Goal: Task Accomplishment & Management: Use online tool/utility

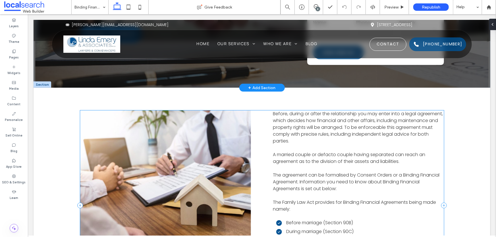
scroll to position [181, 0]
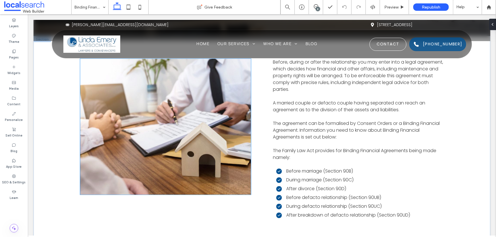
click at [179, 117] on link at bounding box center [165, 127] width 181 height 144
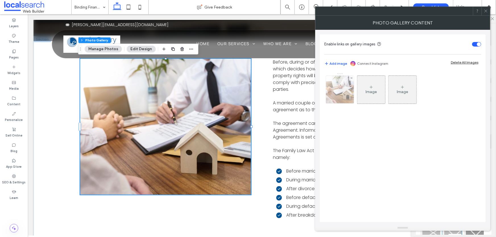
click at [335, 93] on img at bounding box center [340, 90] width 42 height 28
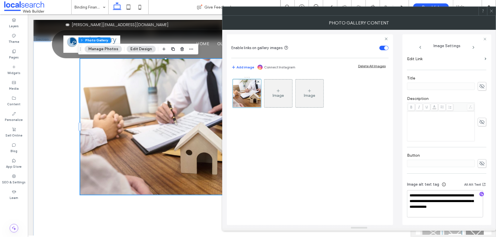
scroll to position [104, 0]
click at [170, 214] on div "Before, during or after the relationship you may enter into a legal agreement, …" at bounding box center [262, 154] width 364 height 190
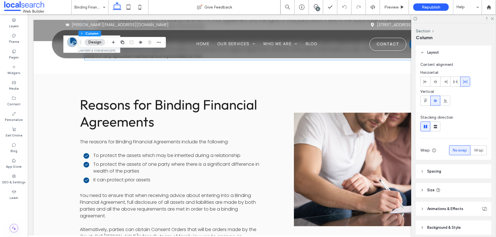
scroll to position [594, 0]
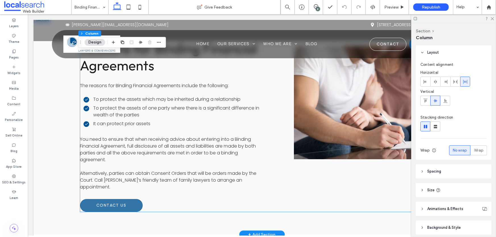
click at [339, 114] on link at bounding box center [368, 102] width 159 height 121
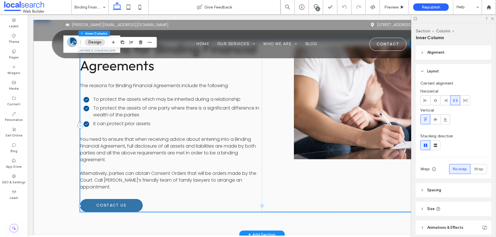
click at [339, 114] on link at bounding box center [368, 102] width 159 height 121
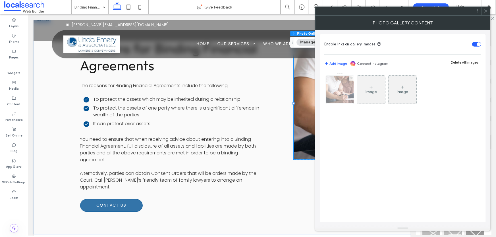
click at [343, 92] on img at bounding box center [340, 90] width 42 height 28
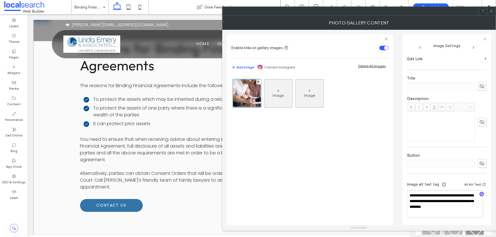
scroll to position [104, 0]
click at [62, 136] on div "Reasons for Binding Financial Agreements The reasons for Binding Financial Agre…" at bounding box center [262, 126] width 410 height 218
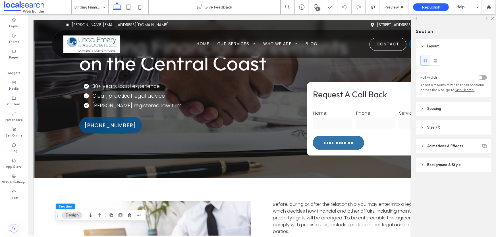
scroll to position [0, 0]
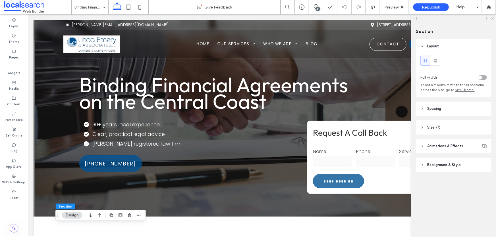
click at [493, 17] on icon at bounding box center [493, 18] width 4 height 4
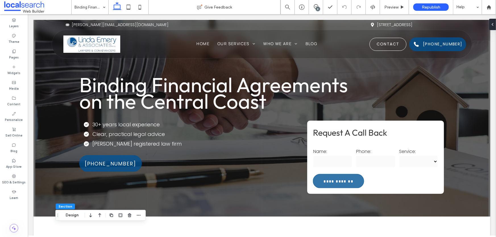
click at [319, 8] on div "8" at bounding box center [318, 9] width 4 height 4
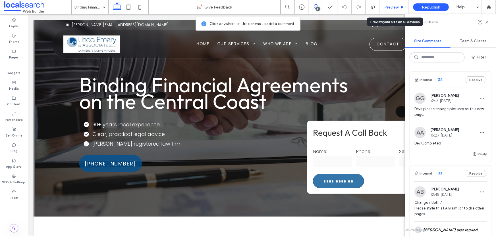
click at [399, 7] on span "Preview" at bounding box center [392, 7] width 14 height 5
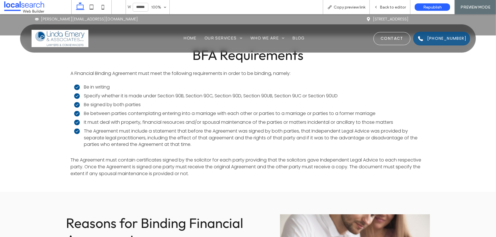
scroll to position [414, 0]
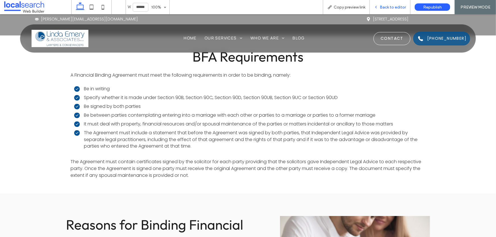
click at [385, 5] on span "Back to editor" at bounding box center [393, 7] width 26 height 5
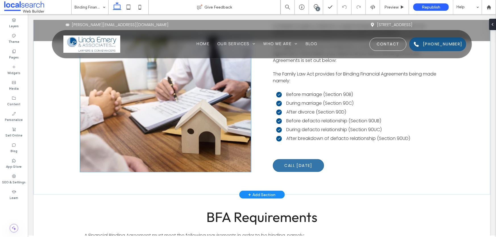
scroll to position [233, 0]
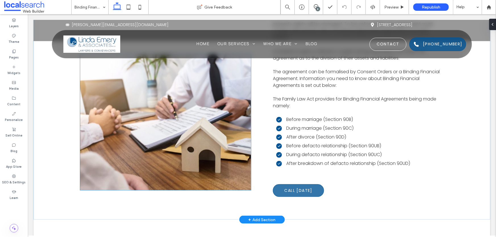
click at [188, 154] on link at bounding box center [165, 122] width 181 height 144
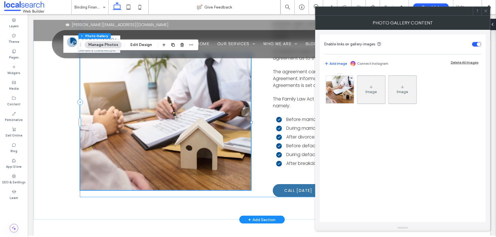
click at [253, 153] on div "Before, during or after the relationship you may enter into a legal agreement, …" at bounding box center [262, 102] width 364 height 190
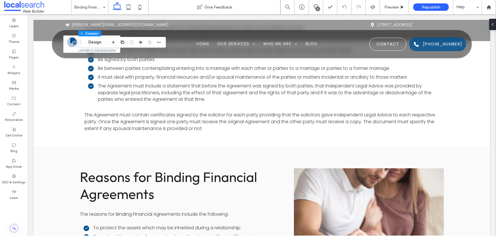
scroll to position [569, 0]
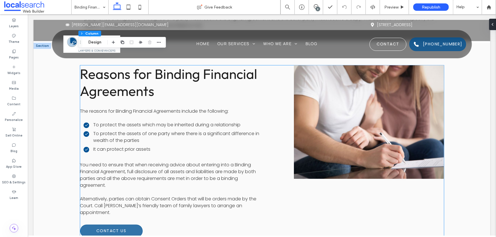
click at [327, 136] on link at bounding box center [368, 122] width 159 height 121
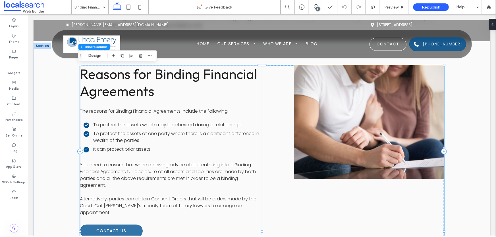
click at [327, 136] on link at bounding box center [368, 122] width 159 height 121
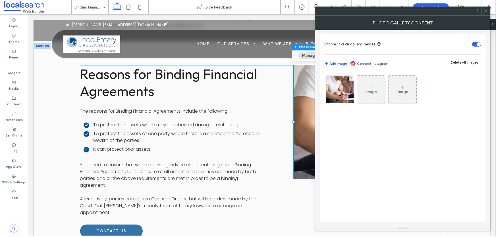
click at [280, 133] on div "Reasons for Binding Financial Agreements The reasons for Binding Financial Agre…" at bounding box center [262, 151] width 364 height 172
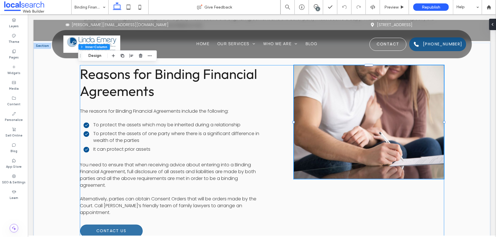
type input "**"
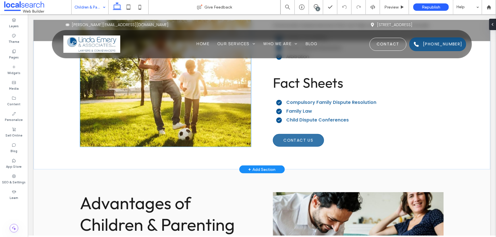
scroll to position [129, 0]
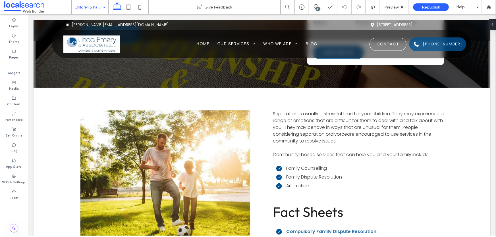
drag, startPoint x: 89, startPoint y: 10, endPoint x: 93, endPoint y: 12, distance: 4.7
click at [90, 10] on input at bounding box center [89, 7] width 28 height 14
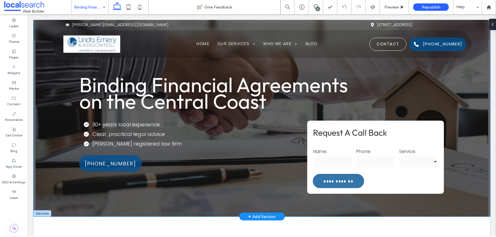
click at [230, 88] on span "Binding Financial Agreements on the Central Coast" at bounding box center [213, 93] width 269 height 42
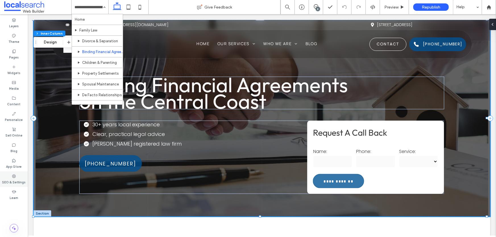
click at [15, 176] on icon at bounding box center [14, 176] width 5 height 5
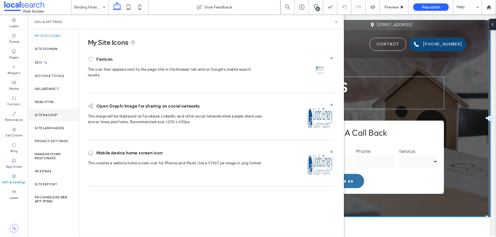
click at [51, 112] on div "Site Backup" at bounding box center [53, 115] width 51 height 13
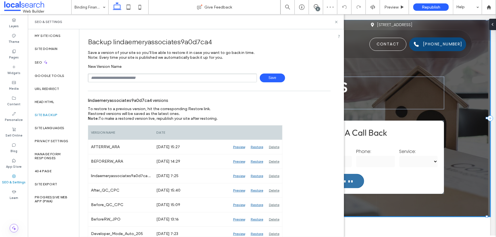
click at [393, 68] on div "**********" at bounding box center [261, 118] width 457 height 197
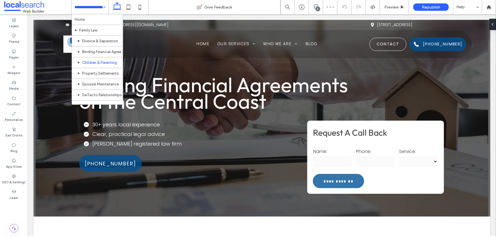
click at [91, 9] on input at bounding box center [89, 7] width 28 height 14
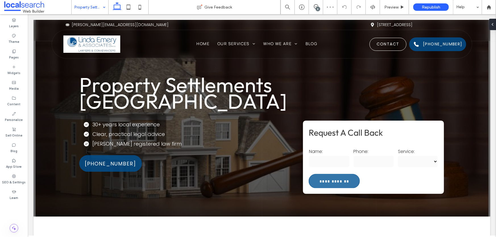
click at [92, 4] on input at bounding box center [89, 7] width 28 height 14
click at [96, 8] on input at bounding box center [89, 7] width 28 height 14
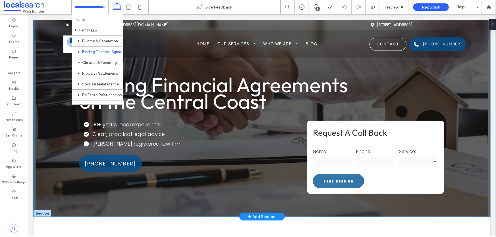
click at [37, 139] on div "**********" at bounding box center [261, 118] width 457 height 197
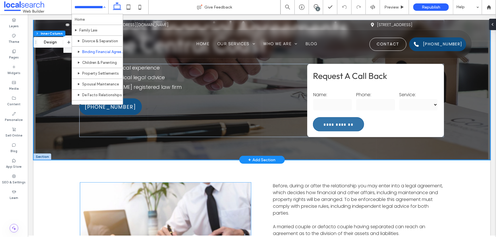
scroll to position [103, 0]
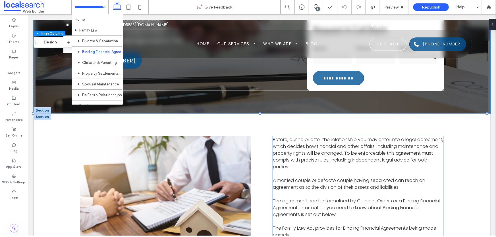
click at [347, 153] on span "Before, during or after the relationship you may enter into a legal agreement, …" at bounding box center [358, 153] width 170 height 34
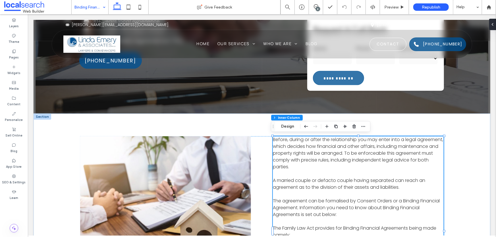
click at [105, 7] on div "Binding Financial Agreements" at bounding box center [90, 7] width 37 height 14
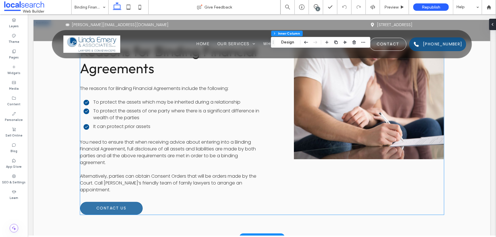
scroll to position [620, 0]
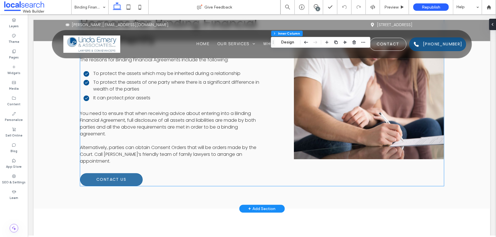
click at [166, 139] on p at bounding box center [171, 140] width 182 height 7
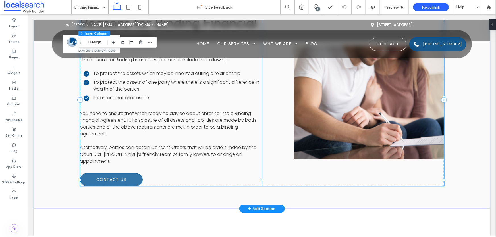
click at [174, 119] on span "You need to ensure that when receiving advice about entering into a Binding Fin…" at bounding box center [168, 123] width 176 height 27
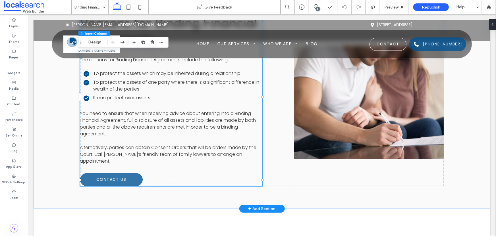
click at [174, 119] on span "You need to ensure that when receiving advice about entering into a Binding Fin…" at bounding box center [168, 123] width 176 height 27
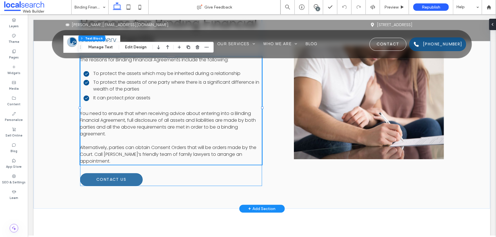
click at [174, 119] on span "You need to ensure that when receiving advice about entering into a Binding Fin…" at bounding box center [168, 123] width 176 height 27
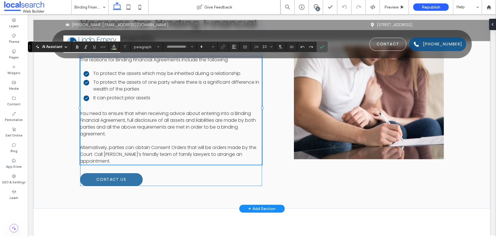
type input "*******"
type input "**"
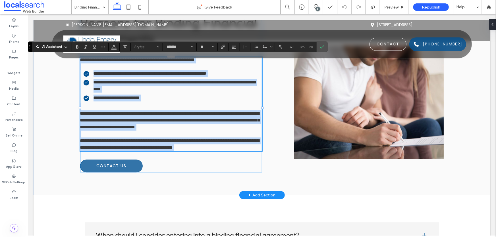
click at [172, 121] on span "**********" at bounding box center [170, 120] width 180 height 18
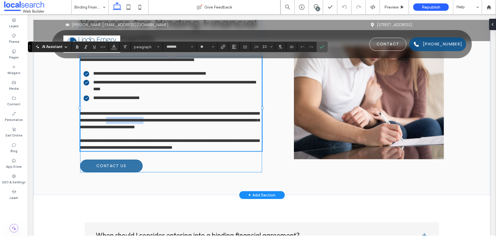
drag, startPoint x: 171, startPoint y: 120, endPoint x: 215, endPoint y: 120, distance: 44.7
click at [215, 120] on span "**********" at bounding box center [170, 120] width 180 height 18
copy span "**********"
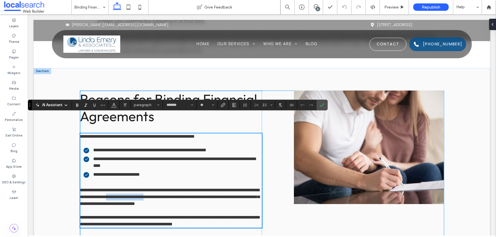
scroll to position [569, 0]
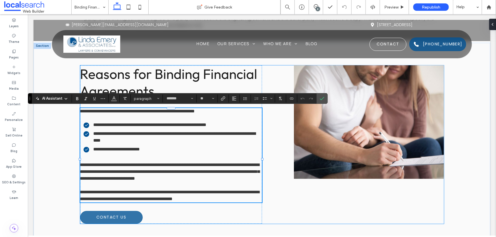
click at [278, 143] on div "**********" at bounding box center [262, 144] width 364 height 159
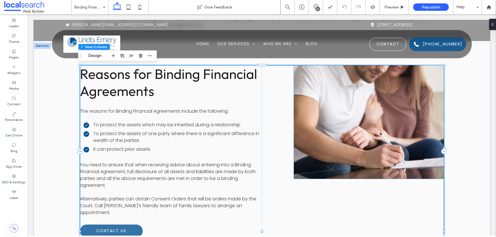
click at [393, 109] on link at bounding box center [368, 122] width 159 height 121
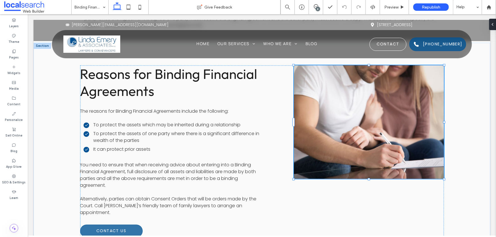
click at [393, 109] on link at bounding box center [368, 122] width 159 height 121
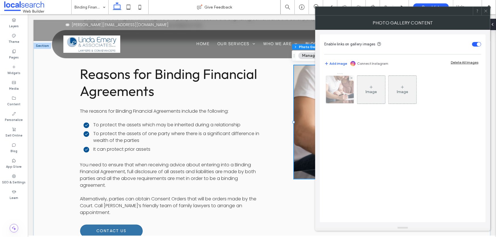
click at [347, 94] on img at bounding box center [340, 90] width 42 height 28
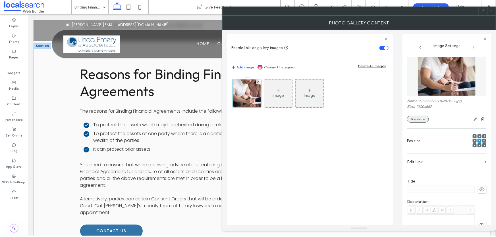
click at [420, 119] on button "Replace" at bounding box center [418, 119] width 22 height 7
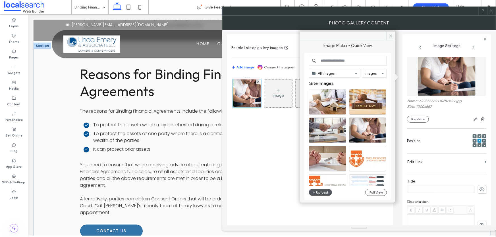
click at [319, 193] on button "Upload" at bounding box center [320, 192] width 23 height 7
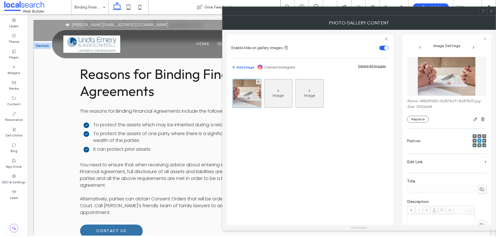
scroll to position [104, 0]
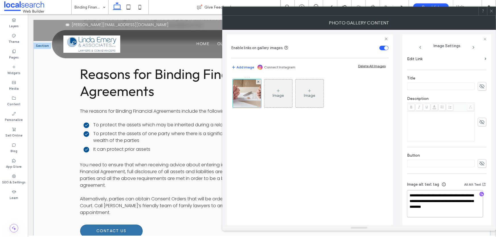
drag, startPoint x: 454, startPoint y: 201, endPoint x: 458, endPoint y: 216, distance: 15.9
click at [458, 218] on textarea "**********" at bounding box center [445, 204] width 76 height 27
click at [480, 195] on icon "button" at bounding box center [482, 195] width 4 height 4
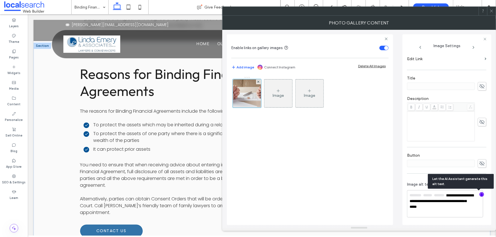
scroll to position [103, 0]
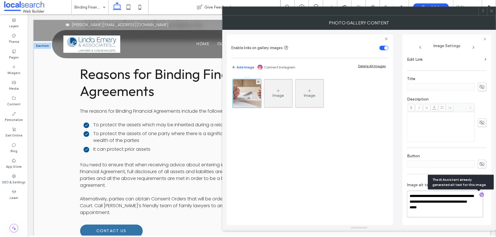
click at [444, 209] on textarea "**********" at bounding box center [445, 204] width 76 height 27
drag, startPoint x: 444, startPoint y: 197, endPoint x: 442, endPoint y: 203, distance: 5.9
click at [442, 203] on textarea "**********" at bounding box center [445, 205] width 76 height 26
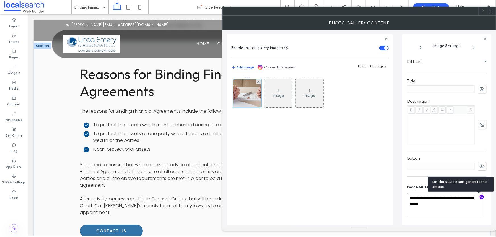
scroll to position [101, 0]
click at [451, 207] on textarea "**********" at bounding box center [445, 205] width 76 height 24
drag, startPoint x: 451, startPoint y: 207, endPoint x: 290, endPoint y: 181, distance: 162.7
click at [290, 181] on div "**********" at bounding box center [359, 128] width 265 height 196
click at [447, 205] on textarea "**********" at bounding box center [445, 205] width 76 height 24
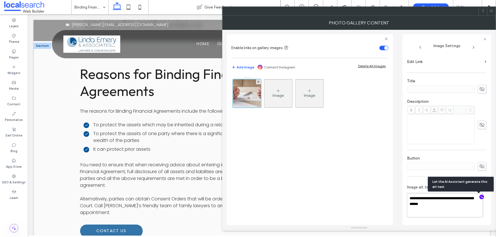
click at [447, 205] on textarea "**********" at bounding box center [445, 205] width 76 height 24
paste textarea "**********"
type textarea "**********"
click at [58, 150] on div "Reasons for Binding Financial Agreements The reasons for Binding Financial Agre…" at bounding box center [262, 151] width 410 height 218
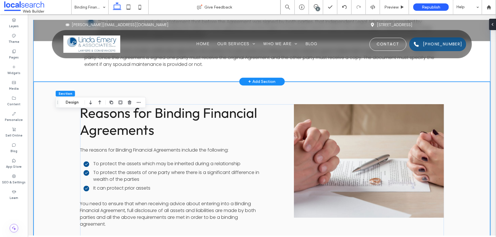
scroll to position [491, 0]
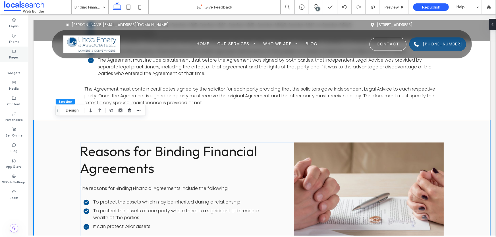
click at [17, 57] on label "Pages" at bounding box center [14, 57] width 10 height 6
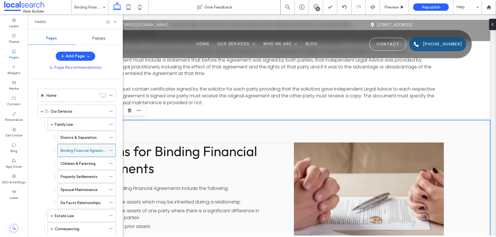
click at [111, 151] on icon at bounding box center [111, 151] width 4 height 4
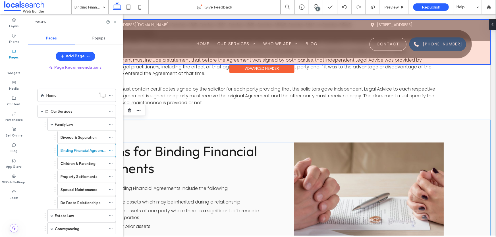
click at [236, 43] on div at bounding box center [261, 42] width 457 height 44
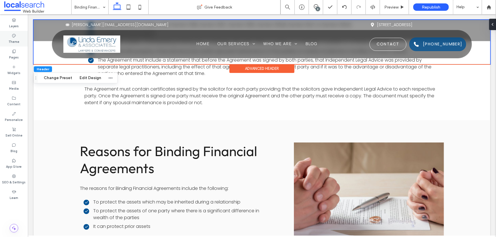
click at [19, 40] on div "Theme" at bounding box center [14, 39] width 28 height 16
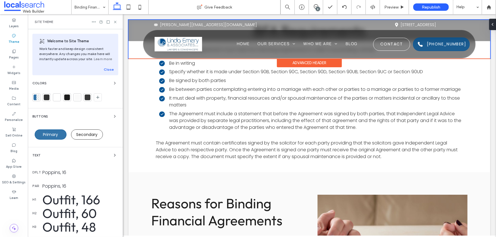
scroll to position [538, 0]
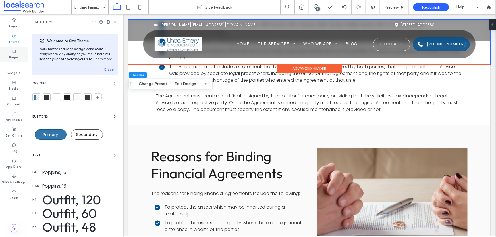
click at [18, 57] on label "Pages" at bounding box center [14, 57] width 10 height 6
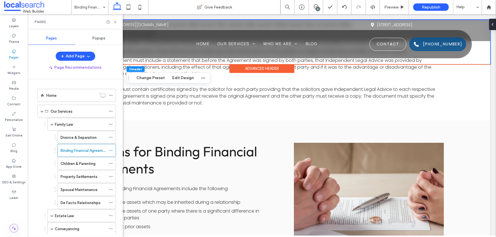
scroll to position [491, 0]
click at [110, 150] on icon at bounding box center [111, 151] width 4 height 4
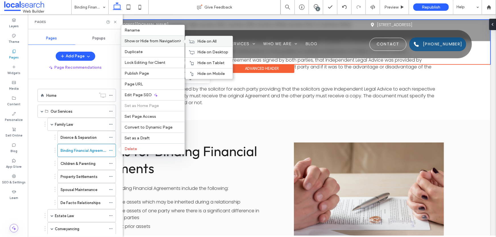
click at [219, 43] on label "Hide on All" at bounding box center [213, 41] width 32 height 5
click at [193, 40] on icon at bounding box center [192, 42] width 6 height 4
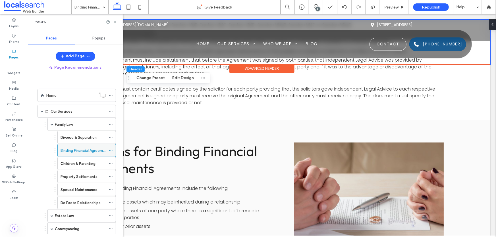
click at [109, 150] on icon at bounding box center [111, 151] width 4 height 4
click at [392, 7] on span "Preview" at bounding box center [392, 7] width 14 height 5
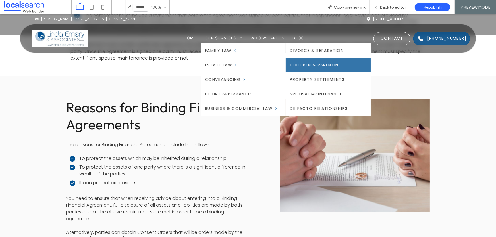
scroll to position [543, 0]
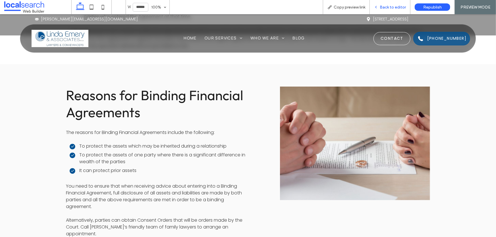
click at [382, 7] on span "Back to editor" at bounding box center [393, 7] width 26 height 5
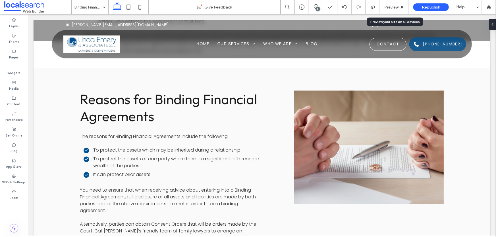
scroll to position [543, 0]
click at [13, 57] on label "Pages" at bounding box center [14, 57] width 10 height 6
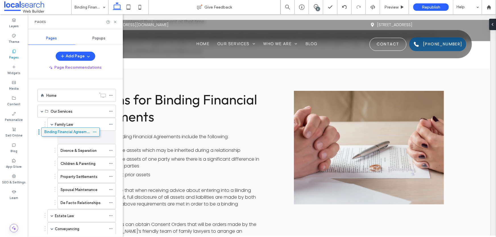
drag, startPoint x: 84, startPoint y: 151, endPoint x: 68, endPoint y: 132, distance: 25.0
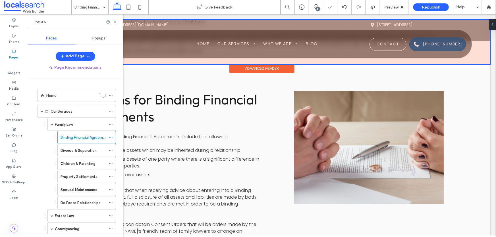
click at [241, 42] on div at bounding box center [261, 42] width 457 height 44
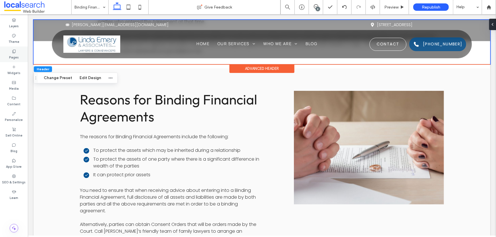
click at [20, 54] on div "Pages" at bounding box center [14, 55] width 28 height 16
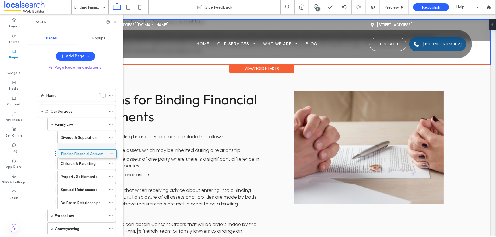
drag, startPoint x: 86, startPoint y: 139, endPoint x: 87, endPoint y: 154, distance: 15.9
click at [272, 123] on div "Reasons for Binding Financial Agreements The reasons for Binding Financial Agre…" at bounding box center [262, 177] width 364 height 172
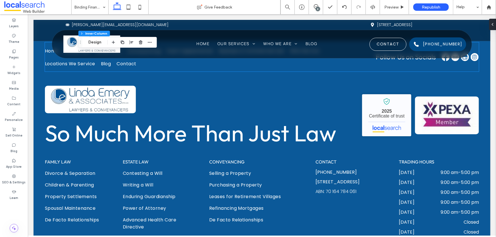
scroll to position [1038, 0]
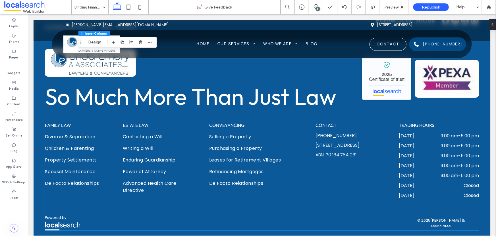
click at [63, 184] on div "Family Law Divorce & Separation Children & Parenting Property Settlements Spous…" at bounding box center [262, 160] width 434 height 77
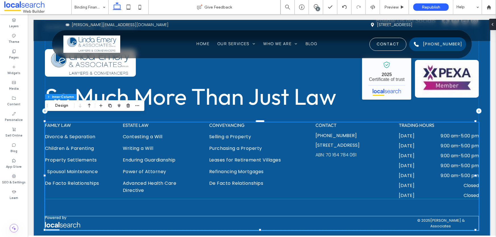
click at [68, 168] on span "Spousal Maintenance" at bounding box center [72, 171] width 51 height 7
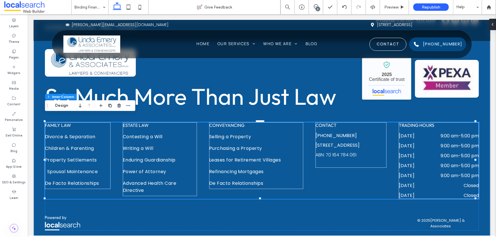
click at [68, 168] on span "Spousal Maintenance" at bounding box center [72, 171] width 51 height 7
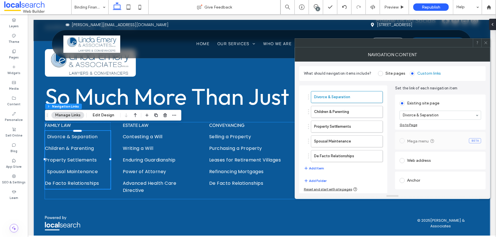
type input "***"
type input "****"
click at [315, 166] on button "Add Item" at bounding box center [314, 168] width 20 height 7
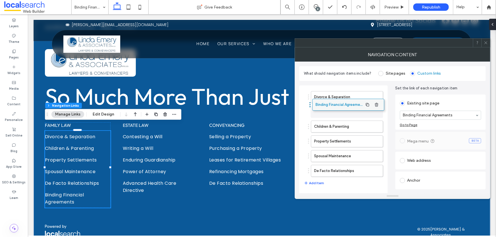
drag, startPoint x: 335, startPoint y: 172, endPoint x: 336, endPoint y: 106, distance: 65.7
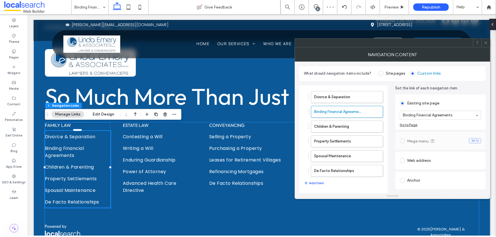
click at [136, 201] on div "Family Law Divorce & Separation Binding Financial Agreements Children & Parenti…" at bounding box center [262, 180] width 434 height 117
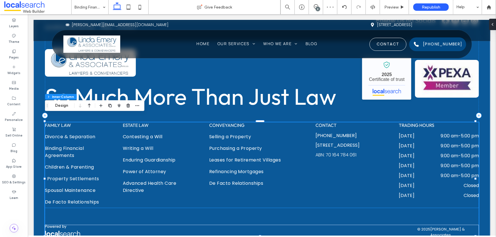
click at [84, 173] on link "Property Settlements" at bounding box center [80, 179] width 66 height 12
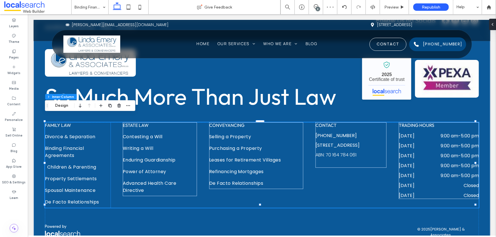
click at [88, 164] on span "Children & Parenting" at bounding box center [71, 167] width 49 height 7
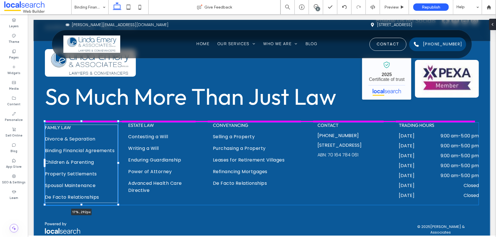
drag, startPoint x: 111, startPoint y: 157, endPoint x: 119, endPoint y: 157, distance: 8.0
click at [119, 162] on div at bounding box center [118, 163] width 2 height 2
type input "**"
type input "****"
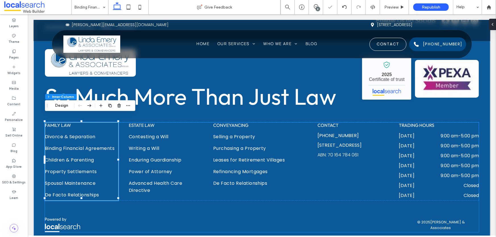
click at [148, 205] on div "Family Law Divorce & Separation Binding Financial Agreements Children & Parenti…" at bounding box center [262, 177] width 434 height 110
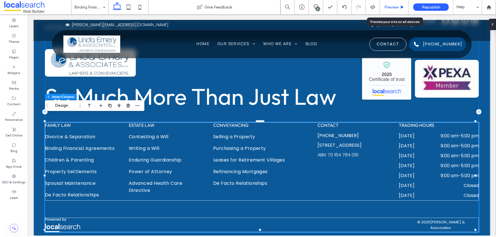
click at [392, 8] on span "Preview" at bounding box center [392, 7] width 14 height 5
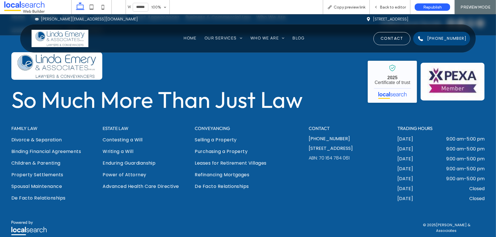
scroll to position [1031, 0]
click at [392, 8] on span "Back to editor" at bounding box center [393, 7] width 26 height 5
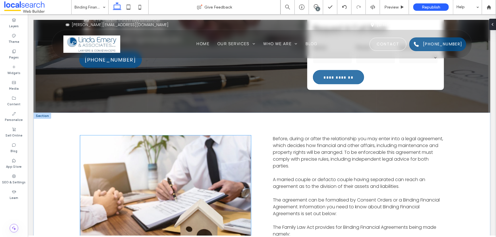
scroll to position [51, 0]
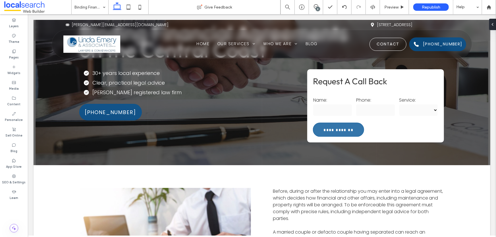
click at [318, 8] on div "8" at bounding box center [318, 9] width 4 height 4
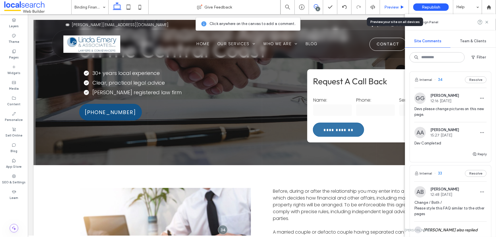
click at [392, 7] on span "Preview" at bounding box center [392, 7] width 14 height 5
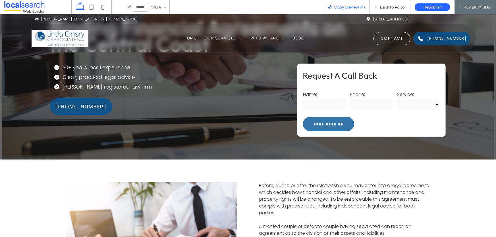
click at [350, 7] on span "Copy preview link" at bounding box center [350, 7] width 32 height 5
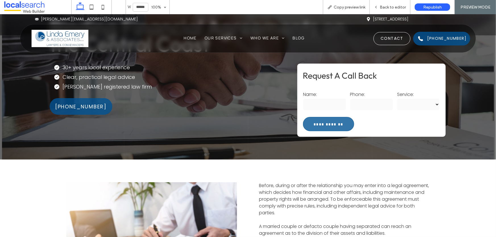
scroll to position [207, 0]
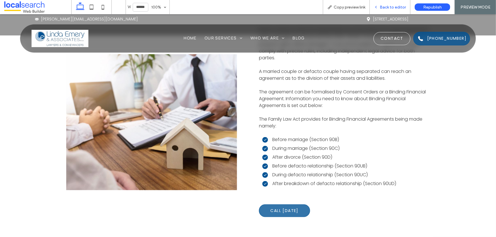
click at [383, 5] on span "Back to editor" at bounding box center [393, 7] width 26 height 5
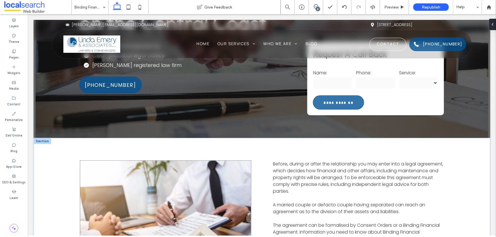
scroll to position [26, 0]
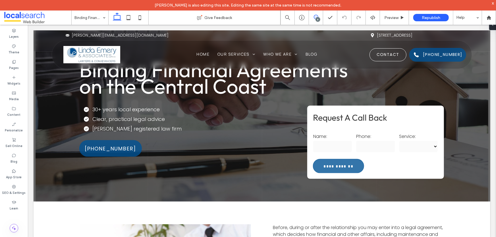
click at [316, 17] on icon at bounding box center [316, 17] width 5 height 5
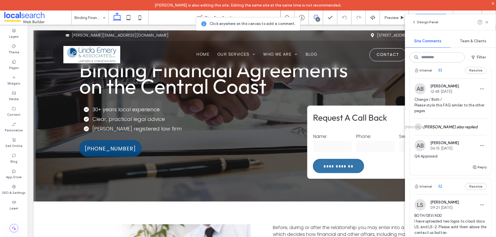
scroll to position [0, 0]
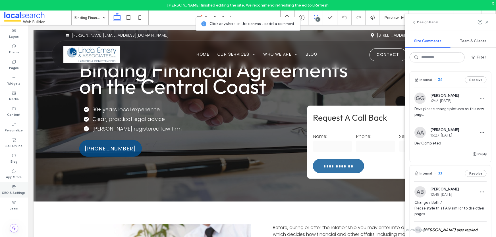
click at [12, 188] on icon at bounding box center [14, 187] width 5 height 5
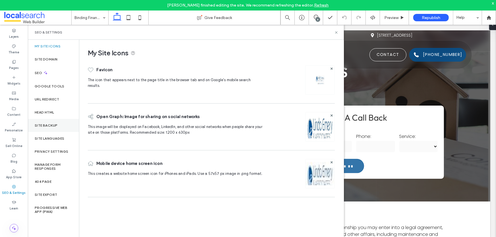
click at [56, 123] on div "Site Backup" at bounding box center [53, 125] width 51 height 13
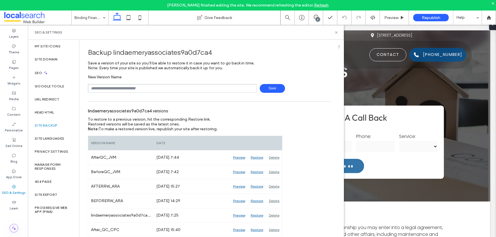
click at [30, 16] on span at bounding box center [37, 17] width 67 height 11
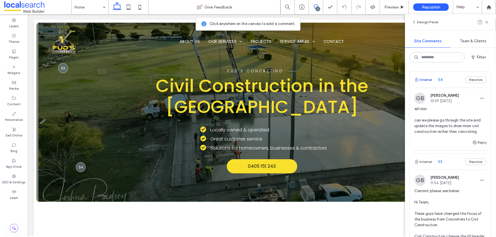
click at [426, 77] on button "Internal" at bounding box center [424, 80] width 18 height 7
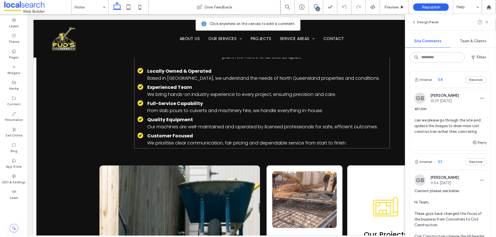
scroll to position [646, 0]
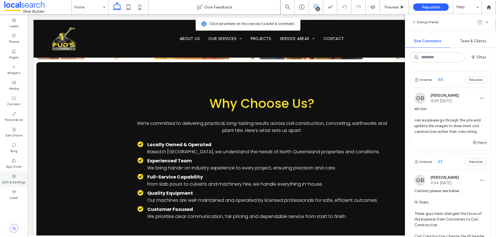
click at [20, 173] on div "SEO & Settings" at bounding box center [14, 180] width 28 height 16
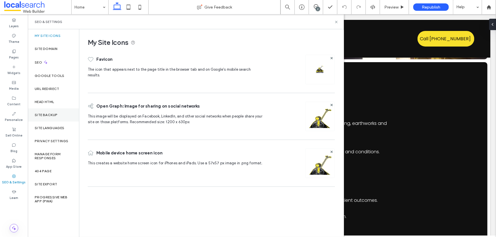
click at [61, 115] on div "Site Backup" at bounding box center [53, 115] width 51 height 13
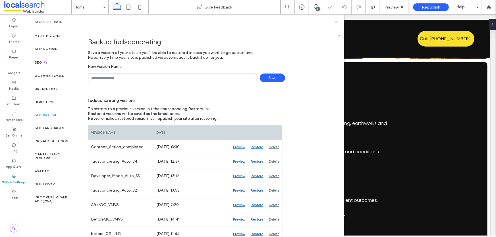
click at [196, 79] on input "text" at bounding box center [172, 78] width 169 height 9
type input "**********"
click at [269, 77] on span "Save" at bounding box center [272, 78] width 25 height 9
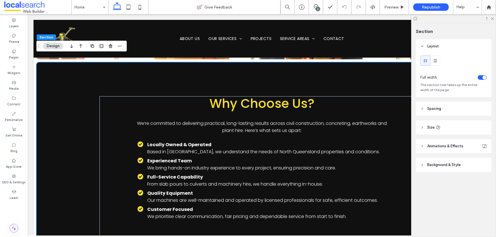
click at [317, 8] on div "2" at bounding box center [318, 9] width 4 height 4
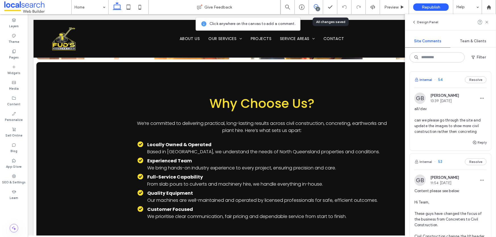
click at [423, 79] on button "Internal" at bounding box center [424, 80] width 18 height 7
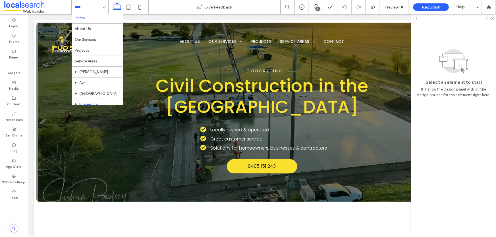
scroll to position [0, 0]
click at [318, 9] on div "2" at bounding box center [318, 9] width 4 height 4
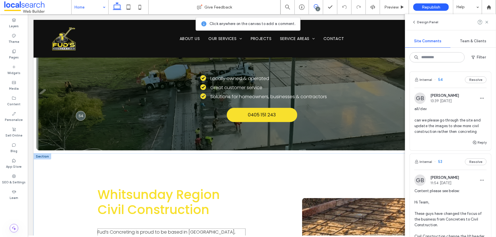
scroll to position [181, 0]
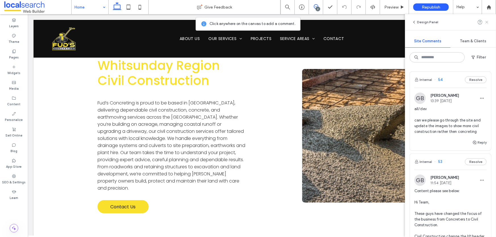
click at [487, 21] on icon at bounding box center [487, 22] width 5 height 5
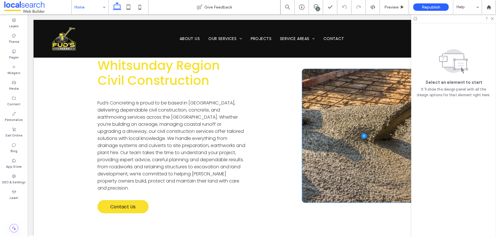
click at [365, 126] on span at bounding box center [364, 136] width 124 height 134
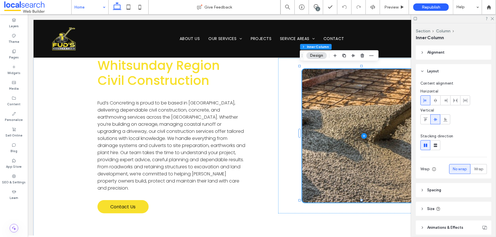
click at [348, 119] on span at bounding box center [364, 136] width 124 height 134
click at [14, 175] on use at bounding box center [14, 177] width 4 height 4
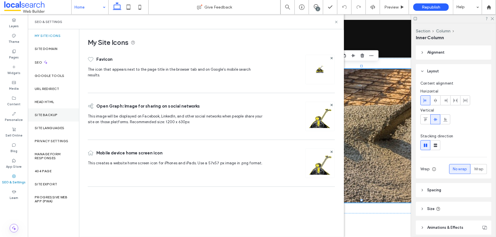
click at [50, 117] on div "Site Backup" at bounding box center [53, 115] width 51 height 13
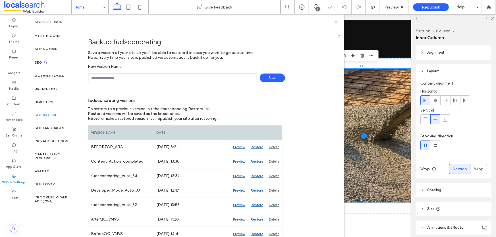
click at [395, 164] on span at bounding box center [364, 136] width 124 height 134
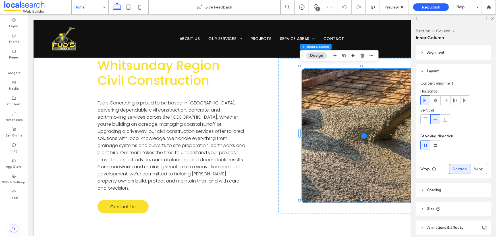
click at [340, 96] on span at bounding box center [364, 136] width 124 height 134
click at [350, 109] on span at bounding box center [364, 136] width 124 height 134
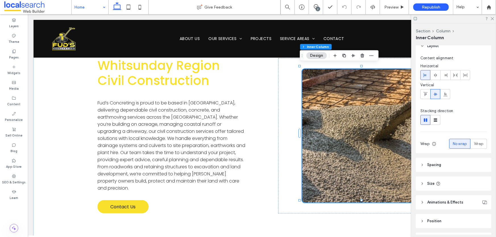
scroll to position [60, 0]
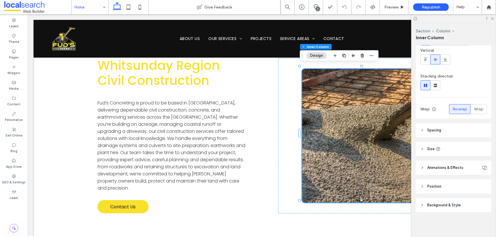
drag, startPoint x: 444, startPoint y: 208, endPoint x: 443, endPoint y: 204, distance: 4.0
click at [443, 206] on span "Background & Style" at bounding box center [444, 206] width 34 height 6
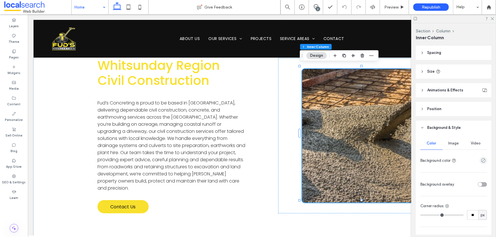
click at [454, 149] on div "Image" at bounding box center [454, 143] width 22 height 13
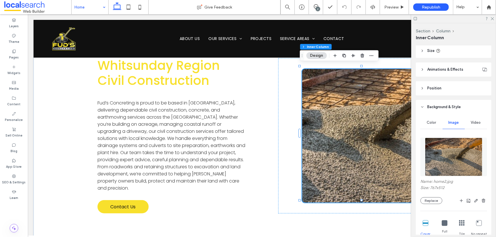
scroll to position [189, 0]
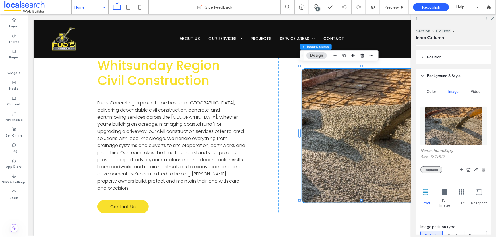
click at [433, 170] on button "Replace" at bounding box center [432, 170] width 22 height 7
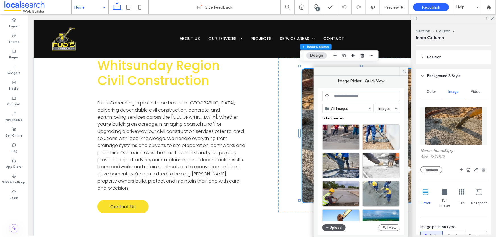
click at [340, 229] on button "Upload" at bounding box center [334, 228] width 23 height 7
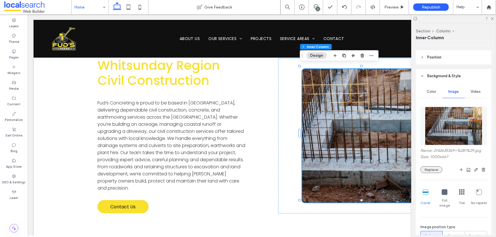
click at [428, 170] on button "Replace" at bounding box center [432, 170] width 22 height 7
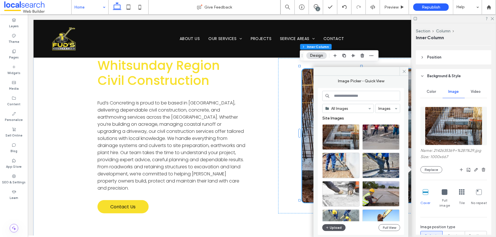
click at [332, 228] on button "Upload" at bounding box center [334, 228] width 23 height 7
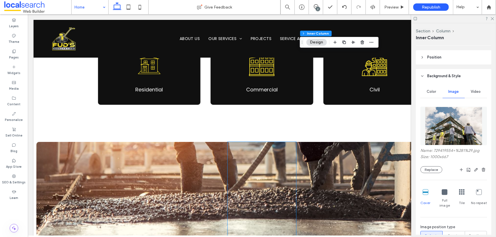
scroll to position [465, 0]
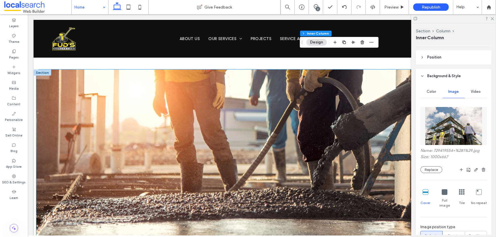
click at [58, 78] on div at bounding box center [261, 154] width 451 height 171
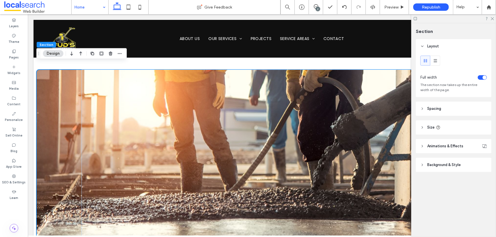
click at [441, 165] on span "Background & Style" at bounding box center [444, 165] width 34 height 6
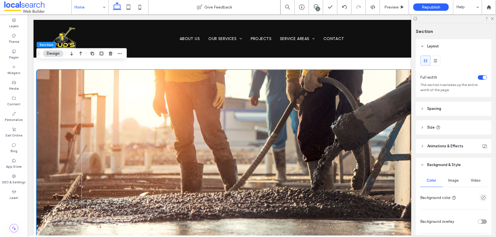
scroll to position [71, 0]
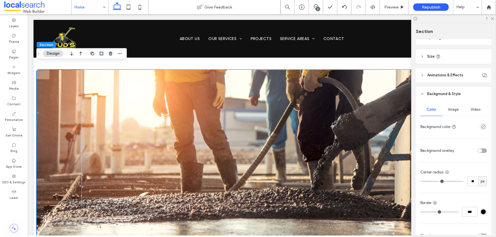
click at [454, 108] on span "Image" at bounding box center [454, 110] width 11 height 5
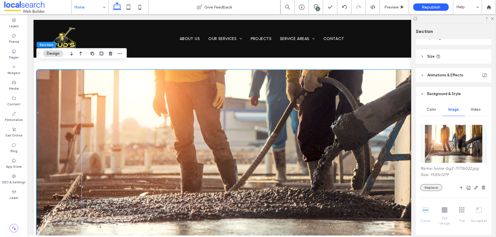
click at [432, 187] on button "Replace" at bounding box center [432, 188] width 22 height 7
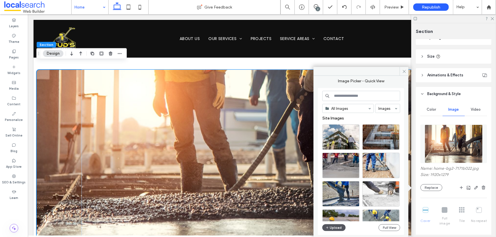
click at [336, 230] on button "Upload" at bounding box center [334, 228] width 23 height 7
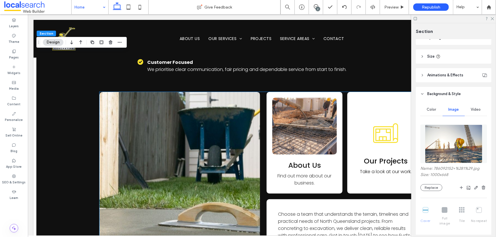
scroll to position [801, 0]
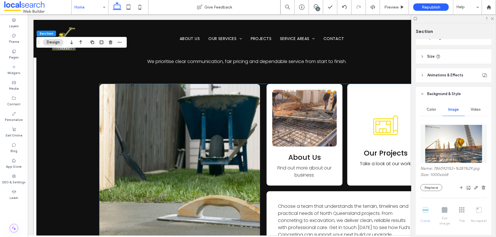
click at [222, 135] on link at bounding box center [179, 174] width 170 height 193
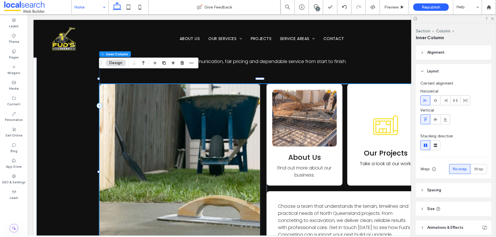
click at [222, 135] on link at bounding box center [179, 174] width 170 height 193
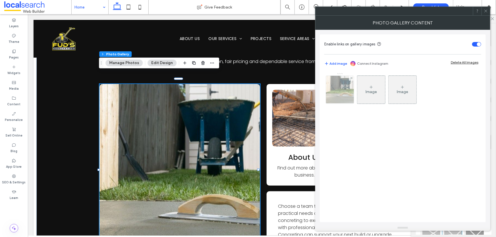
click at [342, 86] on img at bounding box center [340, 90] width 42 height 28
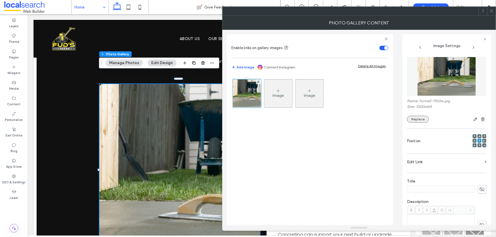
click at [422, 121] on button "Replace" at bounding box center [418, 119] width 22 height 7
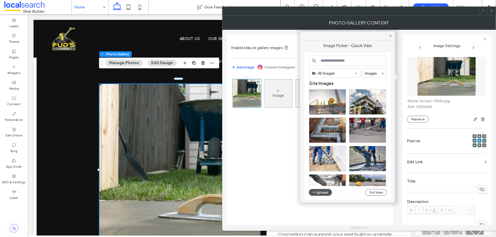
click at [318, 193] on button "Upload" at bounding box center [320, 192] width 23 height 7
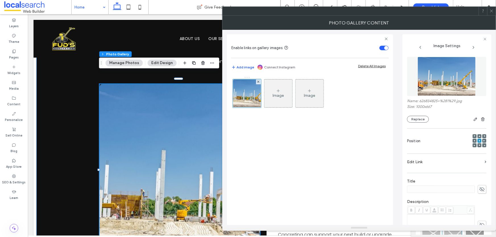
click at [90, 98] on div "Why Choose Us? We’re committed to delivering practical, long-lasting results ac…" at bounding box center [261, 105] width 451 height 397
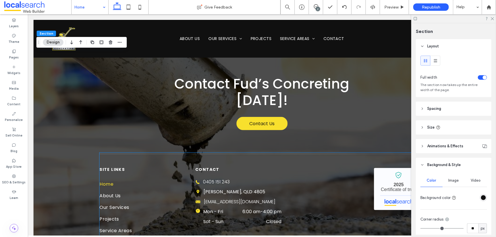
scroll to position [1613, 0]
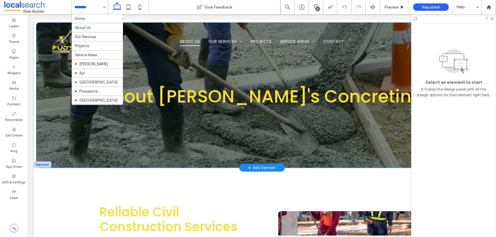
click at [47, 116] on div "About Fud's Concreting" at bounding box center [261, 94] width 451 height 145
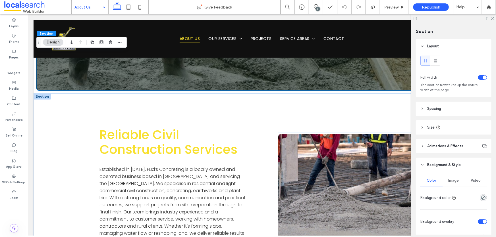
scroll to position [103, 0]
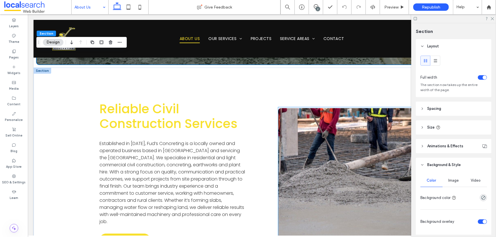
click at [347, 128] on link at bounding box center [351, 174] width 146 height 133
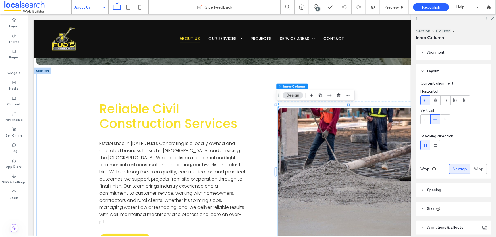
click at [347, 128] on link at bounding box center [351, 174] width 146 height 133
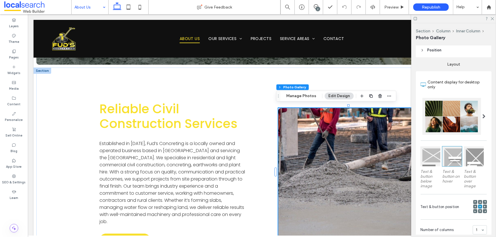
scroll to position [155, 0]
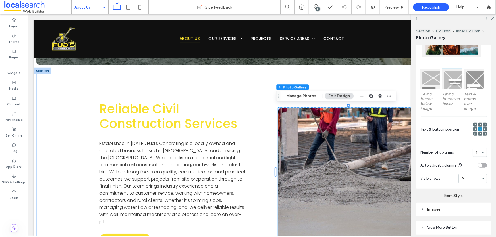
click at [305, 125] on link at bounding box center [351, 174] width 146 height 133
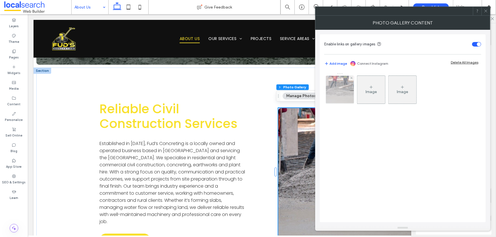
click at [332, 96] on div at bounding box center [340, 90] width 28 height 28
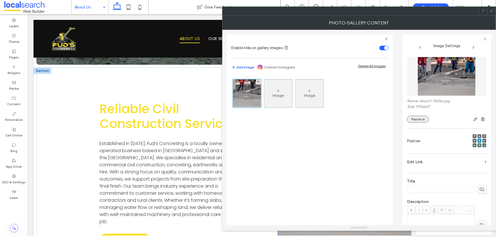
click at [419, 121] on button "Replace" at bounding box center [418, 119] width 22 height 7
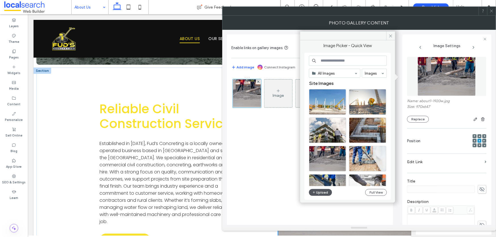
click at [319, 192] on button "Upload" at bounding box center [320, 192] width 23 height 7
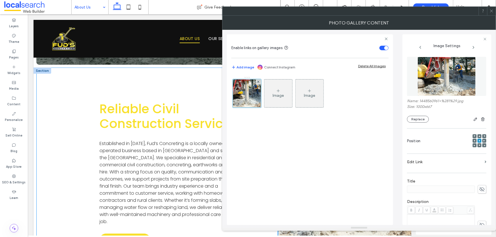
click at [82, 152] on div "Reliable Civil Construction Services Established in September 2023, Fud’s Concr…" at bounding box center [261, 174] width 451 height 214
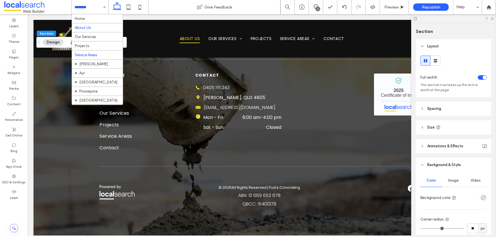
scroll to position [432, 0]
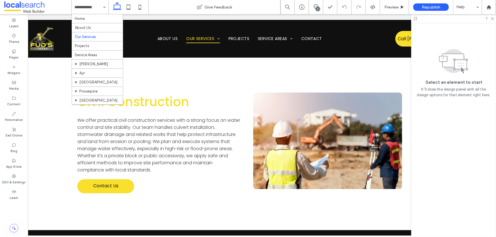
scroll to position [0, 26]
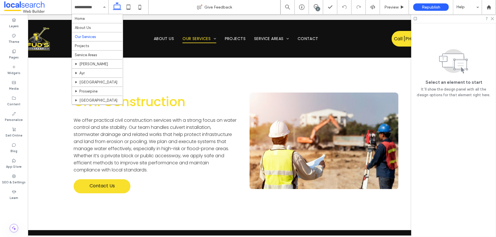
drag, startPoint x: 356, startPoint y: 235, endPoint x: 365, endPoint y: 216, distance: 20.8
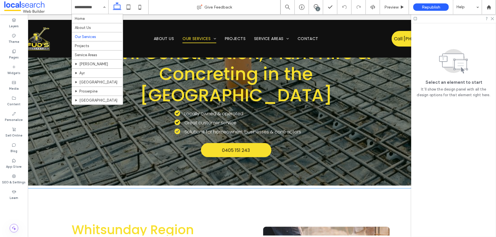
scroll to position [0, 0]
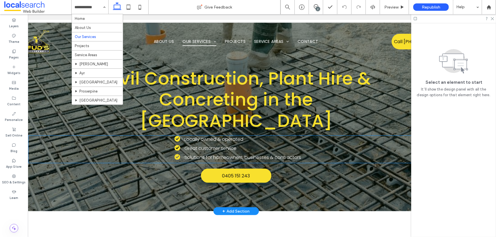
click at [374, 147] on div "Locally owned & operated Great customer service Solutions for homeowners, busin…" at bounding box center [235, 149] width 415 height 27
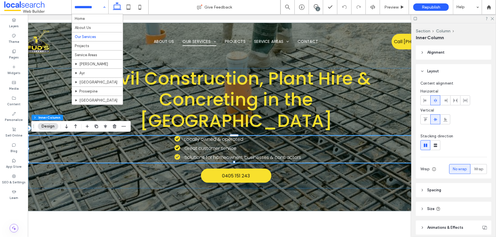
click at [96, 7] on input at bounding box center [89, 7] width 28 height 14
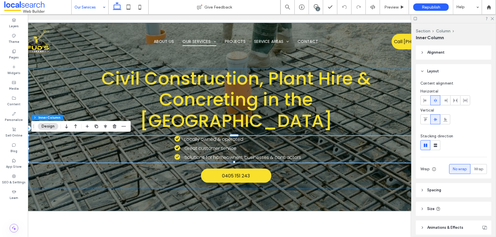
drag, startPoint x: 104, startPoint y: 9, endPoint x: 115, endPoint y: 14, distance: 12.5
click at [104, 9] on div "Our Services" at bounding box center [90, 7] width 37 height 14
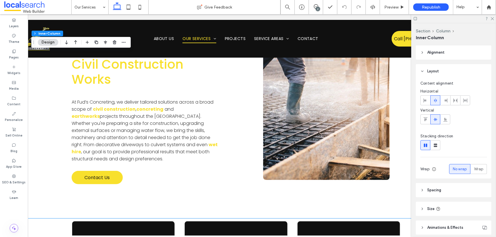
scroll to position [155, 0]
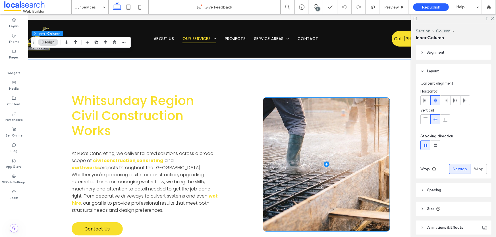
click at [334, 144] on span at bounding box center [326, 165] width 127 height 134
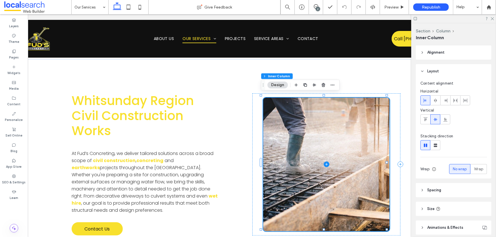
click at [334, 144] on span at bounding box center [326, 165] width 127 height 134
click at [283, 86] on button "Design" at bounding box center [278, 85] width 20 height 7
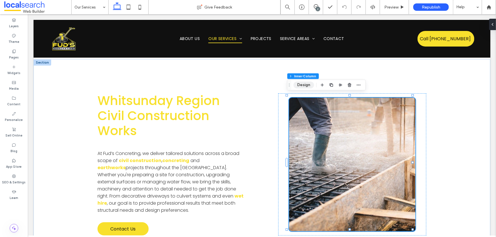
drag, startPoint x: 306, startPoint y: 84, endPoint x: 295, endPoint y: 79, distance: 12.2
click at [306, 84] on button "Design" at bounding box center [304, 85] width 20 height 7
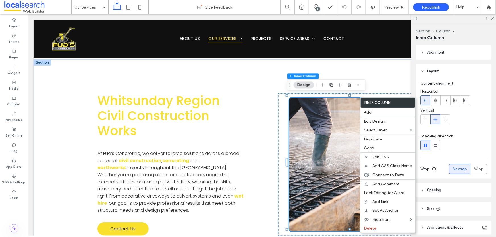
scroll to position [77, 0]
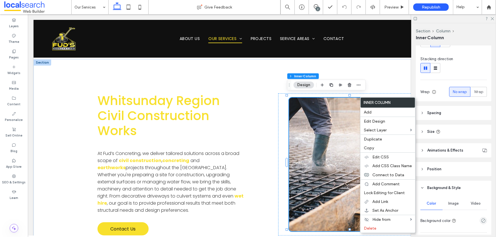
click at [454, 204] on span "Image" at bounding box center [454, 204] width 11 height 5
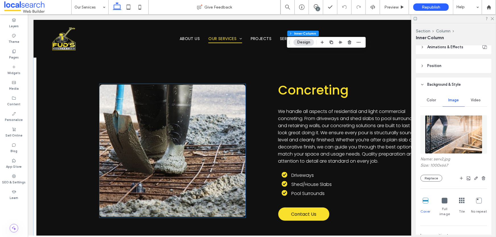
scroll to position [1319, 0]
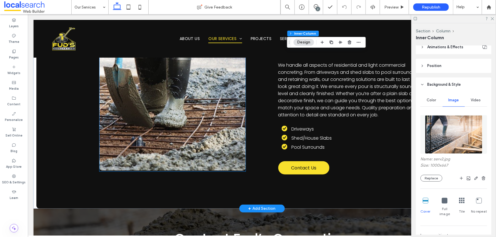
click at [168, 122] on link at bounding box center [172, 104] width 146 height 133
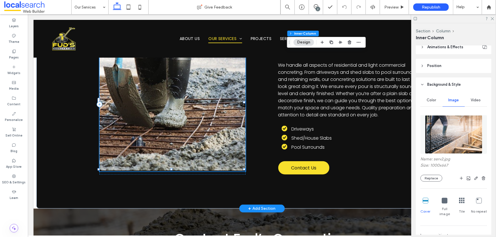
click at [168, 122] on link at bounding box center [172, 104] width 146 height 133
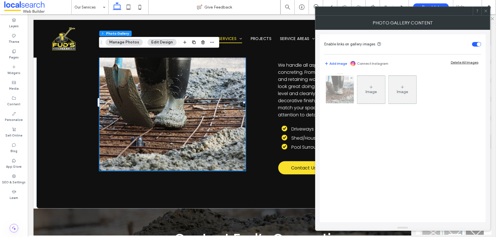
click at [339, 91] on div at bounding box center [340, 90] width 28 height 28
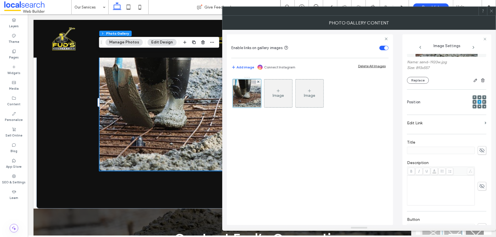
scroll to position [0, 0]
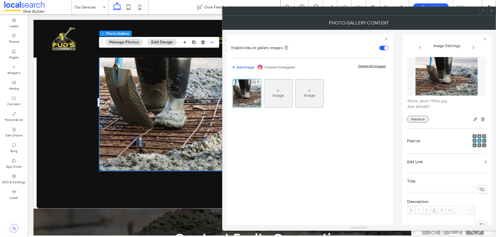
click at [423, 120] on button "Replace" at bounding box center [418, 119] width 22 height 7
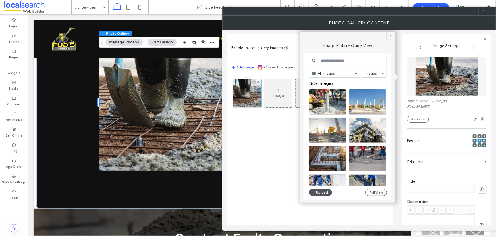
click at [323, 193] on button "Upload" at bounding box center [320, 192] width 23 height 7
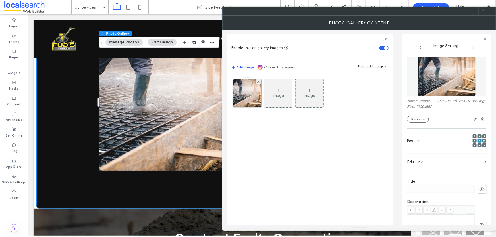
click at [176, 174] on div "Concreting We handle all aspects of residential and light commercial concreting…" at bounding box center [261, 104] width 451 height 208
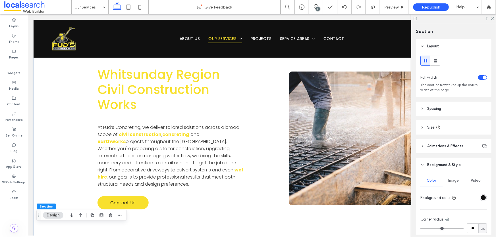
scroll to position [155, 0]
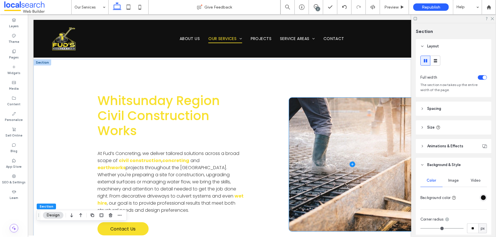
click at [369, 146] on span at bounding box center [352, 165] width 127 height 134
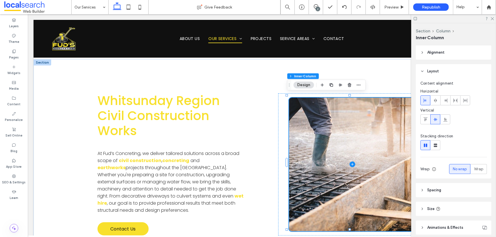
click at [369, 146] on span at bounding box center [352, 165] width 127 height 134
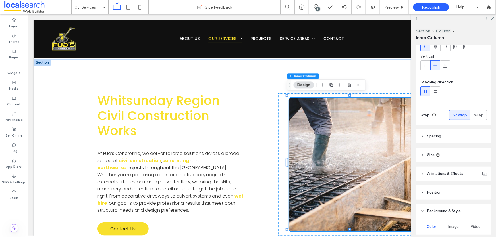
scroll to position [103, 0]
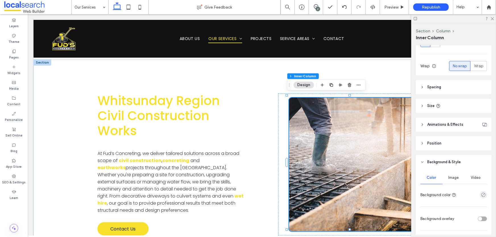
click at [451, 180] on div "Image" at bounding box center [454, 178] width 22 height 13
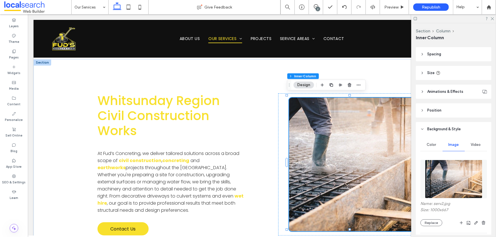
scroll to position [181, 0]
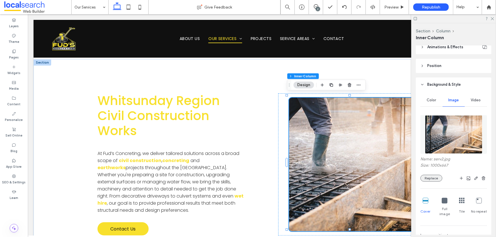
click at [435, 180] on button "Replace" at bounding box center [432, 178] width 22 height 7
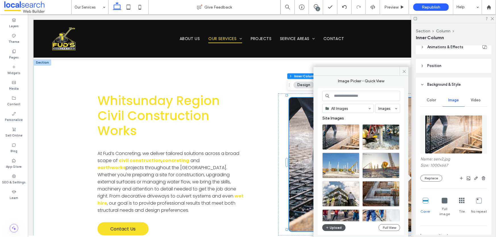
click at [335, 228] on button "Upload" at bounding box center [334, 228] width 23 height 7
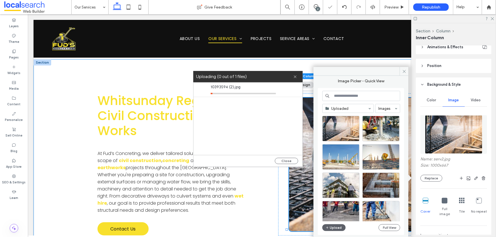
click at [75, 145] on div "Whitsunday Region Civil Construction Works At Fud’s Concreting, we deliver tail…" at bounding box center [261, 164] width 457 height 210
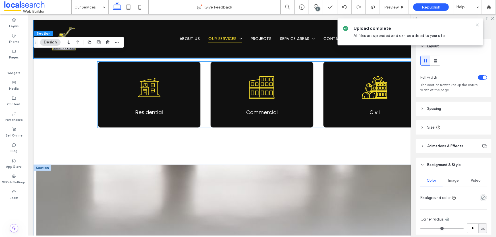
scroll to position [414, 0]
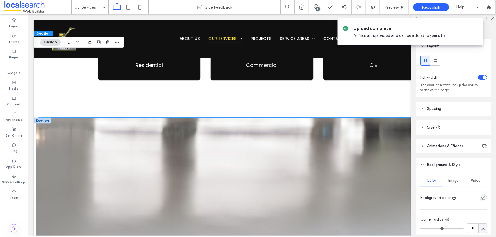
click at [67, 133] on div at bounding box center [261, 202] width 451 height 171
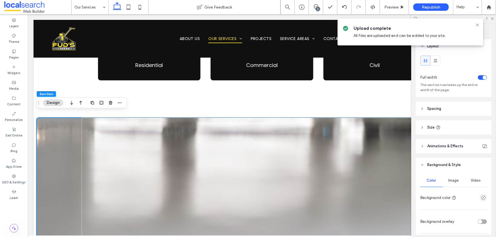
click at [455, 182] on span "Image" at bounding box center [454, 181] width 11 height 5
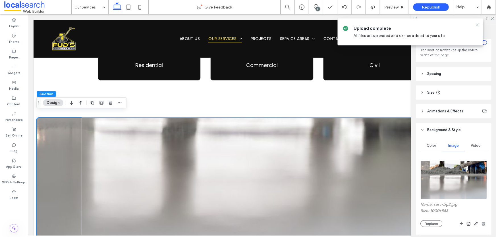
scroll to position [77, 0]
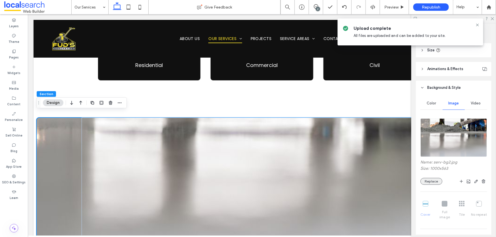
click at [435, 181] on button "Replace" at bounding box center [432, 181] width 22 height 7
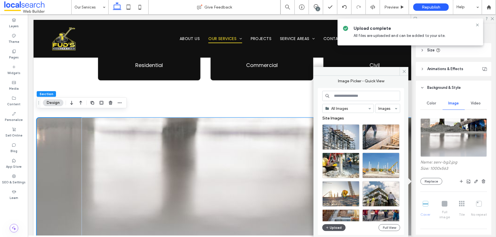
click at [338, 225] on button "Upload" at bounding box center [334, 228] width 23 height 7
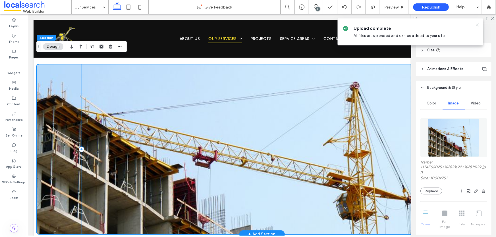
scroll to position [569, 0]
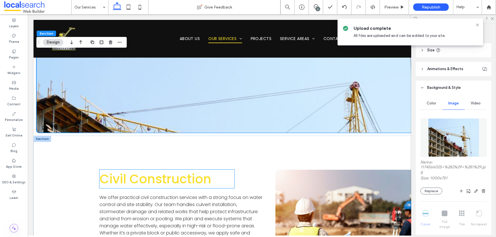
click at [156, 170] on h3 "Civil Construction" at bounding box center [166, 179] width 135 height 18
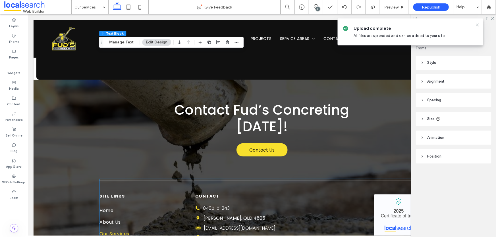
scroll to position [1554, 0]
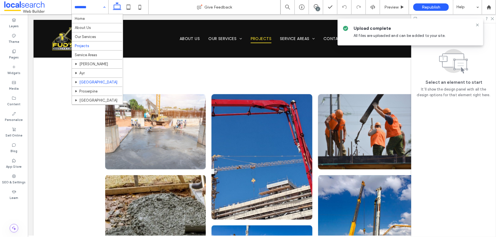
scroll to position [13, 0]
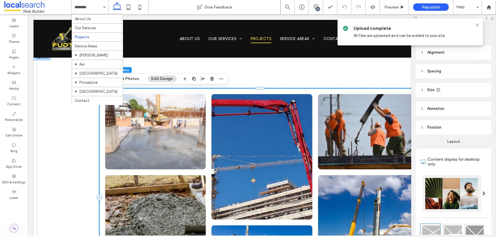
click at [159, 119] on link at bounding box center [155, 132] width 101 height 76
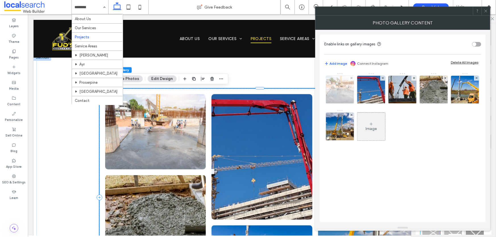
click at [345, 95] on img at bounding box center [340, 90] width 42 height 28
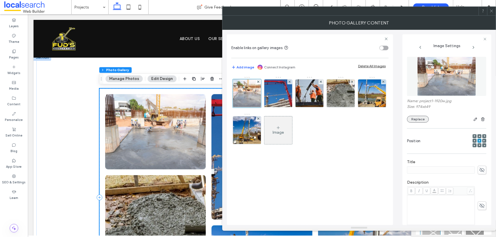
click at [421, 122] on button "Replace" at bounding box center [418, 119] width 22 height 7
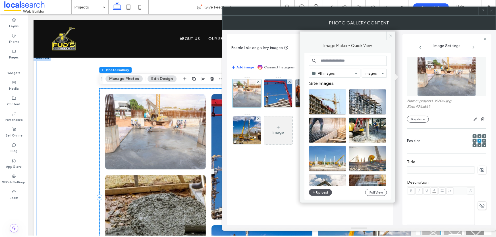
click at [319, 193] on button "Upload" at bounding box center [320, 192] width 23 height 7
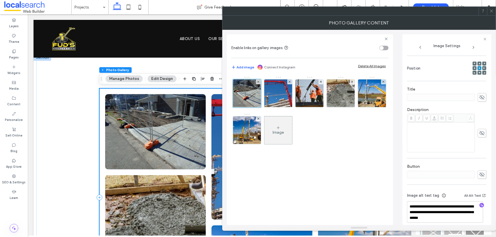
scroll to position [79, 0]
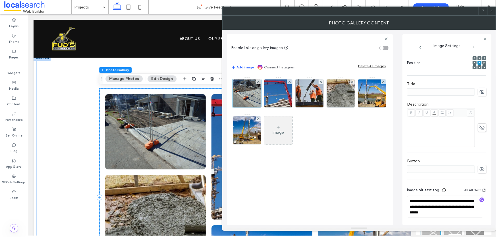
drag, startPoint x: 465, startPoint y: 208, endPoint x: 472, endPoint y: 210, distance: 7.7
click at [473, 212] on textarea "**********" at bounding box center [445, 207] width 76 height 22
click at [480, 201] on icon "button" at bounding box center [482, 200] width 4 height 4
click at [452, 210] on textarea "**********" at bounding box center [445, 207] width 76 height 21
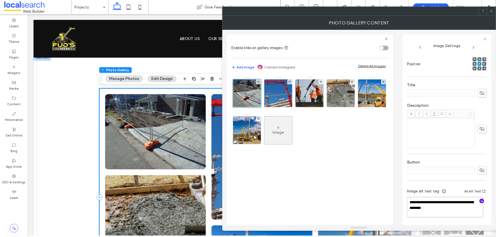
scroll to position [77, 0]
drag, startPoint x: 450, startPoint y: 210, endPoint x: 389, endPoint y: 199, distance: 61.9
click at [389, 199] on div "**********" at bounding box center [359, 128] width 265 height 196
click at [464, 211] on textarea "**********" at bounding box center [445, 207] width 76 height 20
paste textarea "**********"
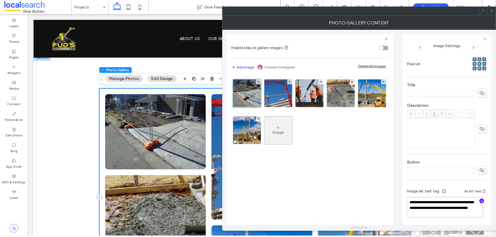
scroll to position [78, 0]
type textarea "**********"
click at [88, 145] on div "View more" at bounding box center [261, 197] width 451 height 287
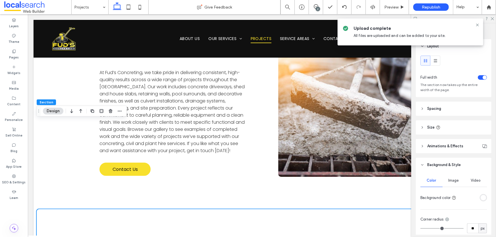
scroll to position [155, 0]
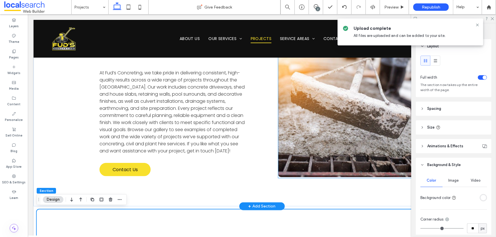
click at [333, 130] on link at bounding box center [351, 111] width 146 height 133
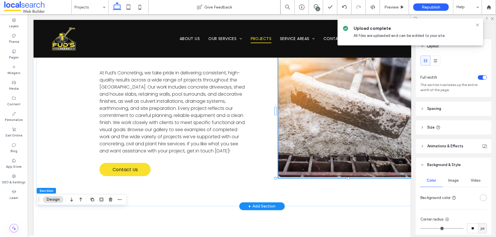
click at [333, 130] on link at bounding box center [351, 111] width 146 height 133
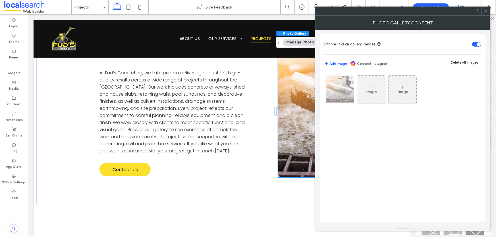
click at [338, 94] on div at bounding box center [340, 90] width 28 height 28
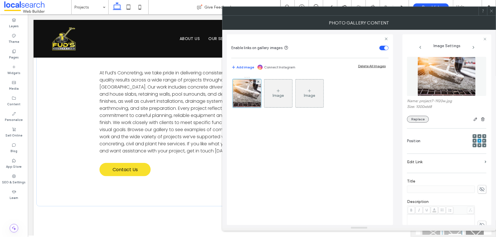
click at [412, 119] on button "Replace" at bounding box center [418, 119] width 22 height 7
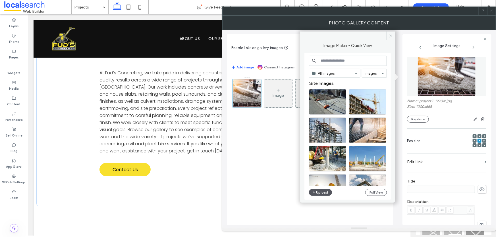
click at [327, 192] on button "Upload" at bounding box center [320, 192] width 23 height 7
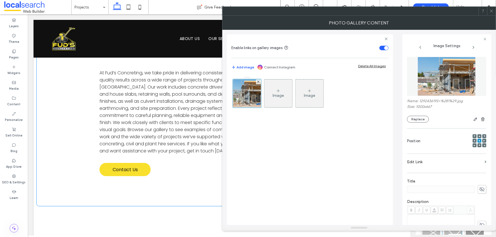
click at [166, 183] on div "Like Our Work? At Fud’s Concreting, we take pride in delivering consistent, hig…" at bounding box center [261, 111] width 451 height 191
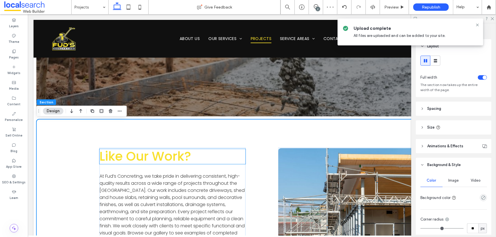
scroll to position [0, 0]
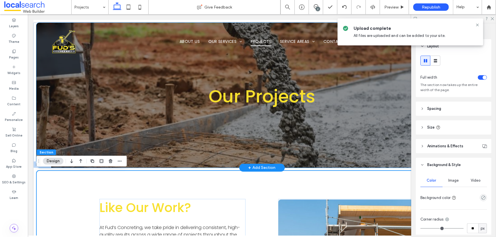
click at [117, 141] on div "Our Projects" at bounding box center [261, 94] width 451 height 145
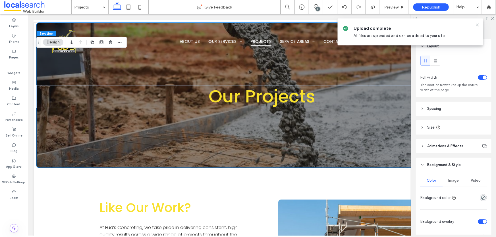
drag, startPoint x: 449, startPoint y: 182, endPoint x: 451, endPoint y: 184, distance: 3.0
click at [449, 182] on span "Image" at bounding box center [454, 181] width 11 height 5
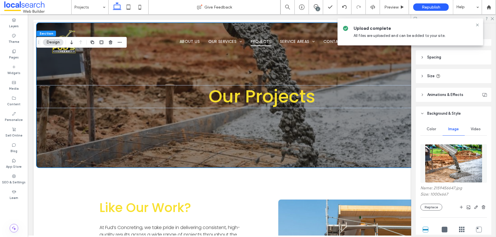
scroll to position [77, 0]
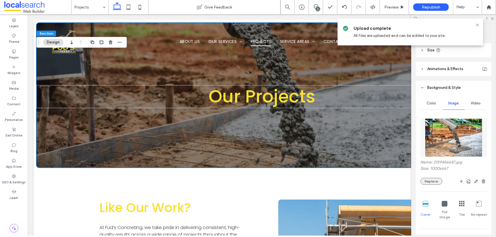
click at [432, 183] on button "Replace" at bounding box center [432, 181] width 22 height 7
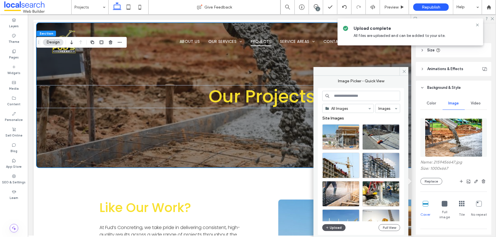
click at [342, 228] on button "Upload" at bounding box center [334, 228] width 23 height 7
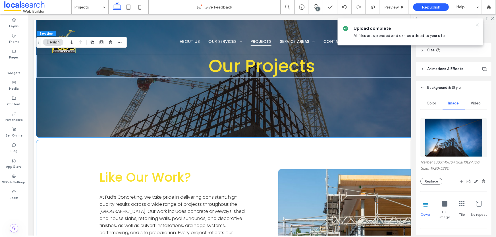
scroll to position [0, 0]
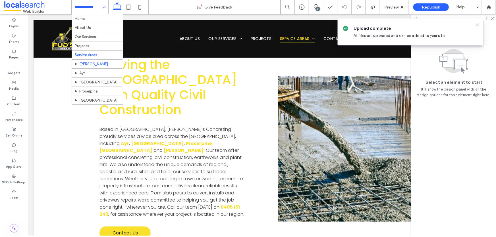
scroll to position [13, 0]
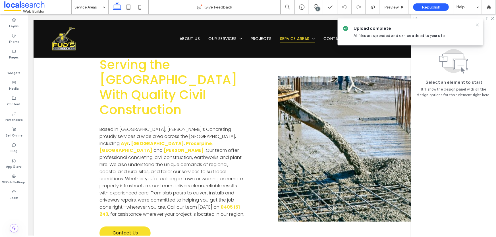
scroll to position [414, 0]
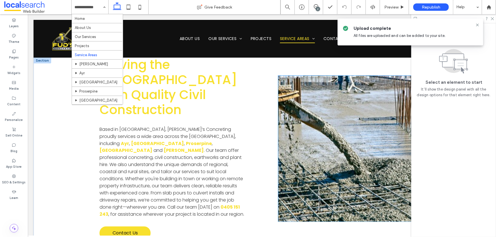
click at [322, 166] on link at bounding box center [351, 149] width 146 height 146
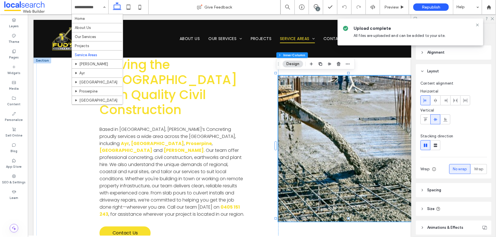
click at [322, 166] on link at bounding box center [351, 149] width 146 height 146
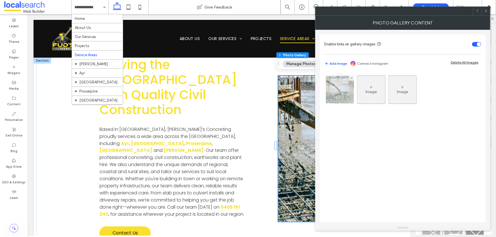
click at [338, 90] on div at bounding box center [340, 90] width 28 height 28
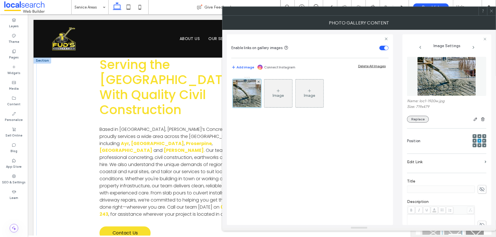
click at [426, 119] on button "Replace" at bounding box center [418, 119] width 22 height 7
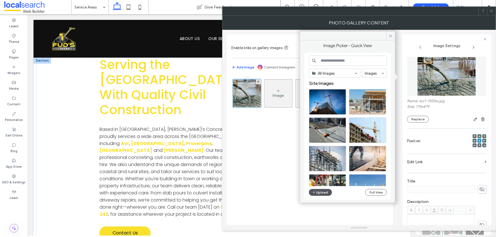
click at [324, 193] on button "Upload" at bounding box center [320, 192] width 23 height 7
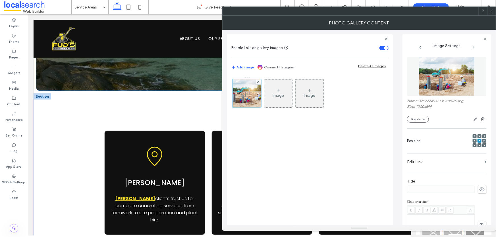
scroll to position [0, 0]
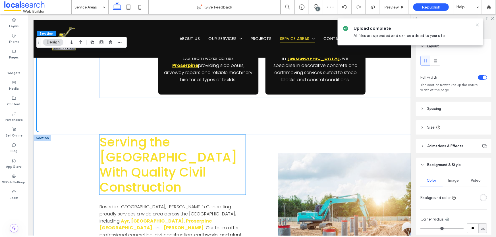
scroll to position [439, 0]
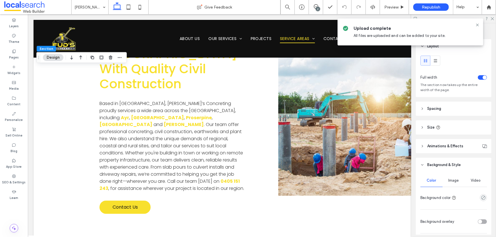
click at [457, 181] on span "Image" at bounding box center [454, 181] width 11 height 5
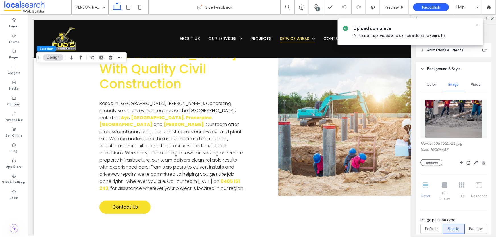
scroll to position [103, 0]
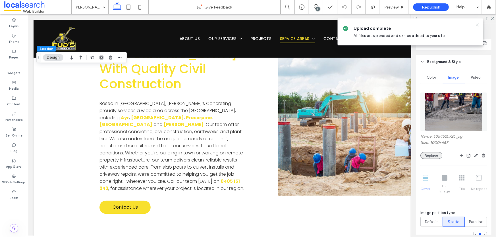
click at [431, 154] on button "Replace" at bounding box center [432, 155] width 22 height 7
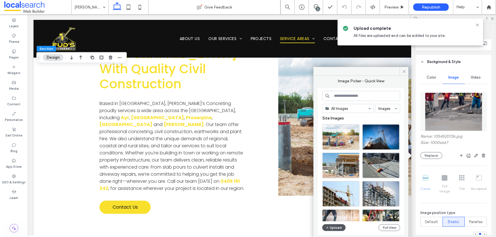
click at [330, 228] on button "Upload" at bounding box center [334, 228] width 23 height 7
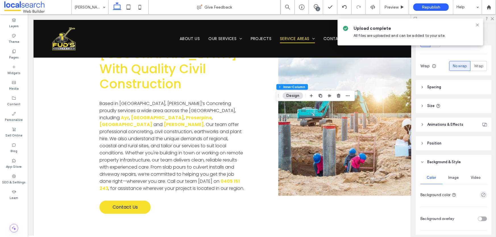
click at [452, 180] on div "Image" at bounding box center [454, 178] width 22 height 13
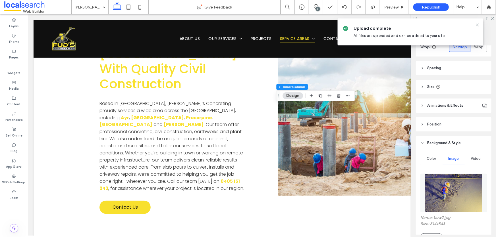
scroll to position [155, 0]
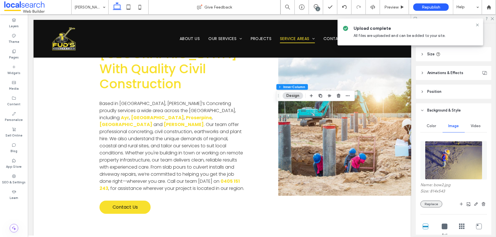
click at [436, 205] on button "Replace" at bounding box center [432, 204] width 22 height 7
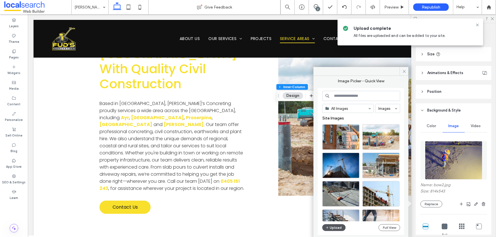
click at [332, 228] on button "Upload" at bounding box center [334, 228] width 23 height 7
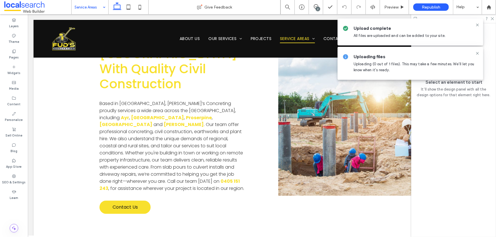
click at [85, 8] on input at bounding box center [89, 7] width 28 height 14
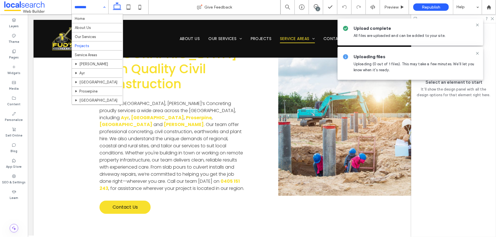
click at [98, 9] on input at bounding box center [89, 7] width 28 height 14
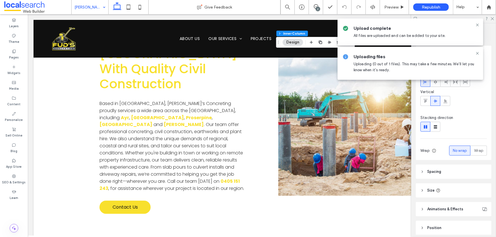
scroll to position [77, 0]
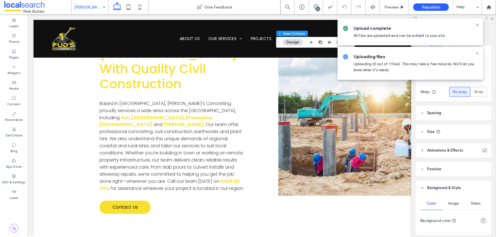
click at [455, 204] on span "Image" at bounding box center [454, 204] width 11 height 5
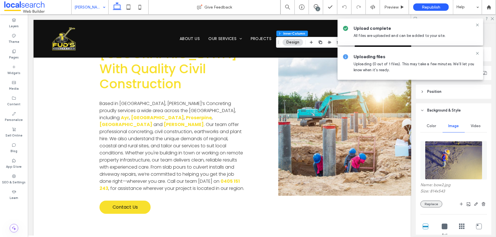
click at [438, 206] on button "Replace" at bounding box center [432, 204] width 22 height 7
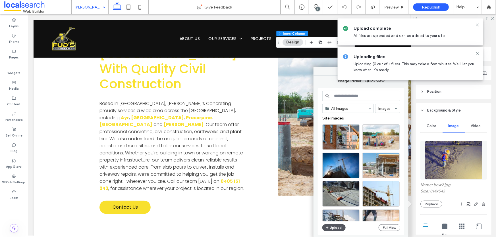
click at [332, 228] on button "Upload" at bounding box center [334, 228] width 23 height 7
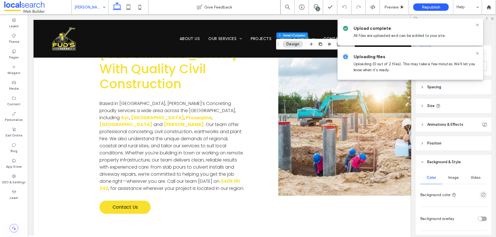
click at [449, 180] on span "Image" at bounding box center [454, 178] width 11 height 5
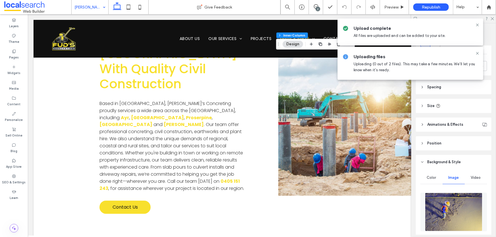
scroll to position [233, 0]
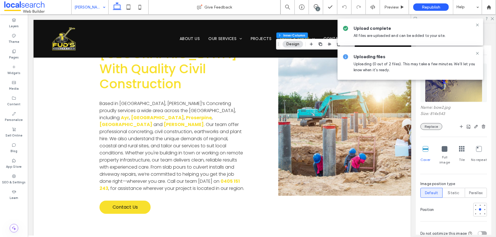
click at [426, 128] on button "Replace" at bounding box center [432, 126] width 22 height 7
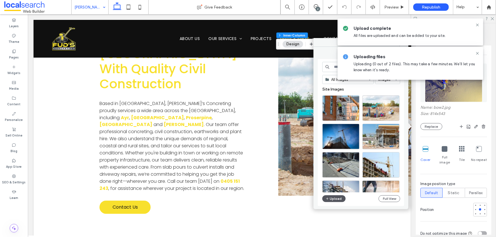
click at [336, 198] on button "Upload" at bounding box center [334, 199] width 23 height 7
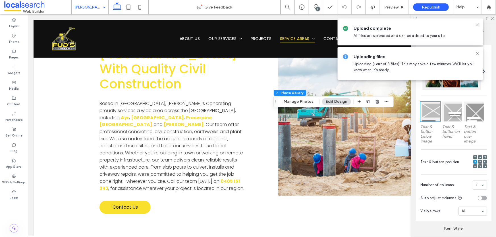
scroll to position [181, 0]
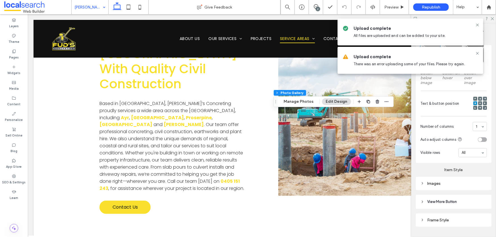
click at [449, 183] on div "Images" at bounding box center [454, 183] width 67 height 5
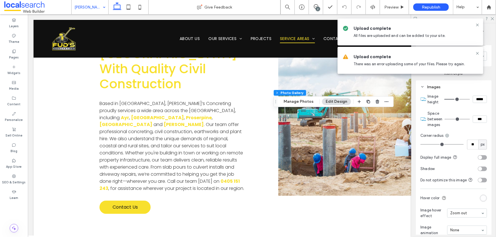
scroll to position [336, 0]
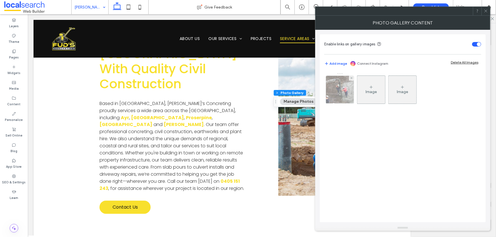
click at [336, 85] on img at bounding box center [340, 90] width 42 height 28
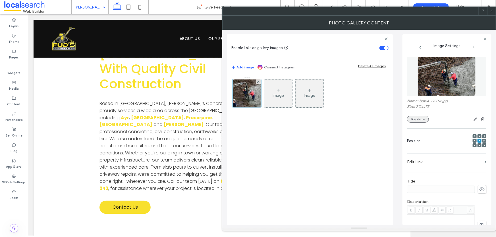
click at [414, 119] on button "Replace" at bounding box center [418, 119] width 22 height 7
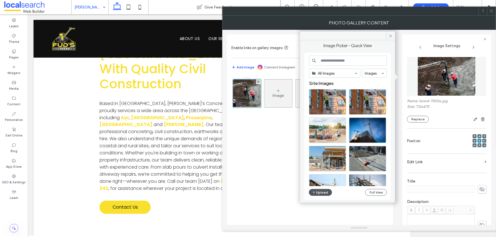
click at [318, 193] on button "Upload" at bounding box center [320, 192] width 23 height 7
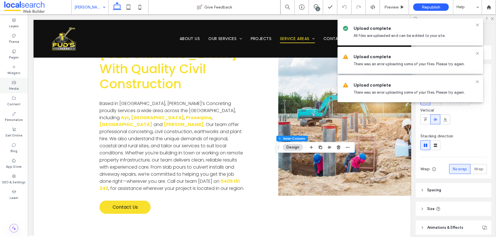
click at [18, 88] on label "Media" at bounding box center [14, 88] width 10 height 6
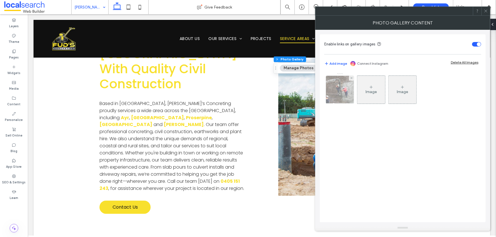
click at [340, 96] on img at bounding box center [340, 90] width 42 height 28
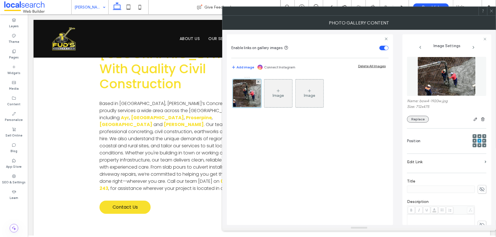
click at [424, 122] on button "Replace" at bounding box center [418, 119] width 22 height 7
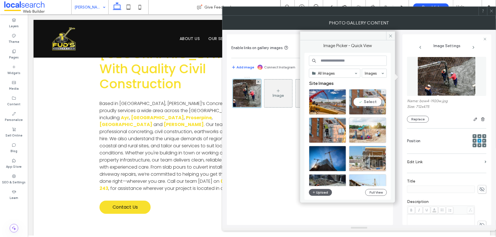
click at [370, 101] on div "Select" at bounding box center [367, 102] width 37 height 26
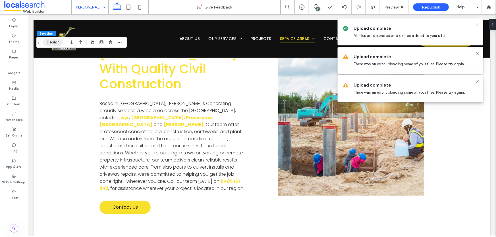
click at [54, 42] on button "Design" at bounding box center [53, 42] width 20 height 7
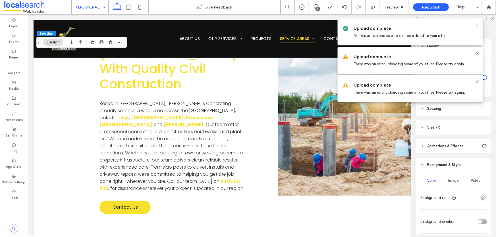
click at [454, 181] on span "Image" at bounding box center [454, 181] width 11 height 5
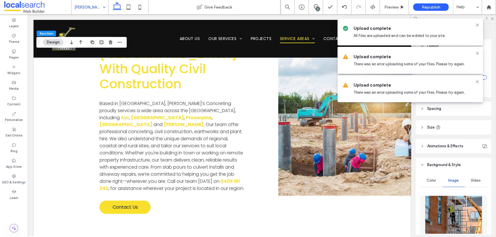
scroll to position [51, 0]
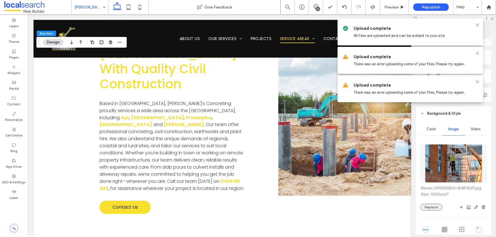
click at [428, 206] on button "Replace" at bounding box center [432, 207] width 22 height 7
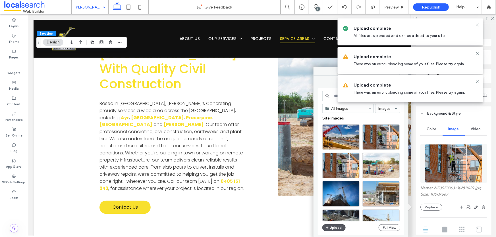
click at [335, 228] on button "Upload" at bounding box center [334, 228] width 23 height 7
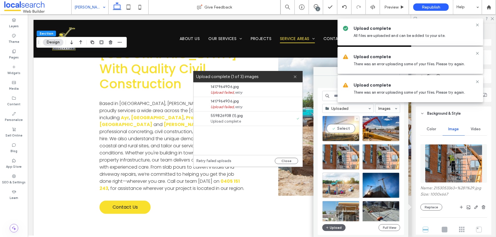
click at [347, 126] on div "Select" at bounding box center [341, 129] width 37 height 26
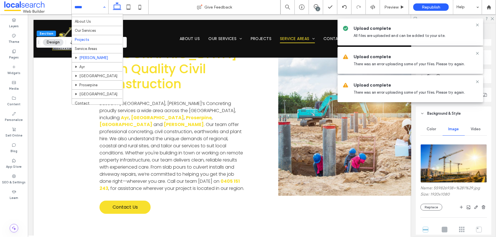
scroll to position [13, 0]
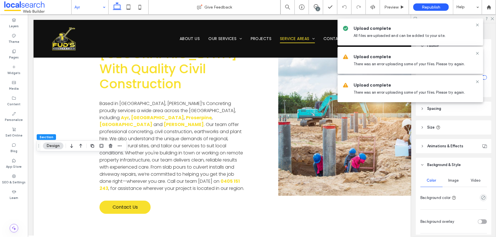
click at [451, 183] on span "Image" at bounding box center [454, 181] width 11 height 5
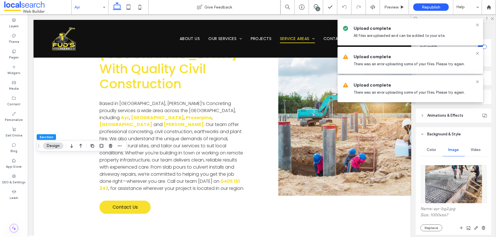
scroll to position [77, 0]
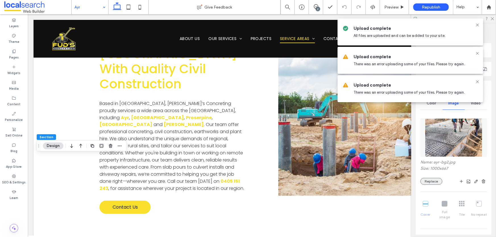
click at [430, 183] on button "Replace" at bounding box center [432, 181] width 22 height 7
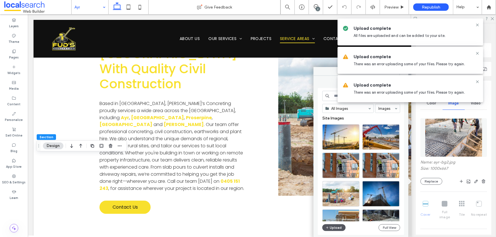
click at [334, 228] on button "Upload" at bounding box center [334, 228] width 23 height 7
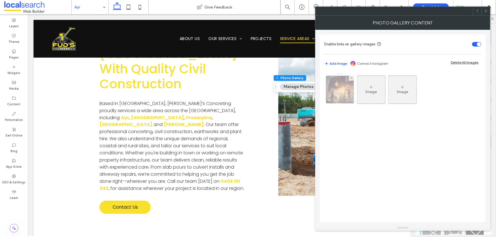
click at [338, 101] on img at bounding box center [340, 90] width 42 height 28
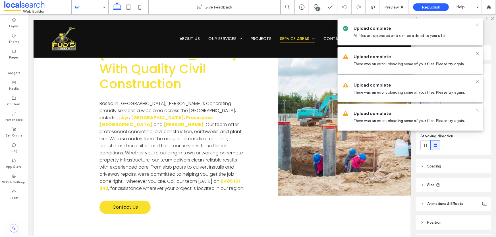
type input "**"
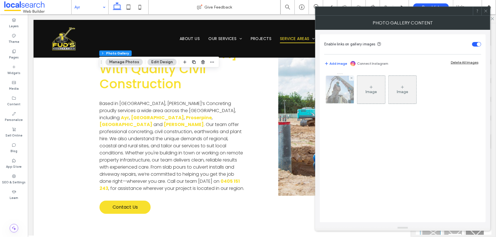
click at [333, 93] on img at bounding box center [340, 90] width 38 height 28
click at [350, 93] on img at bounding box center [340, 90] width 38 height 28
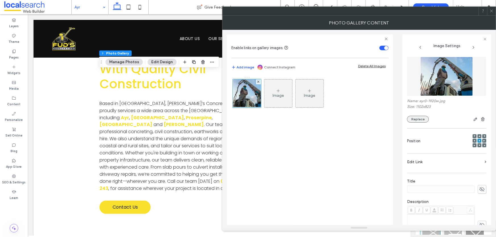
click at [423, 121] on button "Replace" at bounding box center [418, 119] width 22 height 7
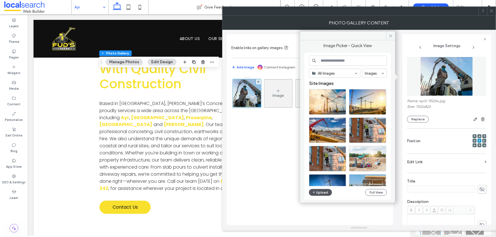
click at [323, 193] on button "Upload" at bounding box center [320, 192] width 23 height 7
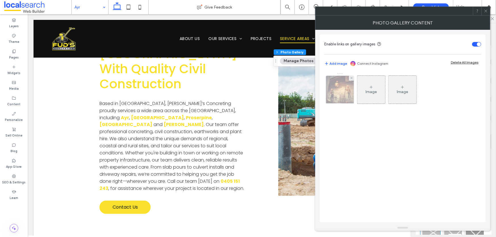
click at [338, 96] on img at bounding box center [340, 90] width 42 height 28
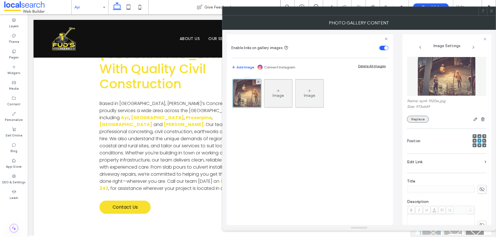
click at [413, 122] on button "Replace" at bounding box center [418, 119] width 22 height 7
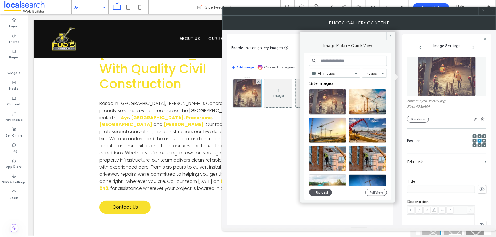
click at [321, 194] on button "Upload" at bounding box center [320, 192] width 23 height 7
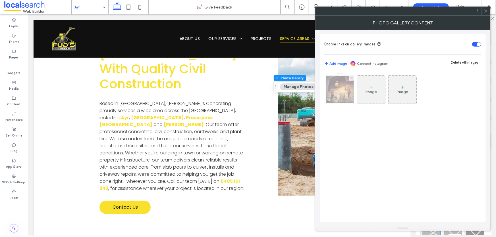
click at [343, 103] on img at bounding box center [340, 90] width 42 height 28
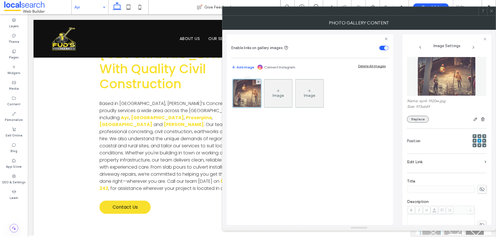
click at [421, 121] on button "Replace" at bounding box center [418, 119] width 22 height 7
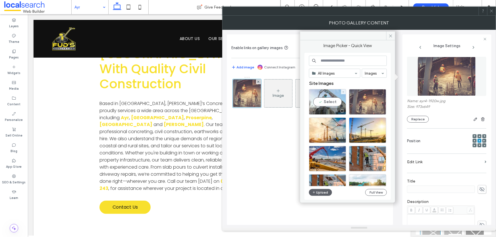
click at [329, 102] on div "Select" at bounding box center [327, 102] width 37 height 26
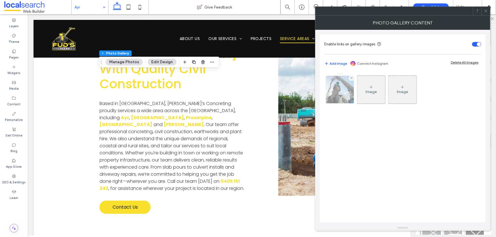
click at [341, 97] on img at bounding box center [340, 90] width 38 height 28
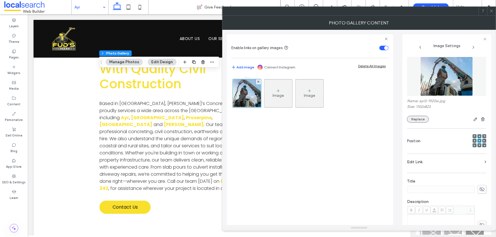
click at [420, 122] on button "Replace" at bounding box center [418, 119] width 22 height 7
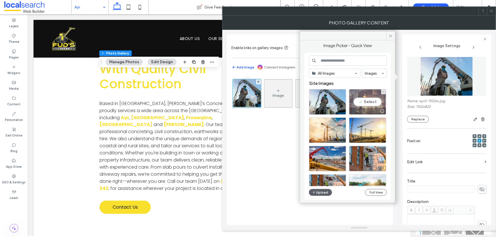
click at [374, 100] on div "Select" at bounding box center [367, 102] width 37 height 26
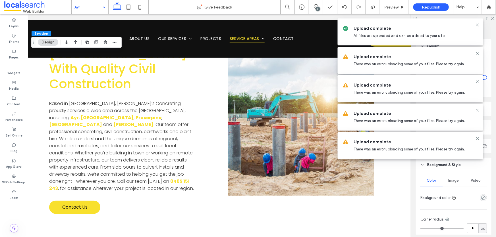
scroll to position [0, 53]
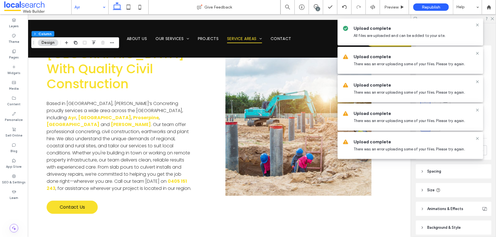
click at [433, 224] on header "Background & Style" at bounding box center [454, 228] width 76 height 14
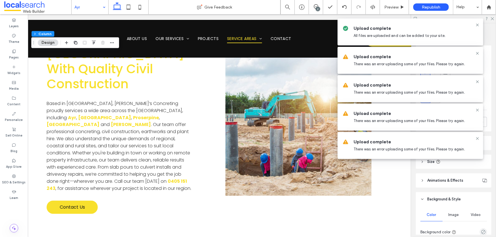
scroll to position [51, 0]
click at [452, 194] on span "Image" at bounding box center [454, 192] width 11 height 5
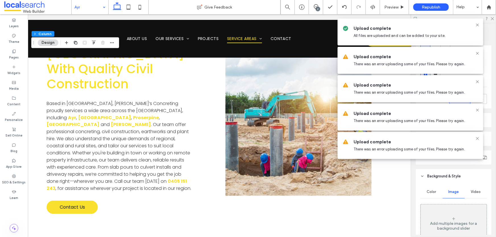
scroll to position [103, 0]
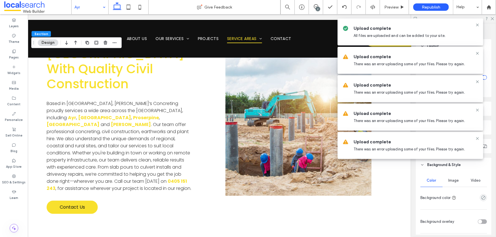
drag, startPoint x: 449, startPoint y: 176, endPoint x: 452, endPoint y: 179, distance: 3.6
click at [449, 176] on div "Image" at bounding box center [454, 181] width 22 height 13
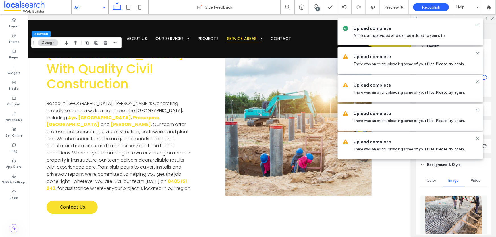
scroll to position [26, 0]
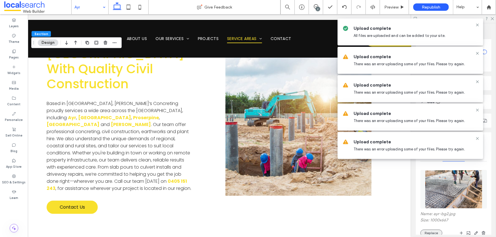
click at [433, 232] on button "Replace" at bounding box center [432, 233] width 22 height 7
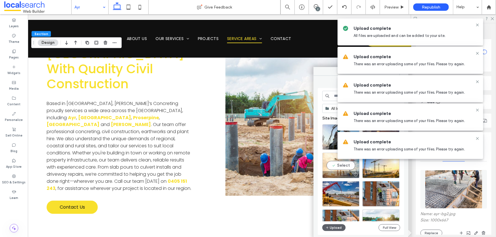
click at [336, 165] on div "Select" at bounding box center [341, 166] width 37 height 26
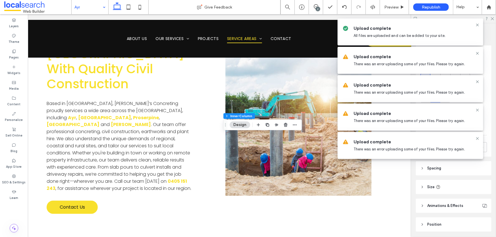
scroll to position [51, 0]
click at [454, 230] on span "Image" at bounding box center [454, 230] width 11 height 5
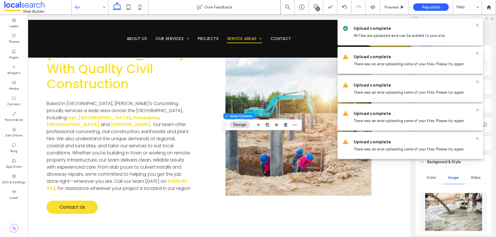
scroll to position [155, 0]
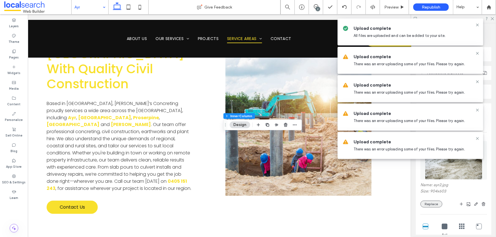
click at [435, 201] on button "Replace" at bounding box center [432, 204] width 22 height 7
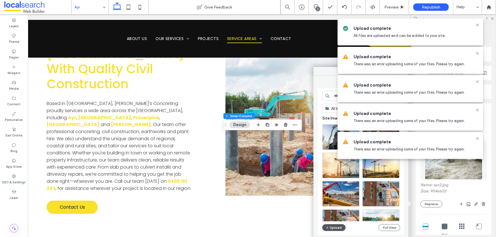
click at [336, 228] on button "Upload" at bounding box center [334, 228] width 23 height 7
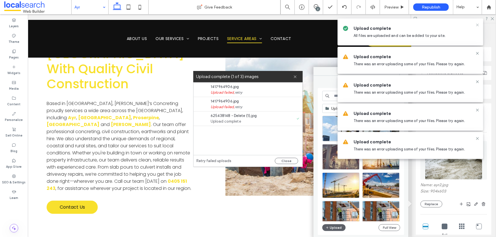
click at [479, 24] on icon at bounding box center [478, 25] width 5 height 5
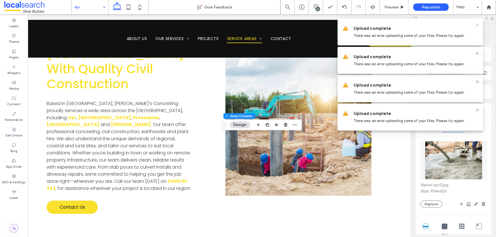
click at [478, 25] on use at bounding box center [477, 25] width 3 height 3
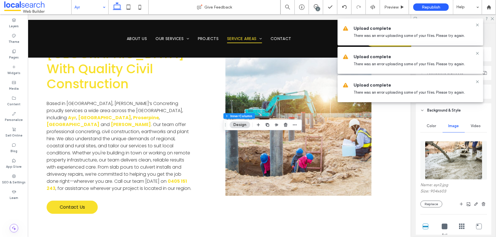
click at [478, 25] on use at bounding box center [477, 25] width 3 height 3
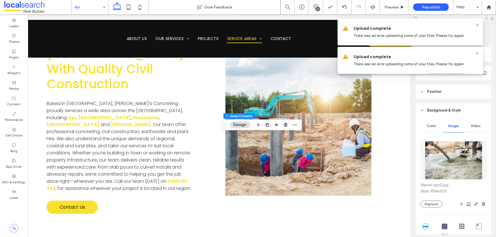
click at [478, 25] on use at bounding box center [477, 25] width 3 height 3
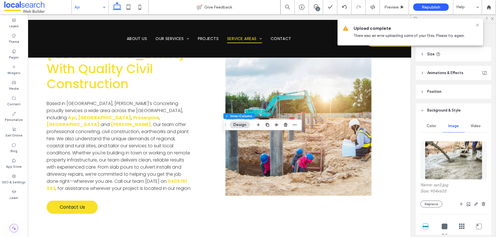
click at [478, 25] on use at bounding box center [477, 25] width 3 height 3
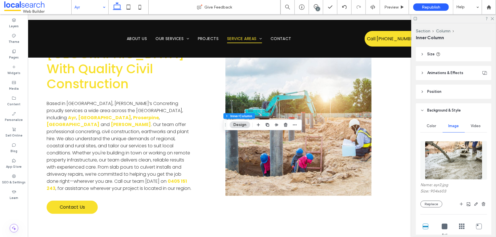
click at [470, 162] on img at bounding box center [454, 160] width 58 height 39
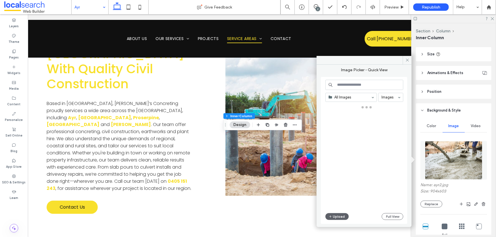
click at [470, 162] on img at bounding box center [454, 160] width 58 height 39
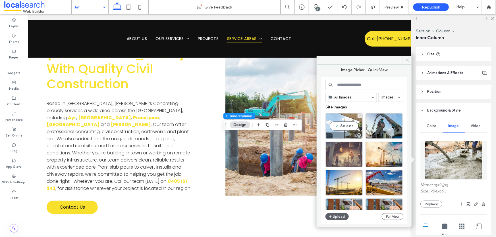
click at [349, 125] on div "Select" at bounding box center [344, 126] width 37 height 26
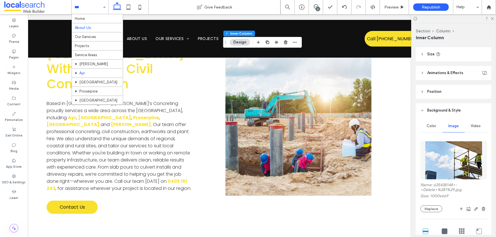
scroll to position [13, 0]
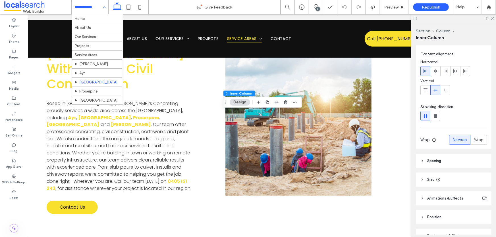
scroll to position [77, 0]
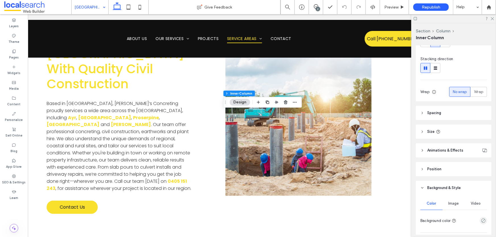
click at [450, 203] on span "Image" at bounding box center [454, 204] width 11 height 5
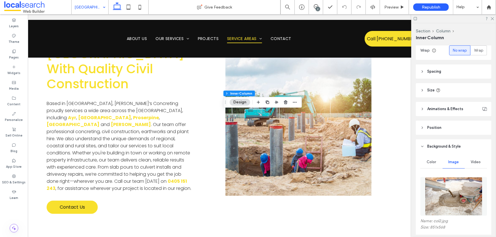
scroll to position [181, 0]
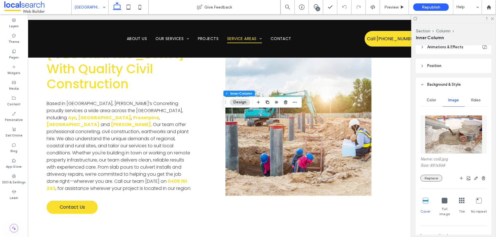
click at [432, 178] on button "Replace" at bounding box center [432, 178] width 22 height 7
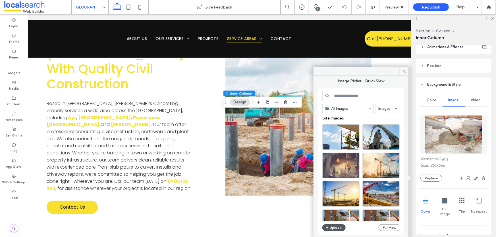
click at [335, 227] on button "Upload" at bounding box center [334, 228] width 23 height 7
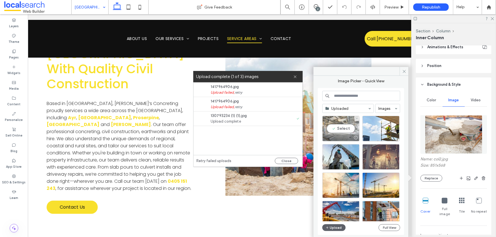
click at [343, 130] on div "Select" at bounding box center [341, 129] width 37 height 26
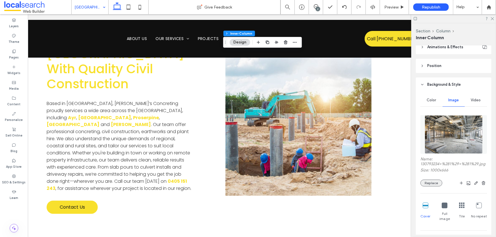
click at [427, 187] on button "Replace" at bounding box center [432, 183] width 22 height 7
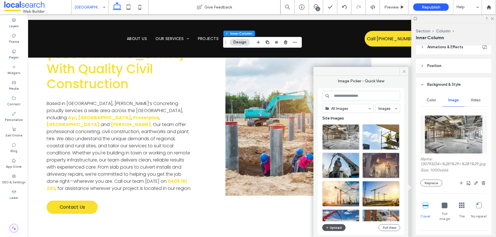
click at [336, 227] on button "Upload" at bounding box center [334, 228] width 23 height 7
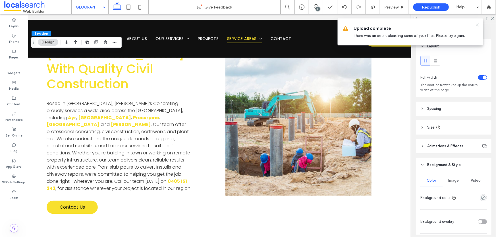
click at [450, 181] on span "Image" at bounding box center [454, 181] width 11 height 5
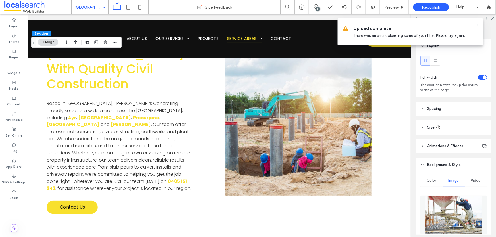
scroll to position [51, 0]
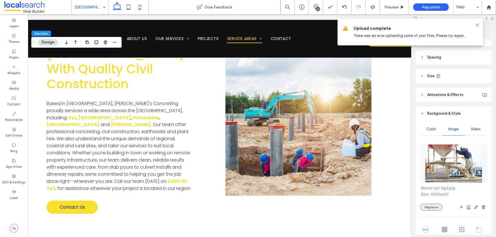
click at [433, 210] on button "Replace" at bounding box center [432, 207] width 22 height 7
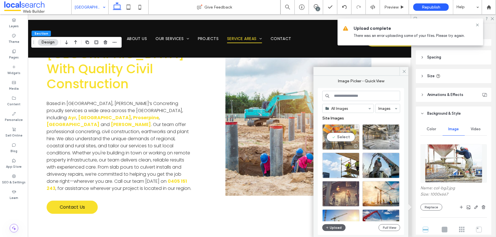
click at [336, 142] on div "Select" at bounding box center [341, 138] width 37 height 26
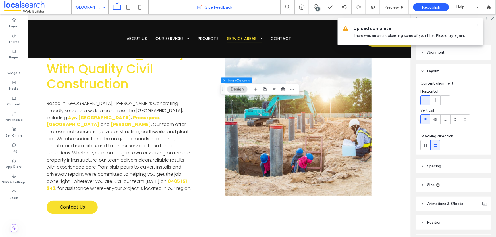
type input "**"
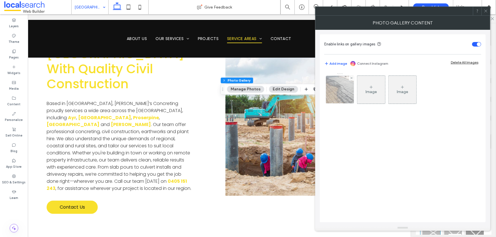
click at [336, 96] on div at bounding box center [340, 90] width 28 height 28
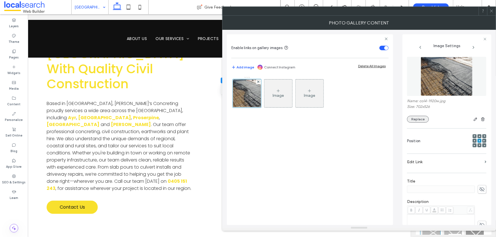
click at [418, 119] on button "Replace" at bounding box center [418, 119] width 22 height 7
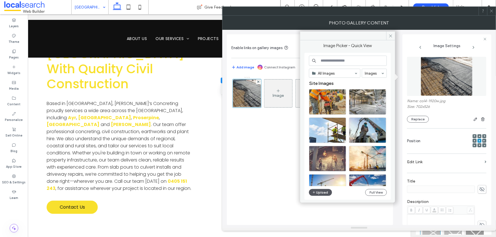
click at [319, 191] on button "Upload" at bounding box center [320, 192] width 23 height 7
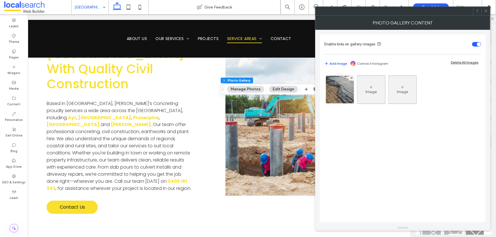
drag, startPoint x: 341, startPoint y: 91, endPoint x: 360, endPoint y: 103, distance: 22.8
click at [341, 91] on img at bounding box center [340, 90] width 37 height 28
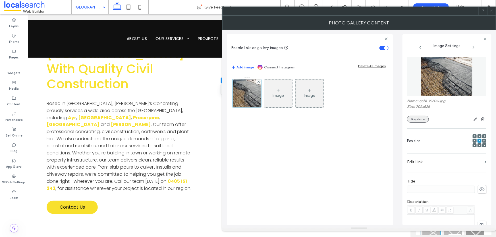
click at [413, 119] on button "Replace" at bounding box center [418, 119] width 22 height 7
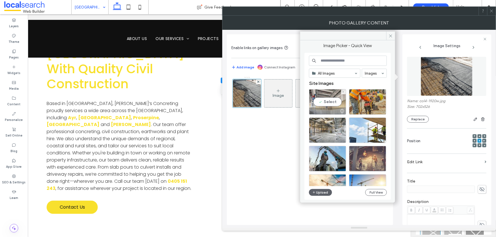
click at [325, 101] on div "Select" at bounding box center [327, 102] width 37 height 26
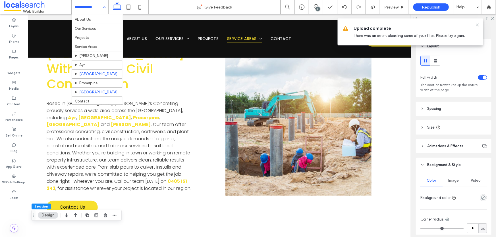
scroll to position [13, 0]
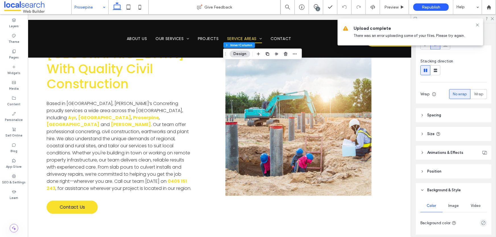
scroll to position [77, 0]
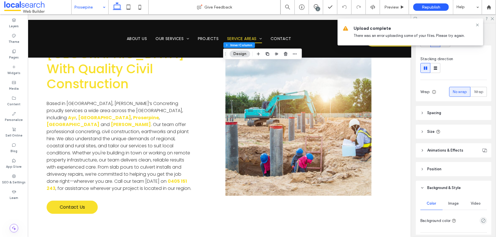
click at [449, 205] on span "Image" at bounding box center [454, 204] width 11 height 5
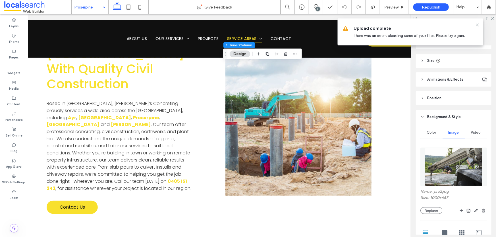
scroll to position [155, 0]
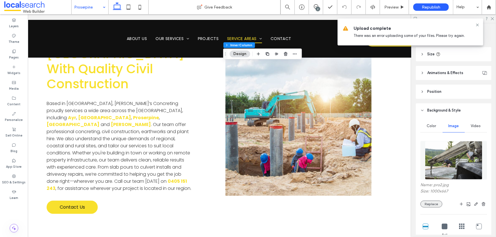
click at [439, 204] on button "Replace" at bounding box center [432, 204] width 22 height 7
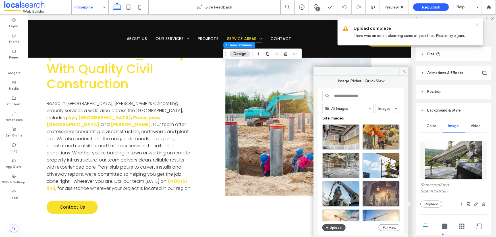
click at [338, 228] on button "Upload" at bounding box center [334, 228] width 23 height 7
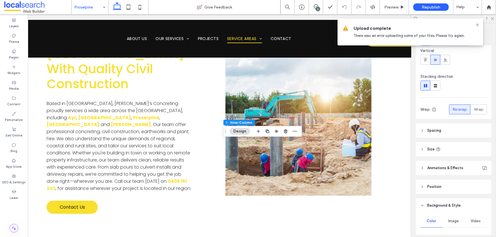
scroll to position [77, 0]
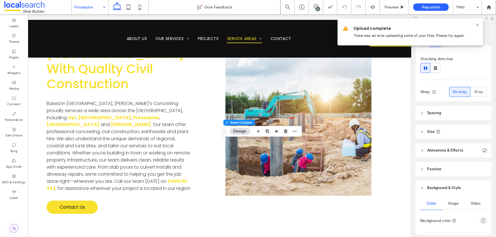
click at [449, 201] on div "Image" at bounding box center [454, 204] width 22 height 13
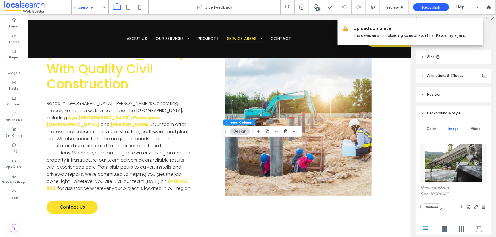
scroll to position [155, 0]
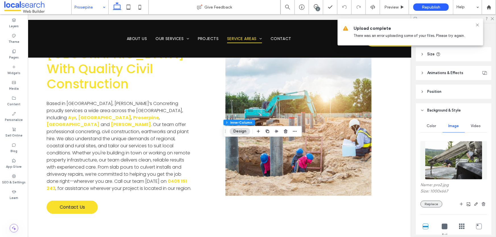
click at [435, 203] on button "Replace" at bounding box center [432, 204] width 22 height 7
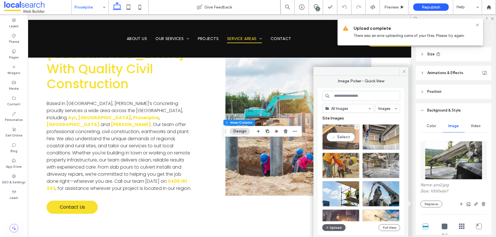
click at [350, 136] on div "Select" at bounding box center [341, 138] width 37 height 26
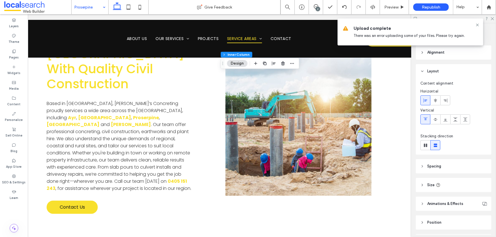
scroll to position [103, 0]
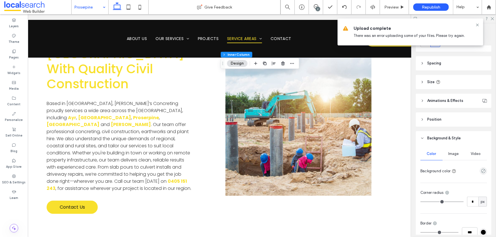
click at [452, 159] on div "Image" at bounding box center [454, 154] width 22 height 13
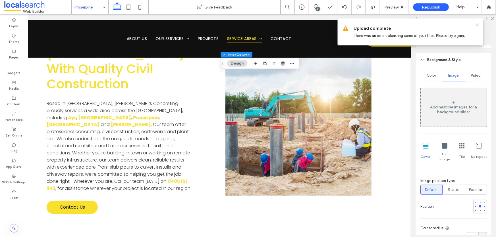
scroll to position [129, 0]
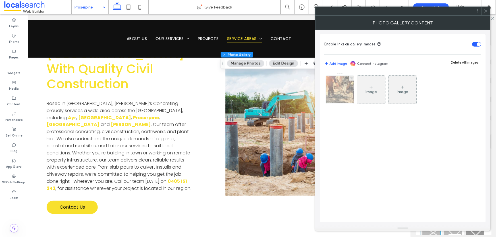
click at [335, 100] on img at bounding box center [340, 90] width 42 height 28
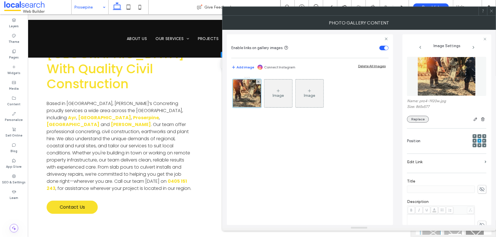
click at [418, 119] on button "Replace" at bounding box center [418, 119] width 22 height 7
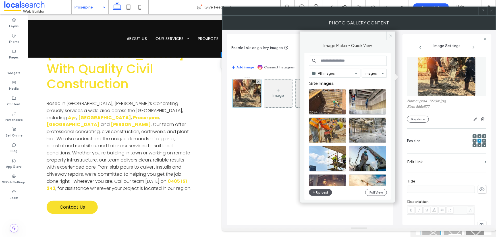
click at [321, 192] on button "Upload" at bounding box center [320, 192] width 23 height 7
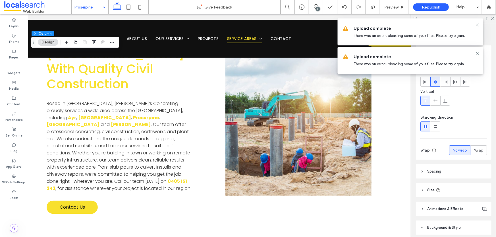
click at [439, 174] on span "Spacing" at bounding box center [434, 172] width 14 height 6
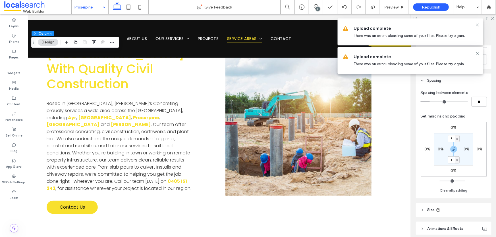
scroll to position [155, 0]
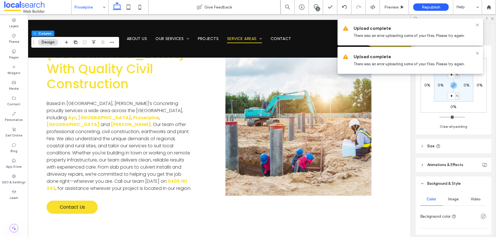
click at [455, 195] on div "Image" at bounding box center [454, 199] width 22 height 13
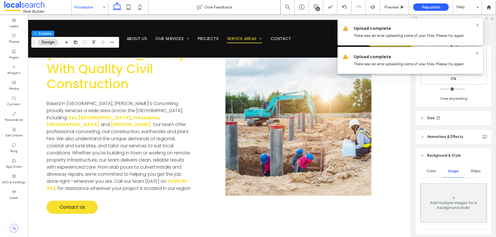
scroll to position [233, 0]
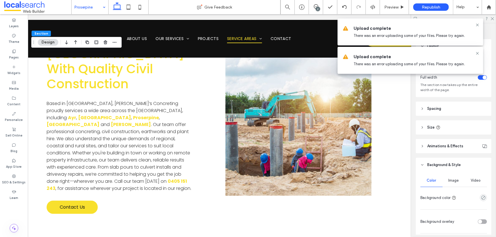
click at [456, 185] on div "Image" at bounding box center [454, 181] width 22 height 13
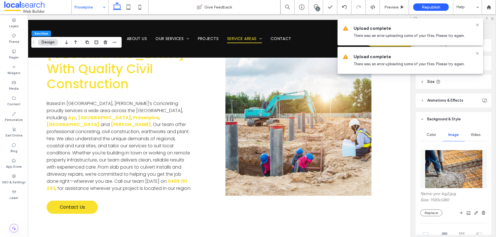
scroll to position [103, 0]
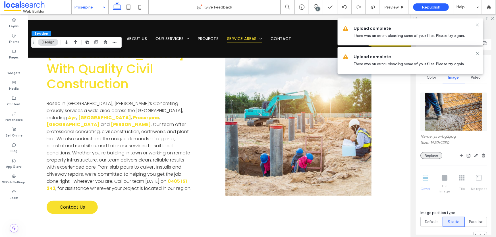
click at [433, 156] on button "Replace" at bounding box center [432, 155] width 22 height 7
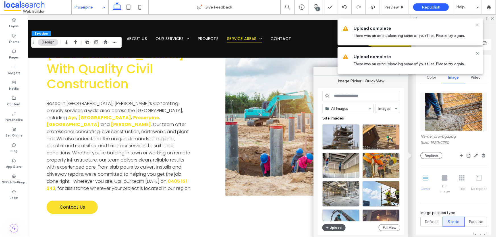
click at [335, 228] on button "Upload" at bounding box center [334, 228] width 23 height 7
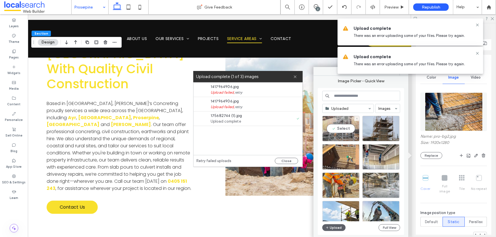
click at [346, 132] on div "Select" at bounding box center [341, 129] width 37 height 26
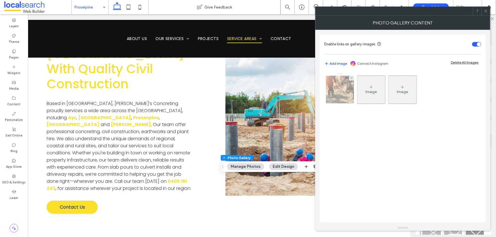
click at [342, 100] on img at bounding box center [340, 90] width 42 height 28
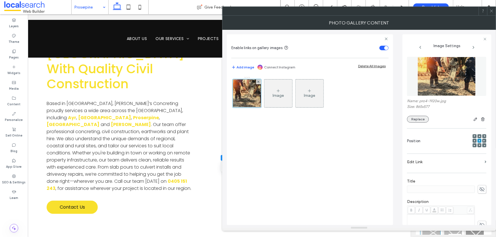
click at [418, 120] on button "Replace" at bounding box center [418, 119] width 22 height 7
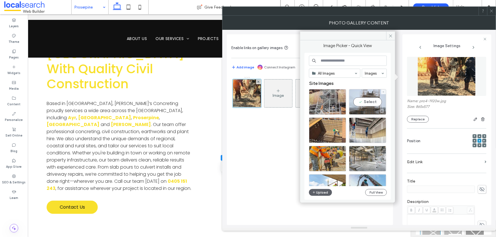
click at [369, 103] on div "Select" at bounding box center [367, 102] width 37 height 26
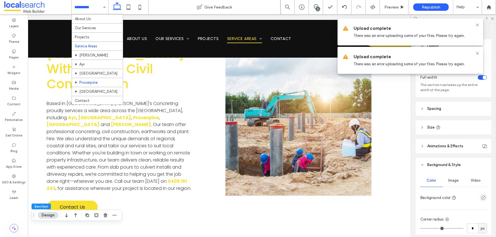
scroll to position [13, 0]
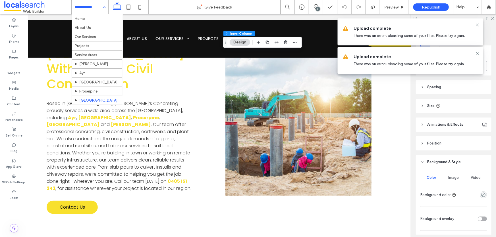
click at [451, 176] on span "Image" at bounding box center [454, 178] width 11 height 5
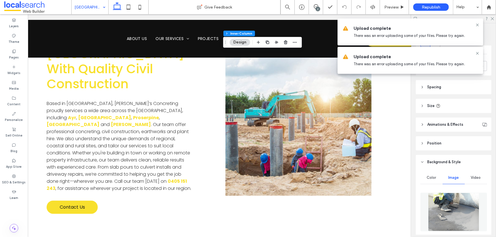
scroll to position [181, 0]
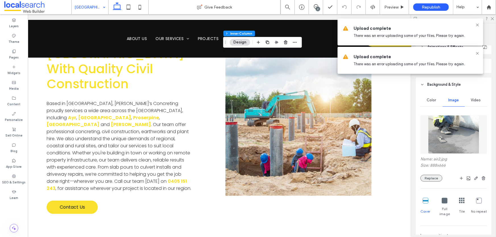
click at [435, 178] on button "Replace" at bounding box center [432, 178] width 22 height 7
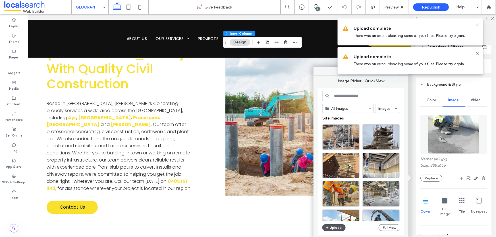
click at [336, 228] on button "Upload" at bounding box center [334, 228] width 23 height 7
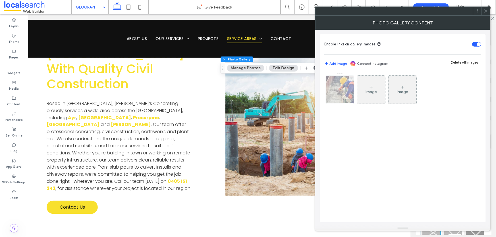
click at [347, 102] on div at bounding box center [340, 90] width 28 height 28
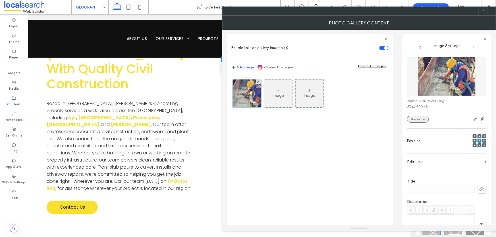
click at [424, 121] on button "Replace" at bounding box center [418, 119] width 22 height 7
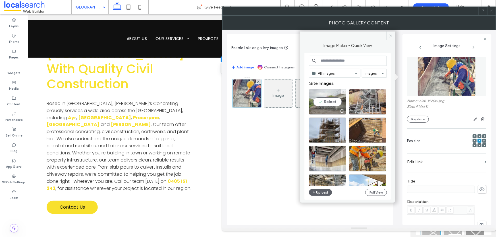
click at [328, 100] on div "Select" at bounding box center [327, 102] width 37 height 26
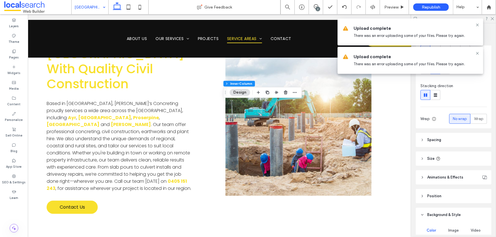
scroll to position [51, 0]
click at [448, 144] on header "Spacing" at bounding box center [454, 139] width 76 height 14
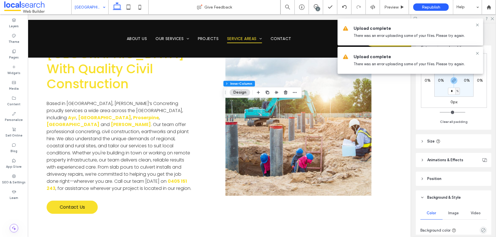
scroll to position [181, 0]
click at [451, 209] on span "Image" at bounding box center [454, 211] width 11 height 5
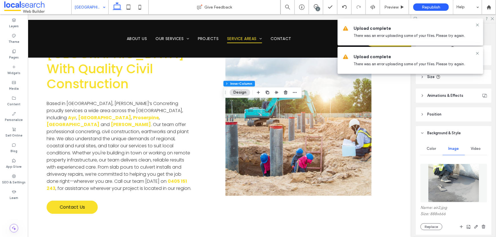
scroll to position [284, 0]
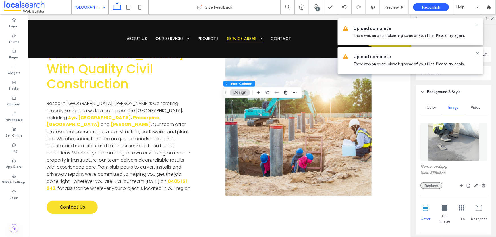
click at [432, 185] on button "Replace" at bounding box center [432, 186] width 22 height 7
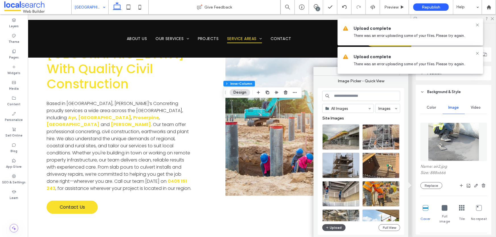
click at [334, 229] on button "Upload" at bounding box center [334, 228] width 23 height 7
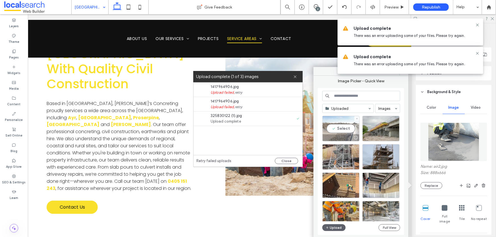
click at [339, 130] on div "Select" at bounding box center [341, 129] width 37 height 26
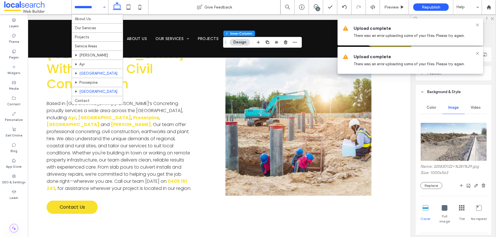
scroll to position [13, 0]
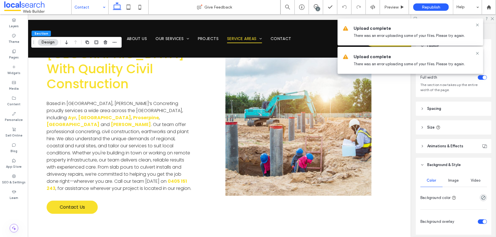
click at [456, 180] on span "Image" at bounding box center [454, 181] width 11 height 5
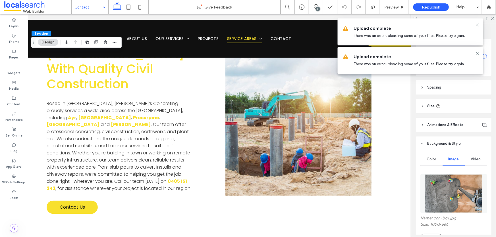
scroll to position [77, 0]
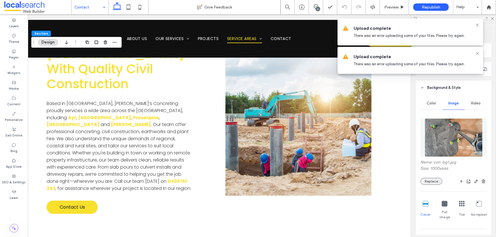
click at [428, 180] on button "Replace" at bounding box center [432, 181] width 22 height 7
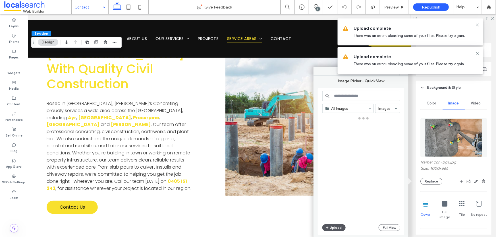
click at [336, 228] on button "Upload" at bounding box center [334, 228] width 23 height 7
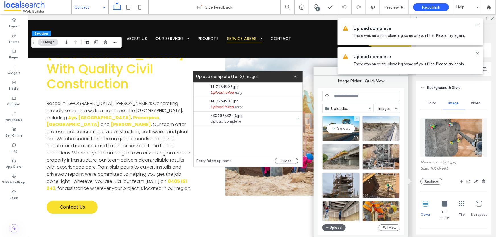
click at [346, 128] on div "Select" at bounding box center [341, 129] width 37 height 26
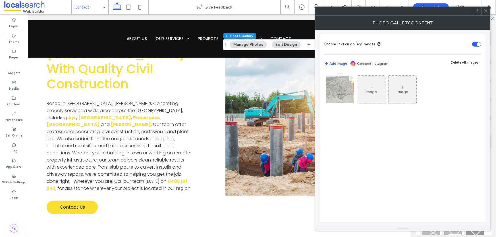
click at [347, 102] on div at bounding box center [340, 90] width 28 height 28
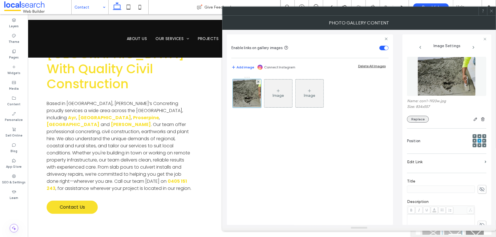
click at [410, 121] on button "Replace" at bounding box center [418, 119] width 22 height 7
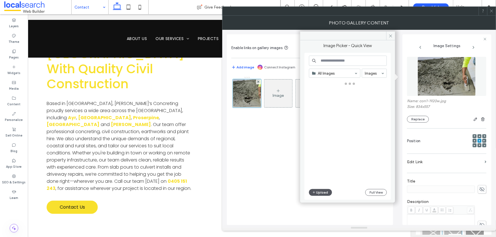
click at [320, 193] on button "Upload" at bounding box center [320, 192] width 23 height 7
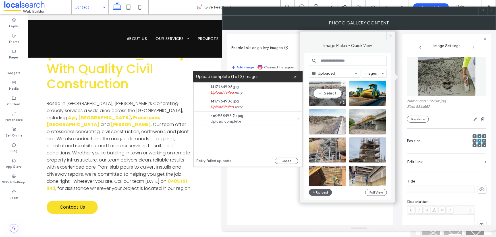
click at [324, 91] on div "Select" at bounding box center [327, 94] width 37 height 26
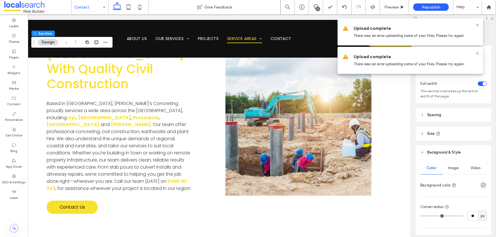
click at [452, 170] on span "Image" at bounding box center [454, 168] width 11 height 5
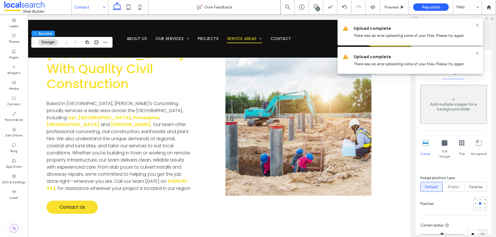
scroll to position [48, 0]
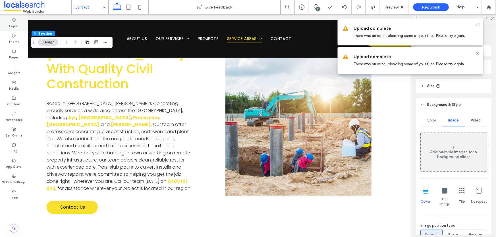
click at [17, 16] on div "Layers" at bounding box center [14, 23] width 28 height 16
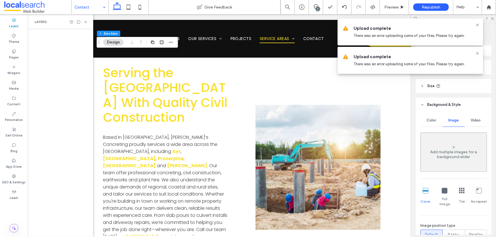
scroll to position [0, 0]
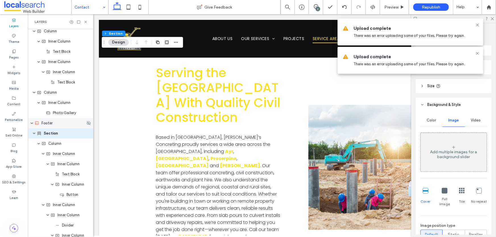
click at [60, 125] on div "Footer" at bounding box center [60, 124] width 51 height 6
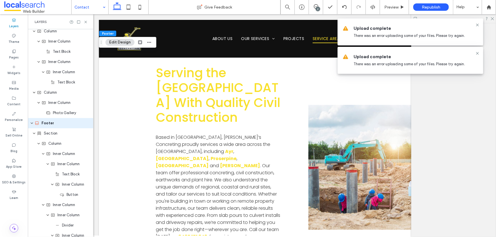
scroll to position [413, 0]
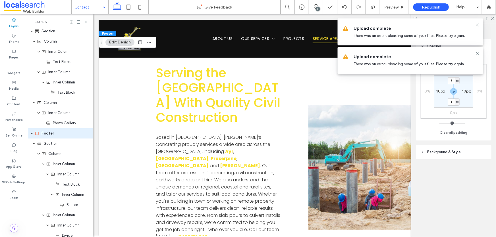
click at [439, 154] on span "Background & Style" at bounding box center [444, 153] width 34 height 6
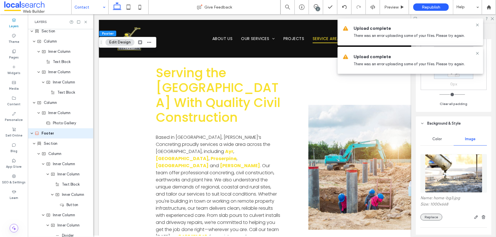
scroll to position [77, 0]
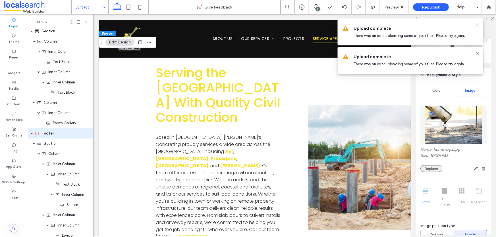
click at [433, 170] on button "Replace" at bounding box center [432, 169] width 22 height 7
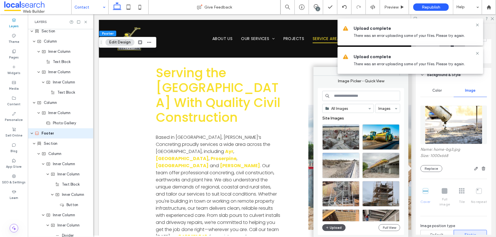
click at [331, 226] on button "Upload" at bounding box center [334, 228] width 23 height 7
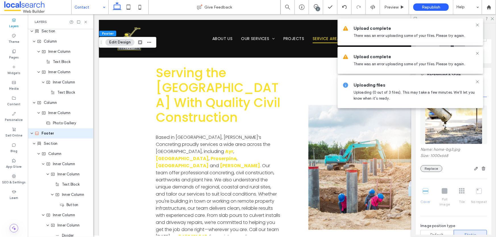
click at [432, 170] on button "Replace" at bounding box center [432, 169] width 22 height 7
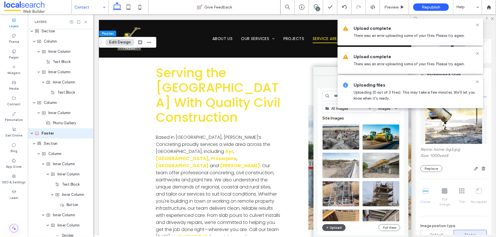
click at [335, 228] on button "Upload" at bounding box center [334, 228] width 23 height 7
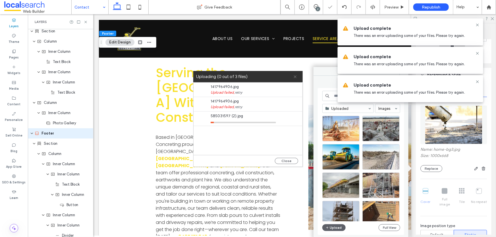
click at [297, 76] on icon at bounding box center [296, 77] width 4 height 4
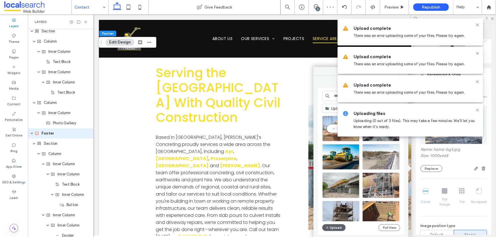
click at [332, 129] on div "Select" at bounding box center [341, 129] width 37 height 26
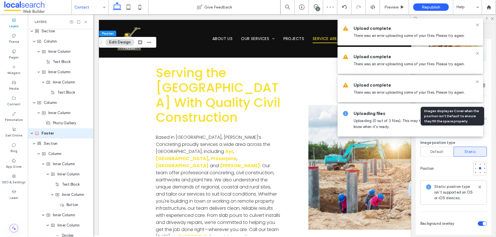
scroll to position [181, 0]
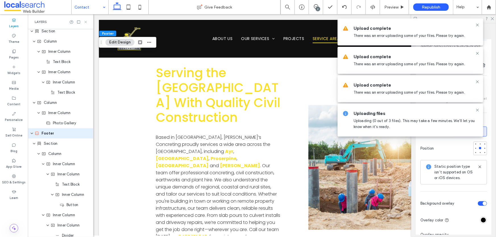
click at [86, 21] on icon at bounding box center [86, 22] width 4 height 4
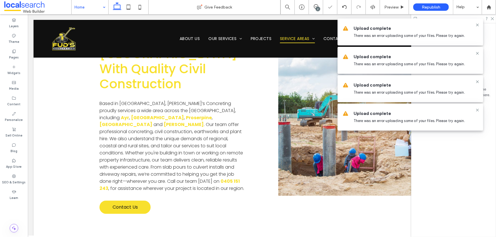
drag, startPoint x: 478, startPoint y: 53, endPoint x: 479, endPoint y: 39, distance: 14.3
click at [478, 52] on icon at bounding box center [478, 53] width 5 height 5
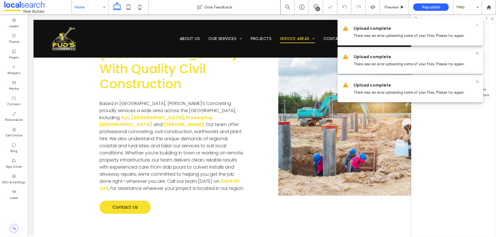
click at [480, 26] on icon at bounding box center [478, 25] width 5 height 5
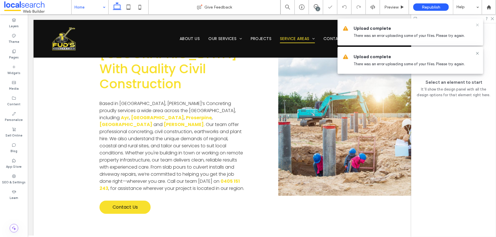
click at [479, 24] on icon at bounding box center [478, 25] width 5 height 5
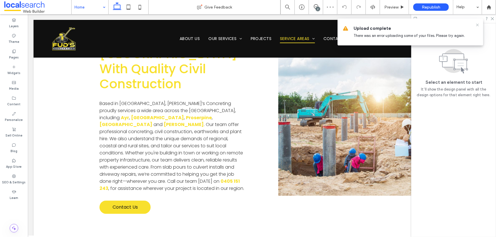
click at [478, 23] on icon at bounding box center [478, 25] width 5 height 5
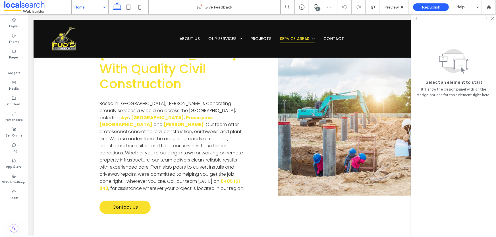
drag, startPoint x: 493, startPoint y: 18, endPoint x: 488, endPoint y: 19, distance: 4.4
click at [492, 18] on icon at bounding box center [493, 18] width 4 height 4
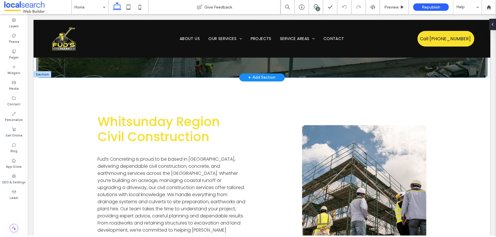
scroll to position [129, 0]
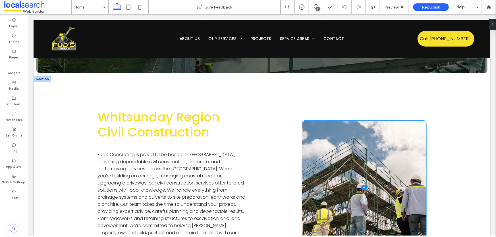
click at [372, 151] on span at bounding box center [364, 188] width 124 height 134
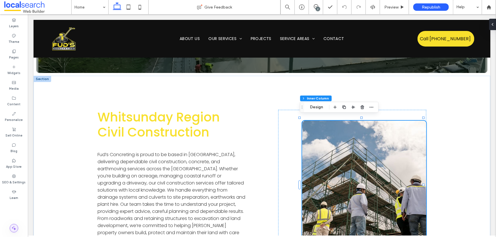
click at [13, 227] on icon at bounding box center [14, 229] width 6 height 6
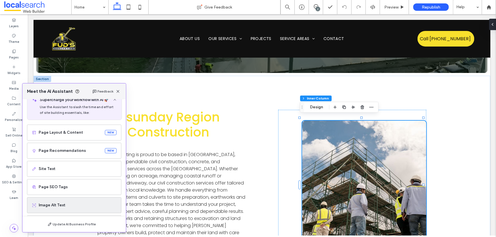
scroll to position [36, 0]
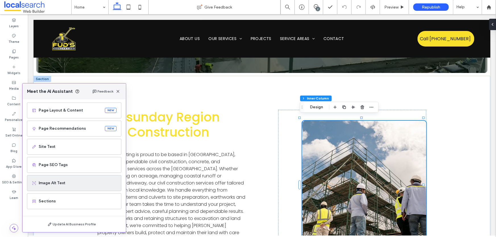
click at [65, 184] on span "Image Alt Text" at bounding box center [78, 184] width 78 height 6
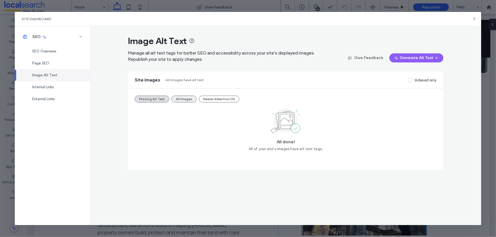
click at [184, 100] on button "All Images" at bounding box center [184, 99] width 25 height 7
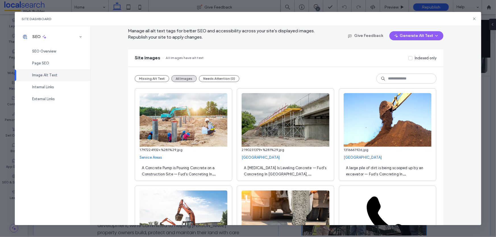
scroll to position [51, 0]
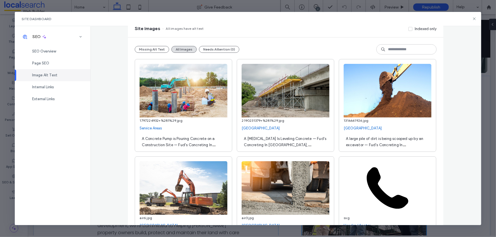
click at [172, 142] on span "A Concrete Pump is Pouring Concrete on a Construction Site — Fud's Concreting I…" at bounding box center [181, 145] width 79 height 17
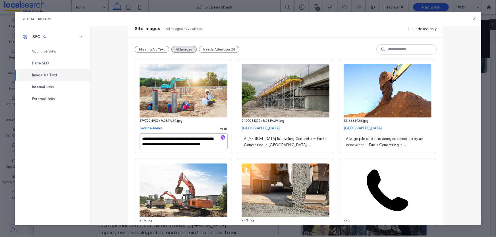
scroll to position [6, 0]
drag, startPoint x: 173, startPoint y: 144, endPoint x: 194, endPoint y: 146, distance: 20.8
click at [194, 146] on textarea "**********" at bounding box center [184, 142] width 88 height 16
click at [222, 137] on icon "button" at bounding box center [223, 138] width 4 height 4
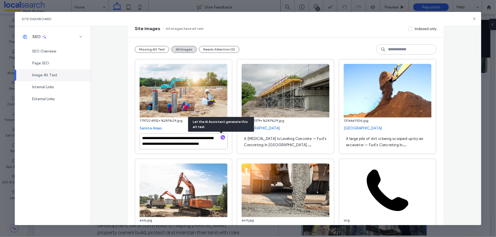
scroll to position [0, 0]
click at [88, 129] on div "**********" at bounding box center [248, 126] width 466 height 200
click at [170, 144] on textarea "**********" at bounding box center [184, 142] width 88 height 16
paste textarea "**********"
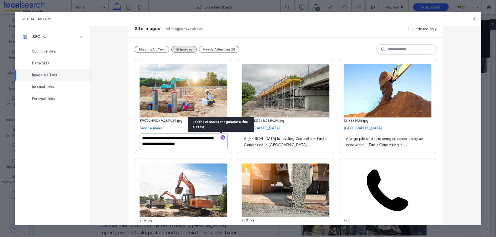
scroll to position [0, 0]
type textarea "**********"
click at [264, 140] on span "A [MEDICAL_DATA] Is Leveling Concrete — Fud's Concreting In [GEOGRAPHIC_DATA], …" at bounding box center [285, 145] width 82 height 17
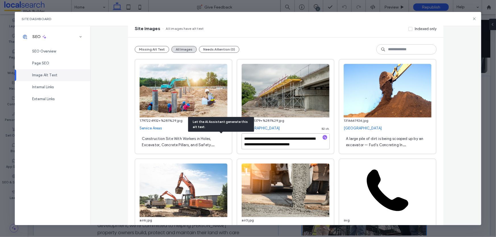
scroll to position [6, 0]
drag, startPoint x: 259, startPoint y: 145, endPoint x: 272, endPoint y: 148, distance: 14.4
click at [272, 148] on textarea "**********" at bounding box center [286, 142] width 88 height 16
click at [325, 138] on icon "button" at bounding box center [325, 138] width 4 height 4
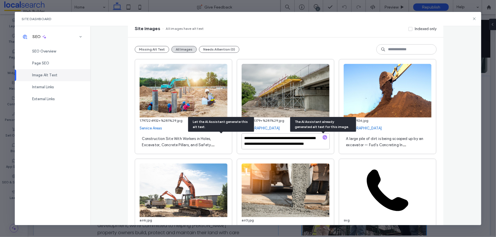
drag, startPoint x: 272, startPoint y: 145, endPoint x: 288, endPoint y: 154, distance: 18.5
click at [288, 153] on div "**********" at bounding box center [286, 106] width 98 height 95
drag, startPoint x: 282, startPoint y: 146, endPoint x: 226, endPoint y: 133, distance: 57.9
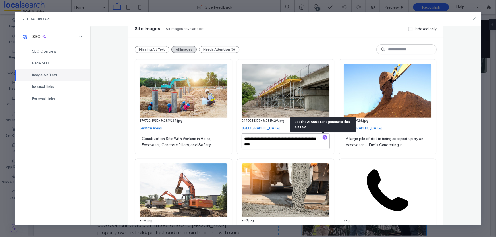
click at [281, 146] on textarea "**********" at bounding box center [286, 142] width 88 height 16
paste textarea "**********"
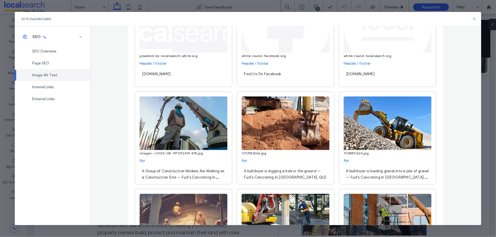
scroll to position [414, 0]
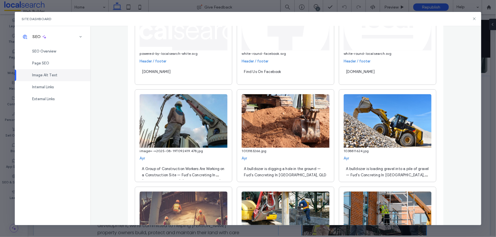
type textarea "**********"
click at [171, 176] on span "A Group of Construction Workers Are Working on a Construction Site — Fud's Conc…" at bounding box center [183, 175] width 82 height 17
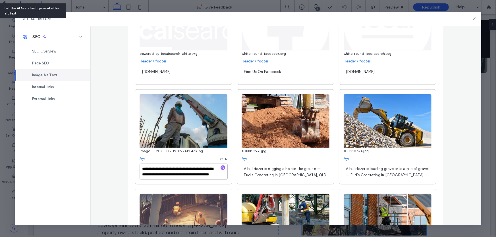
scroll to position [6, 0]
drag, startPoint x: 194, startPoint y: 170, endPoint x: 202, endPoint y: 178, distance: 11.7
click at [202, 178] on textarea "**********" at bounding box center [184, 172] width 88 height 16
click at [222, 170] on use "button" at bounding box center [223, 168] width 3 height 3
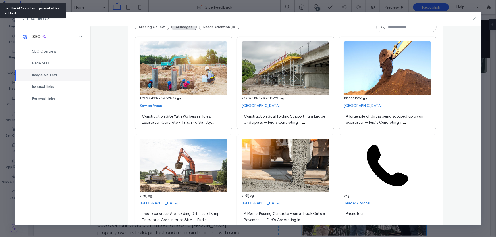
type textarea "**********"
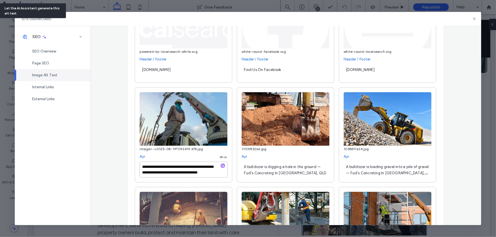
scroll to position [414, 0]
click at [308, 170] on span "A bulldozer is digging a hole in the ground — Fud's Concreting In [GEOGRAPHIC_D…" at bounding box center [285, 170] width 82 height 11
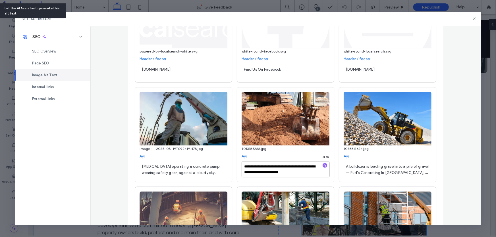
scroll to position [0, 0]
drag, startPoint x: 256, startPoint y: 175, endPoint x: 247, endPoint y: 168, distance: 11.4
click at [247, 168] on textarea "**********" at bounding box center [286, 170] width 88 height 16
click at [245, 168] on textarea "**********" at bounding box center [286, 170] width 88 height 16
click at [247, 168] on textarea "**********" at bounding box center [286, 170] width 88 height 16
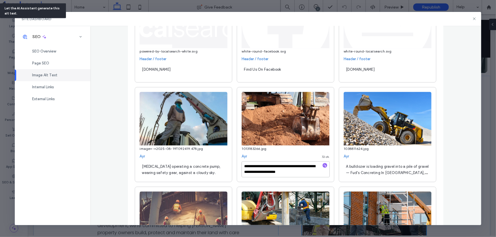
type textarea "**********"
click at [125, 159] on div "**********" at bounding box center [285, 126] width 391 height 200
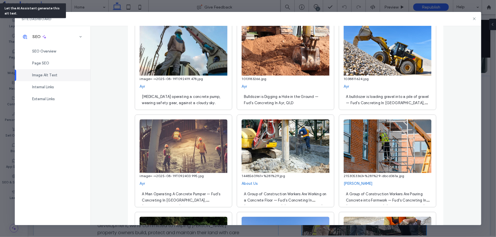
scroll to position [491, 0]
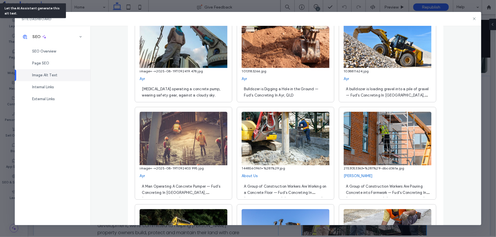
click at [193, 196] on div "A Man Operating A Concrete Pumper — Fud's Concreting In Ayr, QLD" at bounding box center [184, 190] width 88 height 16
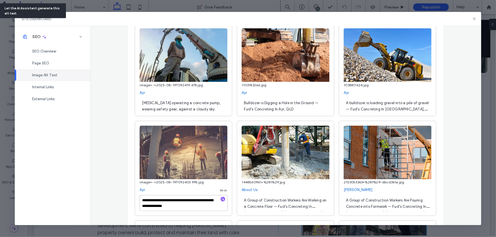
scroll to position [465, 0]
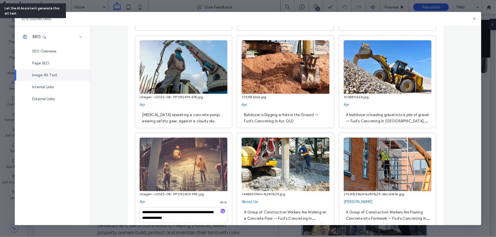
click at [183, 117] on span "Construction worker operating a concrete pump, wearing safety gear, against a c…" at bounding box center [181, 118] width 78 height 11
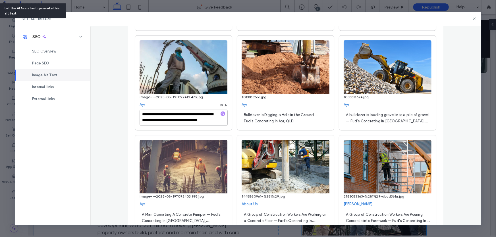
scroll to position [6, 0]
drag, startPoint x: 166, startPoint y: 119, endPoint x: 193, endPoint y: 125, distance: 26.8
click at [193, 125] on textarea "**********" at bounding box center [184, 118] width 88 height 16
drag, startPoint x: 179, startPoint y: 123, endPoint x: 116, endPoint y: 110, distance: 64.4
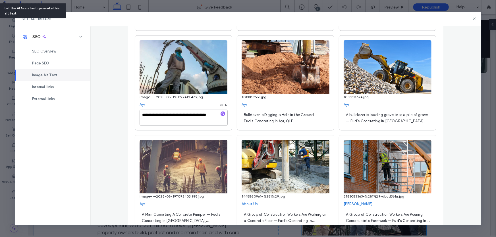
click at [116, 110] on div "**********" at bounding box center [285, 126] width 391 height 200
click at [172, 123] on textarea "**********" at bounding box center [184, 118] width 88 height 16
paste textarea "**********"
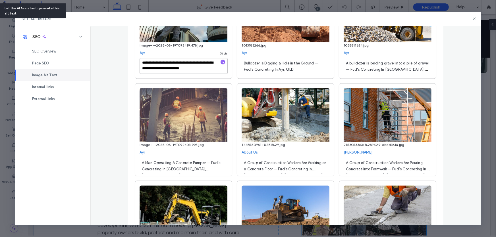
type textarea "**********"
click at [197, 167] on div "A Man Operating A Concrete Pumper — Fud's Concreting In Ayr, QLD" at bounding box center [184, 166] width 88 height 16
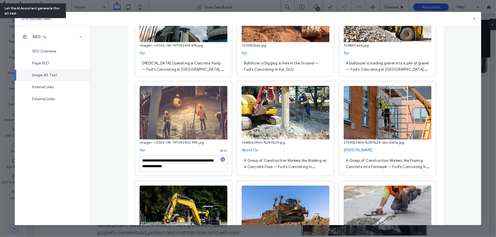
click at [221, 161] on icon "button" at bounding box center [223, 160] width 4 height 4
drag, startPoint x: 173, startPoint y: 168, endPoint x: 154, endPoint y: 162, distance: 19.5
click at [154, 162] on textarea "**********" at bounding box center [184, 164] width 88 height 16
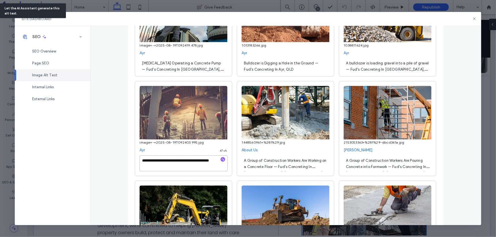
drag, startPoint x: 124, startPoint y: 162, endPoint x: 123, endPoint y: 160, distance: 2.9
click at [123, 160] on div "**********" at bounding box center [285, 126] width 391 height 200
click at [177, 169] on textarea "**********" at bounding box center [184, 164] width 88 height 16
paste textarea "**********"
type textarea "**********"
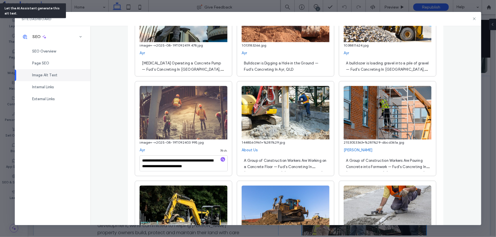
click at [290, 165] on div "A Group of Construction Workers Are Working on a Concrete Floor — Fud's Concret…" at bounding box center [286, 164] width 88 height 16
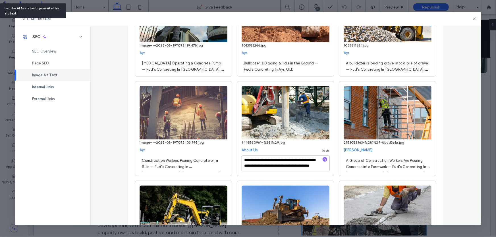
scroll to position [6, 0]
drag, startPoint x: 291, startPoint y: 160, endPoint x: 297, endPoint y: 167, distance: 8.9
click at [297, 168] on textarea "**********" at bounding box center [286, 164] width 88 height 16
click at [323, 161] on icon "button" at bounding box center [325, 160] width 4 height 4
paste textarea "**********"
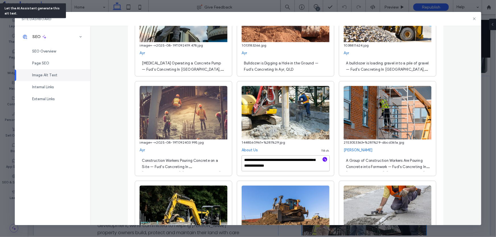
scroll to position [0, 0]
drag, startPoint x: 256, startPoint y: 163, endPoint x: 216, endPoint y: 154, distance: 41.1
type textarea "**********"
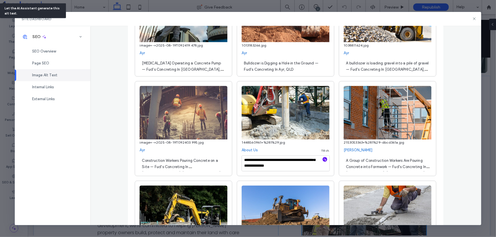
click at [406, 161] on span "A Group of Construction Workers Are Pouring Concrete into Formwork — Fud's Conc…" at bounding box center [387, 167] width 83 height 17
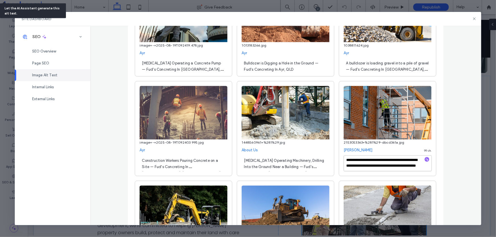
scroll to position [6, 0]
drag, startPoint x: 400, startPoint y: 162, endPoint x: 405, endPoint y: 168, distance: 7.0
click at [405, 168] on textarea "**********" at bounding box center [388, 164] width 88 height 16
click at [425, 162] on icon "button" at bounding box center [427, 160] width 4 height 4
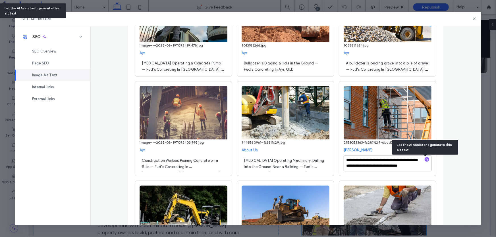
scroll to position [0, 0]
drag, startPoint x: 386, startPoint y: 171, endPoint x: 310, endPoint y: 149, distance: 78.5
click at [370, 166] on textarea "**********" at bounding box center [388, 164] width 88 height 16
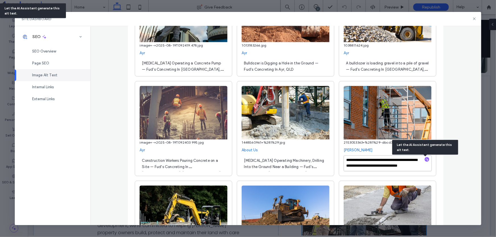
click at [369, 167] on textarea "**********" at bounding box center [388, 164] width 88 height 16
paste textarea "**********"
type textarea "**********"
click at [418, 191] on img at bounding box center [388, 213] width 88 height 54
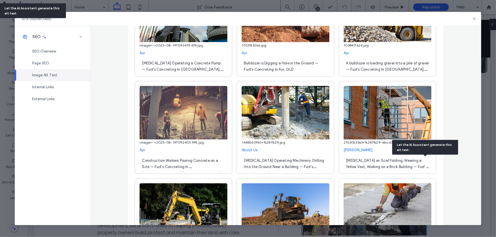
click at [291, 166] on span "Construction Worker Operating Machinery, Drilling Into the Ground Near a Buildi…" at bounding box center [284, 170] width 80 height 23
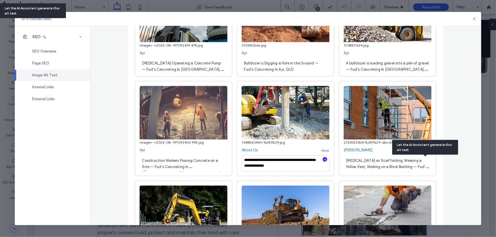
drag, startPoint x: 190, startPoint y: 167, endPoint x: 200, endPoint y: 164, distance: 11.0
click at [192, 166] on span "Construction Workers Pouring Concrete on a Site — Fud's Concreting In Ayr, QLD" at bounding box center [181, 167] width 79 height 17
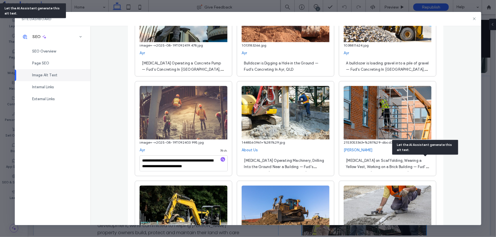
click at [404, 148] on div "Let the AI Assistant generate this alt text." at bounding box center [425, 147] width 66 height 15
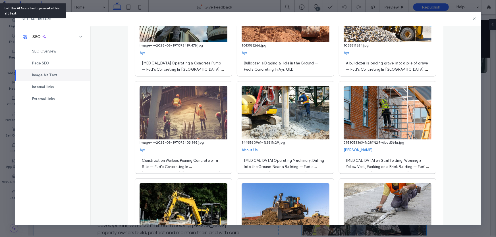
click at [364, 166] on span "Construction Worker on Scaffolding, Wearing a Yellow Vest, Working on a Brick B…" at bounding box center [387, 170] width 82 height 23
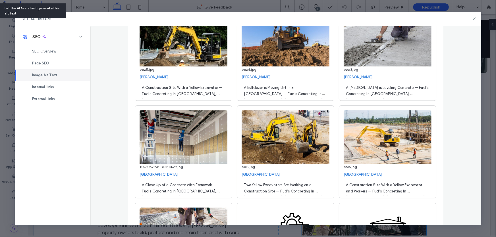
scroll to position [698, 0]
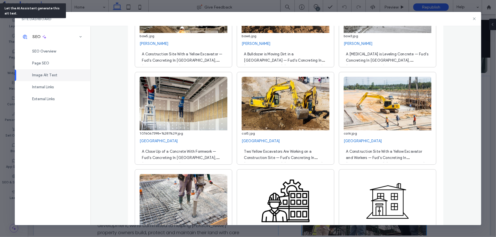
click at [200, 158] on span "A Close Up of a Concrete With Formwork — Fud's Concreting In Collinsville, QLD" at bounding box center [180, 158] width 77 height 17
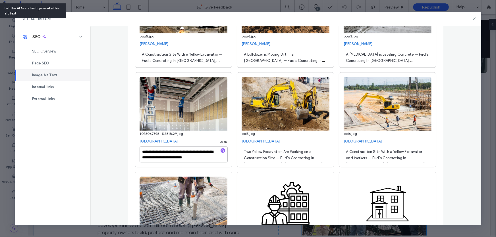
scroll to position [0, 0]
drag, startPoint x: 138, startPoint y: 158, endPoint x: 218, endPoint y: 161, distance: 80.3
click at [218, 162] on textarea "**********" at bounding box center [184, 155] width 88 height 16
click at [221, 154] on div "**********" at bounding box center [184, 156] width 88 height 18
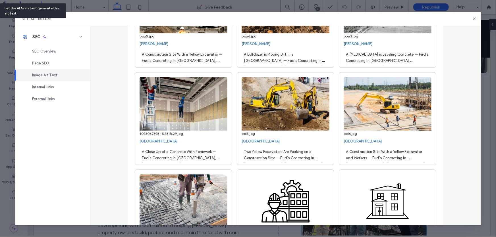
click at [206, 156] on div "A Close Up of a Concrete With Formwork — Fud's Concreting In Collinsville, QLD" at bounding box center [184, 155] width 88 height 16
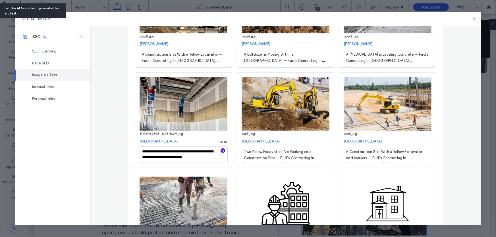
click at [222, 151] on use "button" at bounding box center [223, 150] width 3 height 3
click at [210, 160] on textarea "**********" at bounding box center [184, 155] width 88 height 16
drag, startPoint x: 190, startPoint y: 162, endPoint x: 109, endPoint y: 143, distance: 82.8
click at [109, 143] on div "**********" at bounding box center [285, 126] width 391 height 200
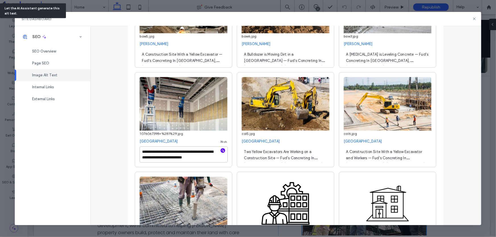
click at [211, 161] on textarea "**********" at bounding box center [184, 155] width 88 height 16
paste textarea "**********"
type textarea "**********"
click at [265, 156] on div "Two Yellow Excavators Are Working on a Construction Site — Fud's Concreting In …" at bounding box center [286, 155] width 88 height 16
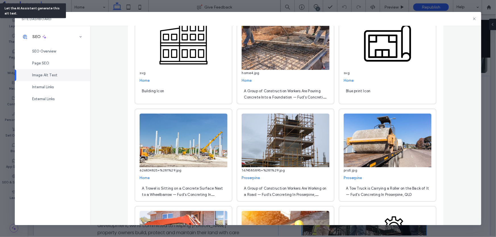
scroll to position [980, 0]
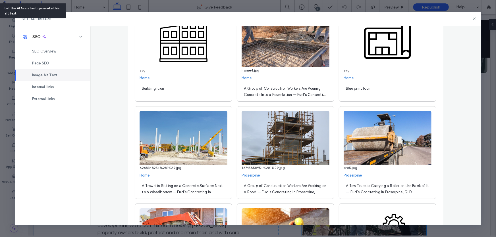
click at [182, 194] on span "A Trowel is Sitting on a Concrete Surface Next to a Wheelbarrow — Fud's Concret…" at bounding box center [182, 192] width 81 height 17
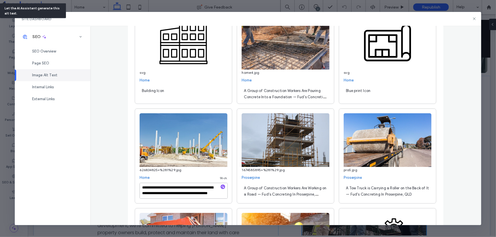
scroll to position [6, 0]
click at [179, 191] on textarea "**********" at bounding box center [184, 191] width 88 height 16
click at [180, 190] on textarea "**********" at bounding box center [184, 191] width 88 height 16
drag, startPoint x: 179, startPoint y: 189, endPoint x: 195, endPoint y: 196, distance: 17.7
click at [195, 197] on textarea "**********" at bounding box center [184, 191] width 88 height 16
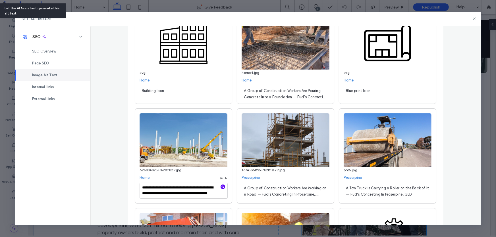
click at [221, 189] on icon "button" at bounding box center [223, 187] width 4 height 4
click at [208, 194] on textarea "**********" at bounding box center [184, 191] width 88 height 16
drag, startPoint x: 167, startPoint y: 197, endPoint x: 193, endPoint y: 190, distance: 26.3
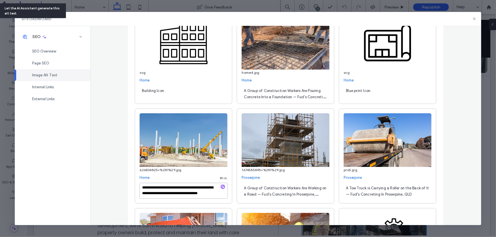
click at [193, 190] on textarea "**********" at bounding box center [184, 191] width 88 height 16
drag, startPoint x: 194, startPoint y: 195, endPoint x: 113, endPoint y: 179, distance: 82.0
click at [113, 179] on div "**********" at bounding box center [285, 126] width 391 height 200
click at [205, 194] on textarea "**********" at bounding box center [184, 191] width 88 height 16
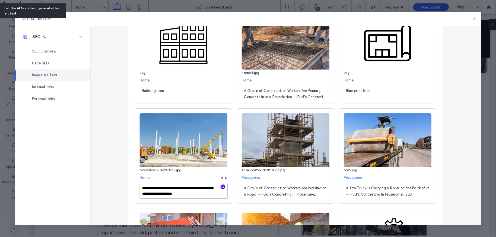
paste textarea "**********"
type textarea "**********"
click at [276, 194] on span "A Group of Construction Workers Are Working on a Road — Fud's Concreting In Pro…" at bounding box center [285, 194] width 82 height 17
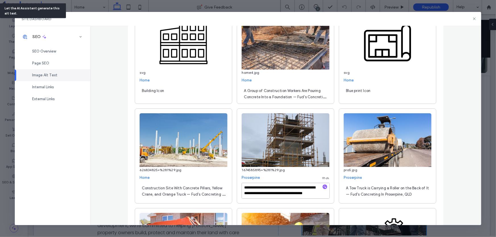
scroll to position [6, 0]
drag, startPoint x: 274, startPoint y: 189, endPoint x: 280, endPoint y: 197, distance: 9.2
click at [280, 197] on textarea "**********" at bounding box center [286, 191] width 88 height 16
click at [323, 188] on icon "button" at bounding box center [325, 187] width 4 height 4
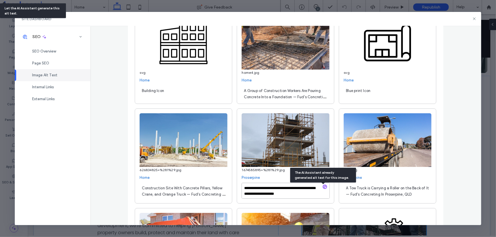
click at [301, 196] on textarea "**********" at bounding box center [286, 191] width 88 height 16
drag, startPoint x: 257, startPoint y: 193, endPoint x: 175, endPoint y: 176, distance: 83.3
click at [175, 176] on div "**********" at bounding box center [286, 58] width 302 height 1851
click at [299, 196] on textarea "**********" at bounding box center [286, 191] width 88 height 16
paste textarea "**********"
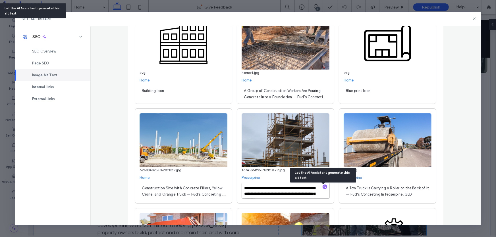
scroll to position [3, 0]
type textarea "**********"
click at [398, 192] on span "A Tow Truck is Carrying a Roller on the Back of It — Fud's Concreting In Proser…" at bounding box center [387, 191] width 83 height 11
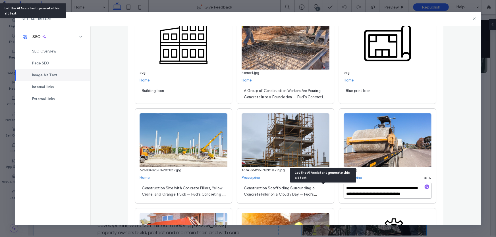
scroll to position [6, 0]
drag, startPoint x: 377, startPoint y: 196, endPoint x: 362, endPoint y: 190, distance: 16.2
click at [362, 190] on textarea "**********" at bounding box center [388, 191] width 88 height 16
click at [383, 198] on textarea "**********" at bounding box center [388, 191] width 88 height 16
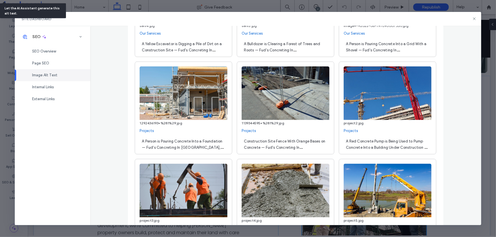
scroll to position [1414, 0]
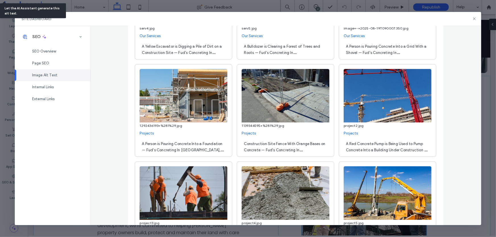
click at [196, 147] on span "A Person is Pouring Concrete Into a Foundation — Fud's Concreting In Bowen, QLD" at bounding box center [183, 150] width 82 height 17
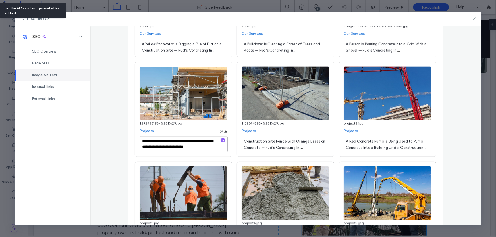
scroll to position [6, 0]
drag, startPoint x: 160, startPoint y: 144, endPoint x: 167, endPoint y: 153, distance: 10.6
click at [167, 152] on textarea "**********" at bounding box center [184, 145] width 88 height 16
click at [221, 142] on icon "button" at bounding box center [223, 141] width 4 height 4
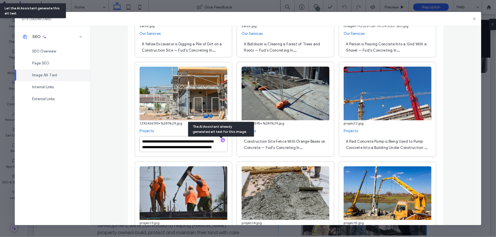
click at [171, 145] on textarea "**********" at bounding box center [184, 145] width 88 height 16
drag, startPoint x: 173, startPoint y: 144, endPoint x: 133, endPoint y: 141, distance: 41.1
click at [184, 141] on textarea "**********" at bounding box center [184, 145] width 88 height 16
click at [173, 144] on textarea "**********" at bounding box center [184, 145] width 88 height 16
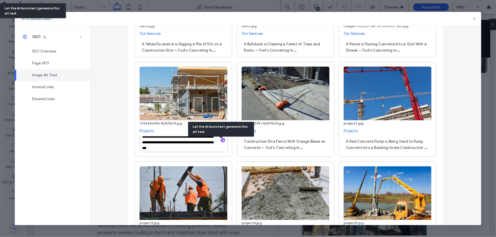
scroll to position [6, 0]
drag, startPoint x: 176, startPoint y: 143, endPoint x: 211, endPoint y: 153, distance: 36.8
click at [211, 152] on textarea "**********" at bounding box center [184, 145] width 88 height 16
drag, startPoint x: 188, startPoint y: 153, endPoint x: 126, endPoint y: 142, distance: 62.6
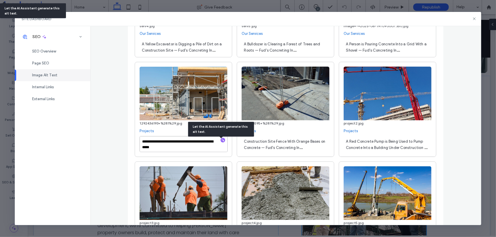
click at [188, 151] on textarea "**********" at bounding box center [184, 145] width 88 height 16
paste textarea "**********"
type textarea "**********"
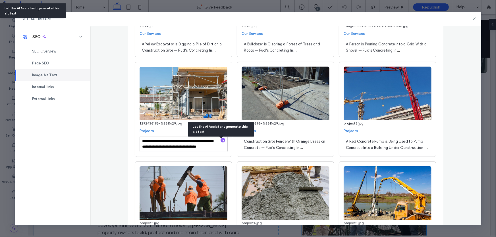
click at [374, 148] on span "A Red Concrete Pump is Being Used to Pump Concrete Into a Building Under Constr…" at bounding box center [387, 151] width 82 height 23
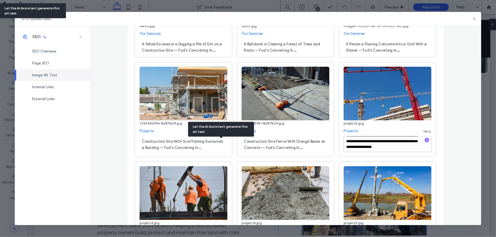
scroll to position [12, 0]
drag, startPoint x: 393, startPoint y: 150, endPoint x: 369, endPoint y: 143, distance: 25.1
click at [369, 143] on textarea "**********" at bounding box center [388, 145] width 88 height 16
click at [373, 146] on textarea "**********" at bounding box center [388, 145] width 88 height 16
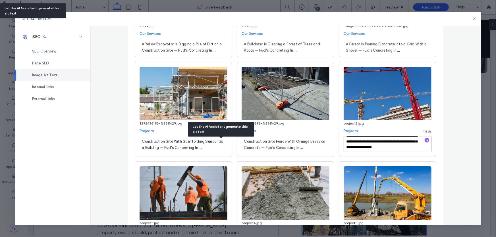
scroll to position [12, 0]
drag, startPoint x: 369, startPoint y: 148, endPoint x: 374, endPoint y: 153, distance: 7.2
click at [374, 154] on div "**********" at bounding box center [388, 146] width 88 height 18
click at [426, 141] on icon "button" at bounding box center [427, 141] width 4 height 4
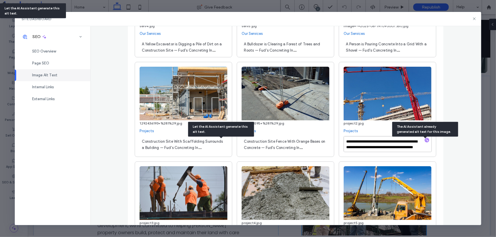
scroll to position [6, 0]
drag, startPoint x: 380, startPoint y: 151, endPoint x: 384, endPoint y: 154, distance: 5.3
click at [384, 152] on textarea "**********" at bounding box center [388, 145] width 88 height 16
drag, startPoint x: 365, startPoint y: 149, endPoint x: 321, endPoint y: 134, distance: 46.9
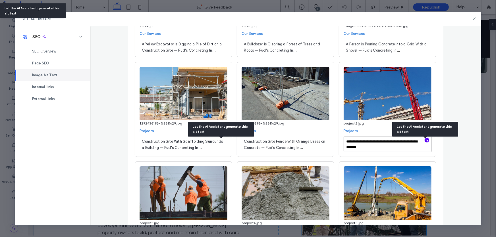
click at [383, 148] on textarea "**********" at bounding box center [388, 145] width 88 height 16
paste textarea "**********"
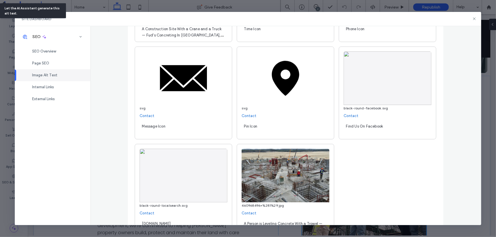
scroll to position [1746, 0]
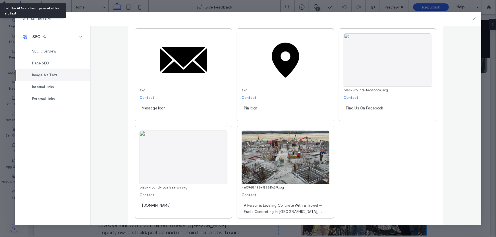
type textarea "**********"
click at [300, 205] on span "A Person is Leveling Concrete With a Trowel — Fud's Concreting In Bowen, QLD" at bounding box center [283, 212] width 78 height 17
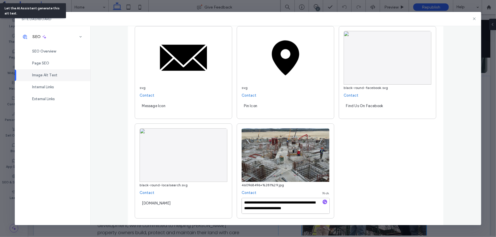
scroll to position [6, 0]
click at [324, 204] on use "button" at bounding box center [325, 202] width 3 height 3
click at [272, 203] on textarea "**********" at bounding box center [286, 206] width 88 height 16
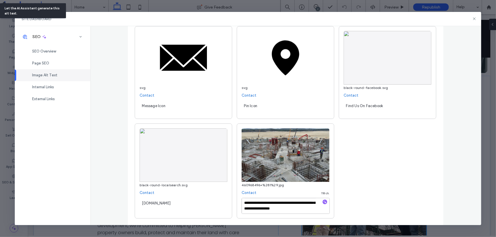
drag, startPoint x: 311, startPoint y: 209, endPoint x: 293, endPoint y: 204, distance: 18.8
click at [292, 204] on textarea "**********" at bounding box center [286, 206] width 88 height 16
drag, startPoint x: 297, startPoint y: 207, endPoint x: 216, endPoint y: 196, distance: 82.1
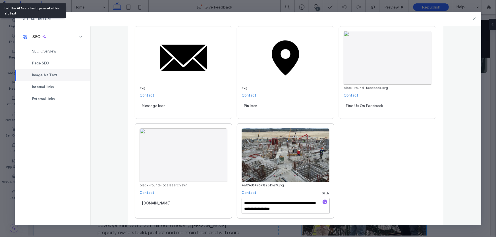
click at [301, 211] on textarea "**********" at bounding box center [286, 206] width 88 height 16
paste textarea "**********"
click at [295, 205] on textarea "**********" at bounding box center [286, 206] width 88 height 16
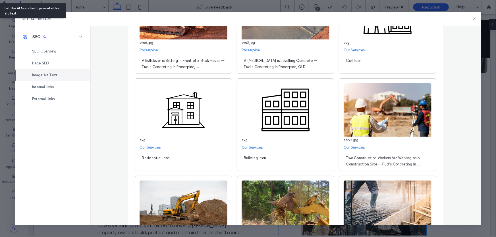
scroll to position [1073, 0]
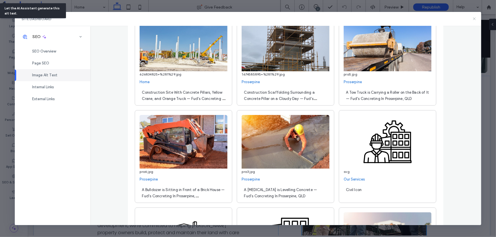
type textarea "**********"
click at [475, 19] on use at bounding box center [474, 19] width 3 height 3
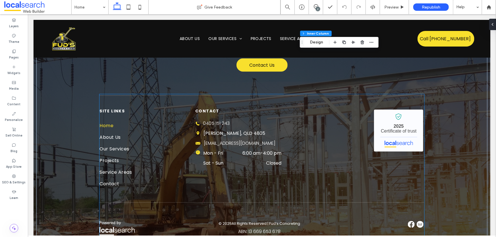
scroll to position [1609, 0]
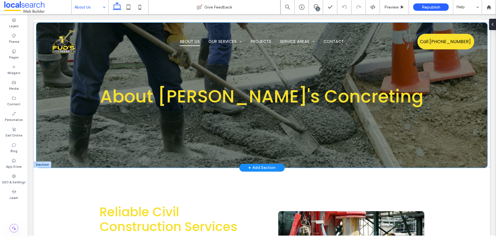
click at [75, 135] on div "About Fud's Concreting" at bounding box center [261, 94] width 451 height 145
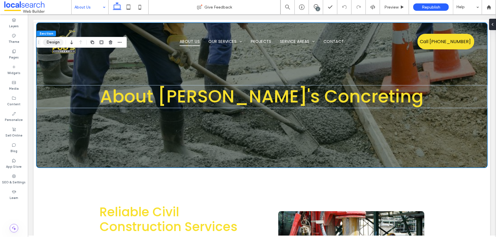
click at [54, 43] on button "Design" at bounding box center [53, 42] width 20 height 7
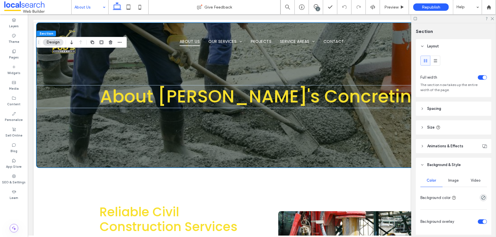
click at [456, 181] on span "Image" at bounding box center [454, 181] width 11 height 5
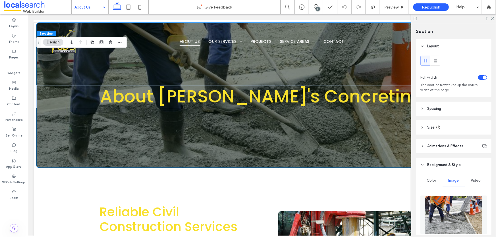
scroll to position [103, 0]
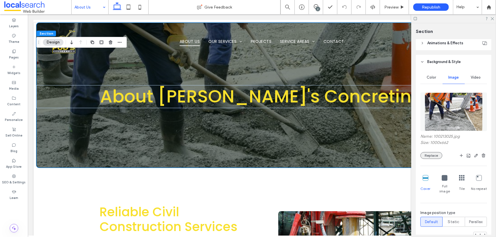
click at [430, 156] on button "Replace" at bounding box center [432, 155] width 22 height 7
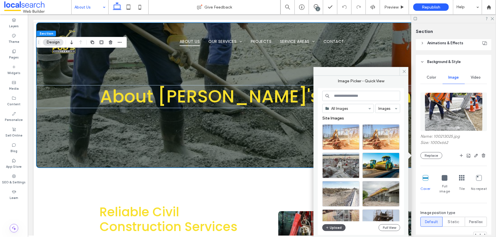
click at [329, 230] on icon "button" at bounding box center [327, 228] width 3 height 5
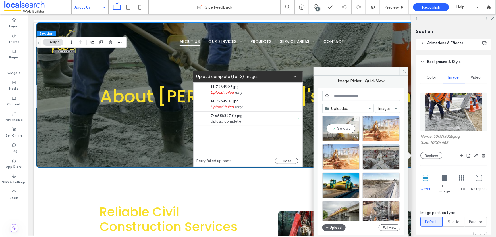
click at [345, 129] on div "Select" at bounding box center [341, 129] width 37 height 26
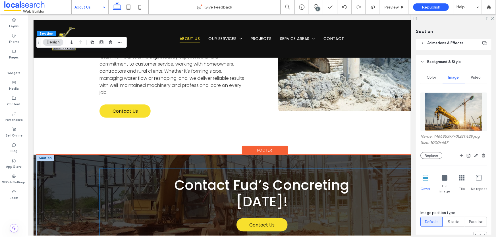
scroll to position [77, 0]
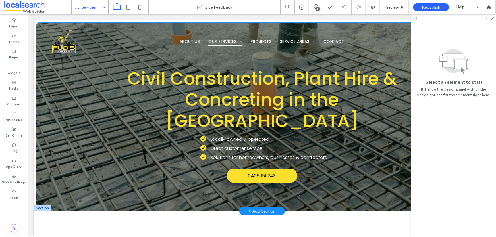
click at [49, 113] on div "Civil Construction, Plant Hire & Concreting in the Whitsunday Region Locally ow…" at bounding box center [261, 116] width 451 height 189
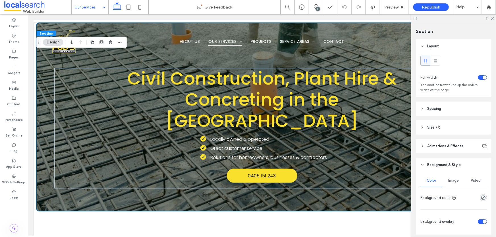
click at [456, 181] on span "Image" at bounding box center [454, 181] width 11 height 5
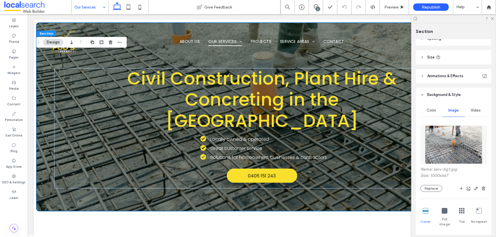
scroll to position [77, 0]
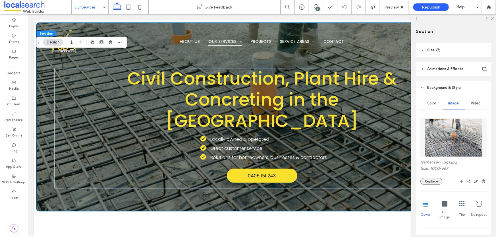
click at [439, 180] on button "Replace" at bounding box center [432, 181] width 22 height 7
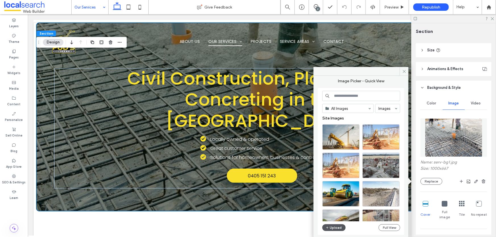
click at [336, 229] on button "Upload" at bounding box center [334, 228] width 23 height 7
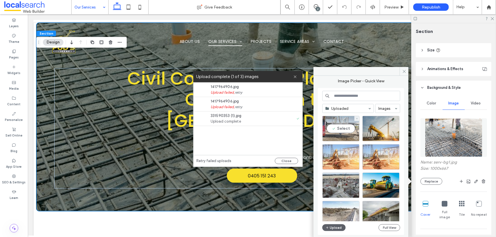
click at [338, 130] on div "Select" at bounding box center [341, 129] width 37 height 26
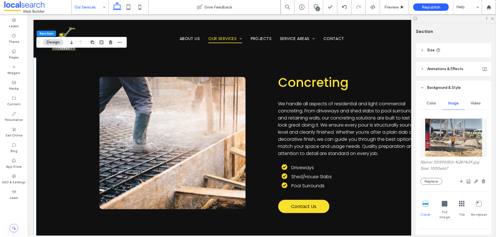
scroll to position [1267, 0]
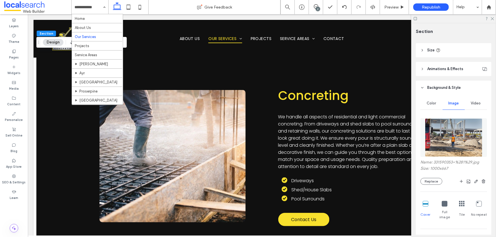
drag, startPoint x: 88, startPoint y: 45, endPoint x: 108, endPoint y: 104, distance: 62.0
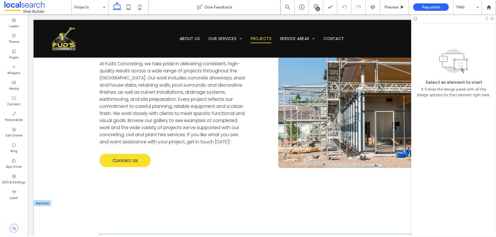
scroll to position [107, 0]
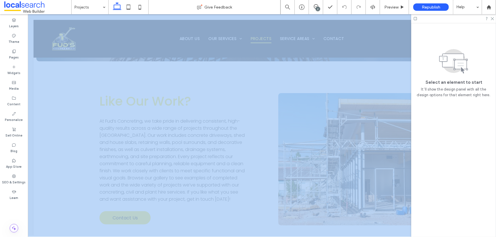
drag, startPoint x: 316, startPoint y: 233, endPoint x: 356, endPoint y: 236, distance: 40.2
click at [357, 236] on div at bounding box center [262, 125] width 468 height 223
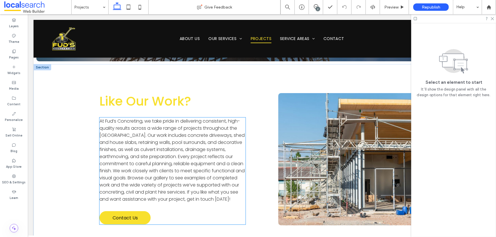
click at [204, 154] on span "At Fud’s Concreting, we take pride in delivering consistent, high-quality resul…" at bounding box center [171, 160] width 145 height 85
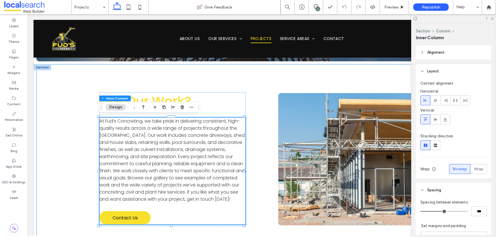
click at [259, 100] on div "Like Our Work? At Fud’s Concreting, we take pride in delivering consistent, hig…" at bounding box center [261, 159] width 451 height 191
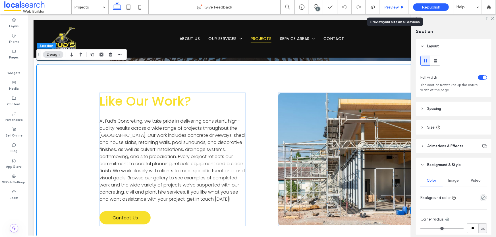
click at [396, 7] on span "Preview" at bounding box center [392, 7] width 14 height 5
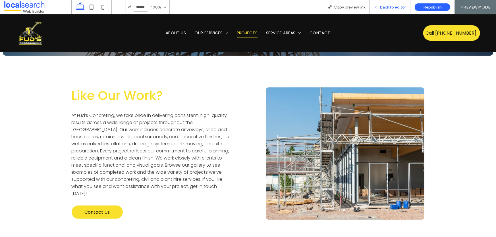
drag, startPoint x: 385, startPoint y: 9, endPoint x: 340, endPoint y: 9, distance: 44.9
click at [385, 9] on span "Back to editor" at bounding box center [393, 7] width 26 height 5
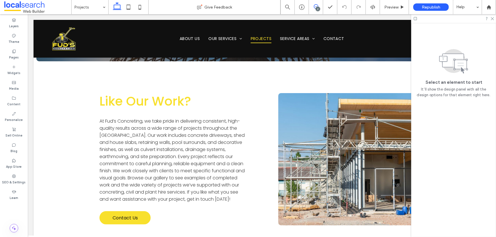
click at [314, 9] on icon at bounding box center [316, 6] width 5 height 5
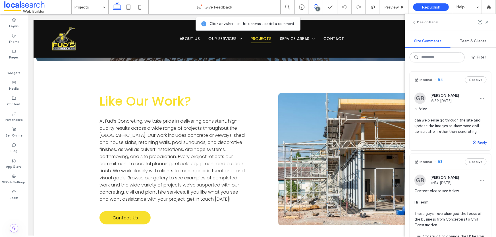
click at [473, 143] on use "button" at bounding box center [474, 142] width 3 height 3
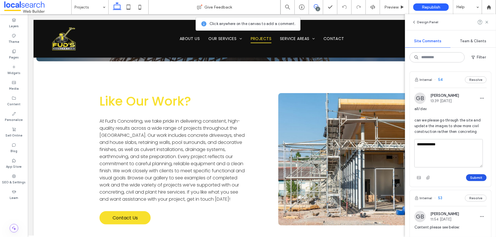
type textarea "**********"
click at [476, 178] on button "Submit" at bounding box center [476, 178] width 20 height 7
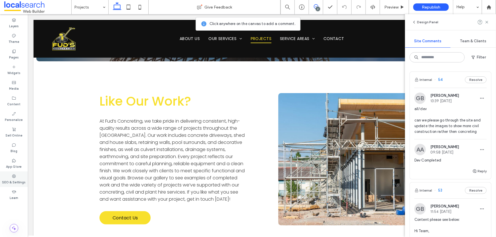
click at [12, 179] on label "SEO & Settings" at bounding box center [14, 182] width 24 height 6
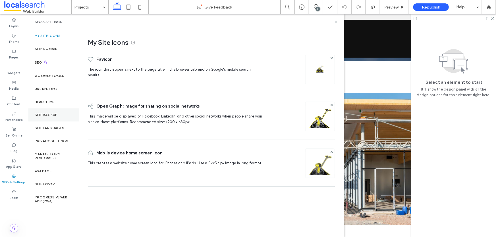
click at [54, 117] on div "Site Backup" at bounding box center [53, 115] width 51 height 13
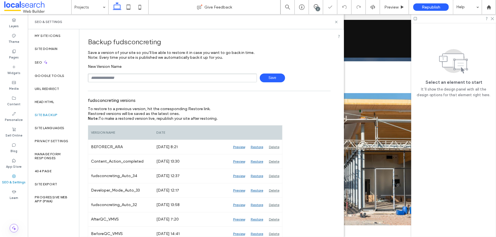
click at [151, 76] on input "text" at bounding box center [172, 78] width 169 height 9
type input "**********"
click at [266, 76] on span "Save" at bounding box center [272, 78] width 25 height 9
click at [384, 86] on div "Like Our Work? At Fud’s Concreting, we take pride in delivering consistent, hig…" at bounding box center [261, 159] width 451 height 191
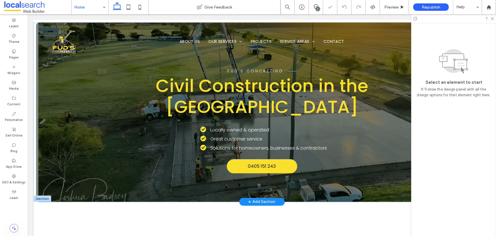
click at [47, 139] on div "Fud's Concreting Civil Construction in the Whitsunday Region Locally owned & op…" at bounding box center [261, 111] width 451 height 179
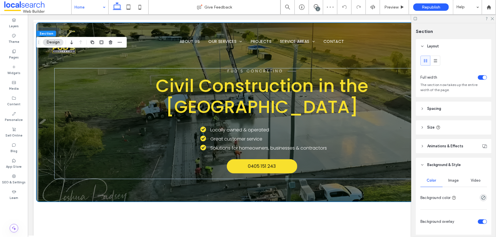
click at [450, 179] on span "Image" at bounding box center [454, 181] width 11 height 5
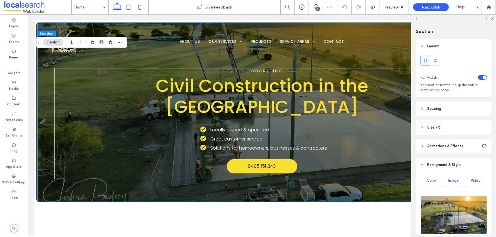
scroll to position [77, 0]
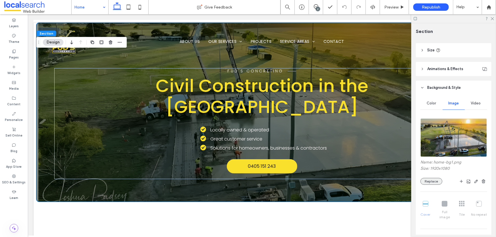
click at [435, 180] on button "Replace" at bounding box center [432, 181] width 22 height 7
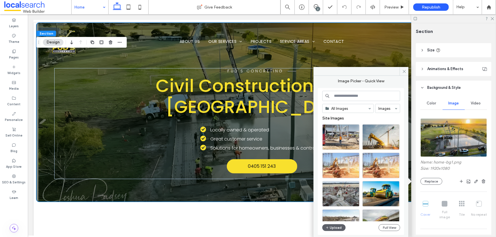
click at [335, 224] on div "All Images Images Site Images Upload Full View" at bounding box center [362, 162] width 78 height 142
click at [335, 228] on button "Upload" at bounding box center [334, 228] width 23 height 7
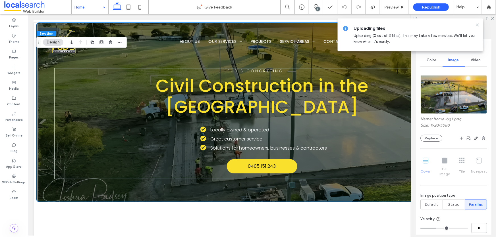
scroll to position [103, 0]
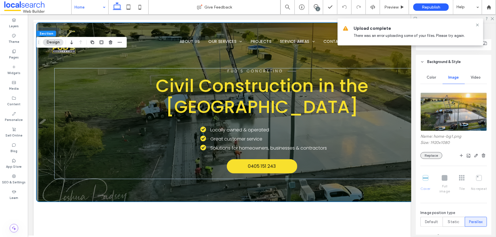
click at [430, 157] on button "Replace" at bounding box center [432, 155] width 22 height 7
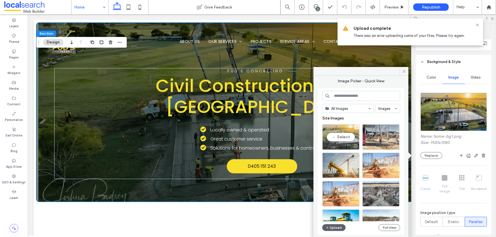
click at [342, 135] on div "Select" at bounding box center [341, 138] width 37 height 26
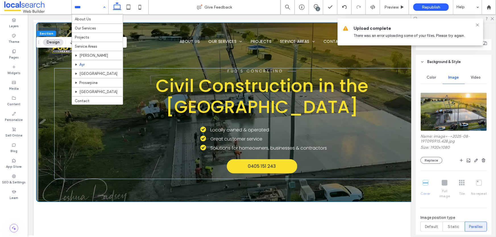
scroll to position [13, 0]
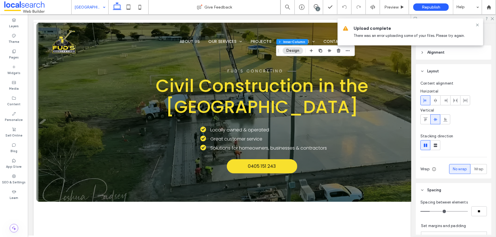
click at [295, 49] on button "Design" at bounding box center [293, 50] width 20 height 7
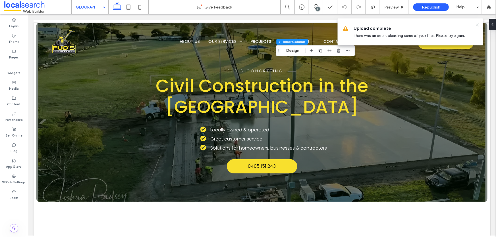
click at [292, 53] on button "Design" at bounding box center [293, 50] width 20 height 7
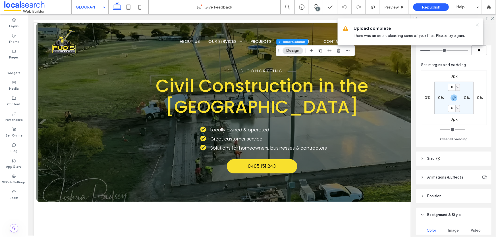
scroll to position [207, 0]
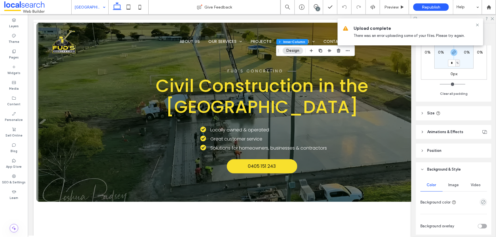
click at [449, 184] on span "Image" at bounding box center [454, 185] width 11 height 5
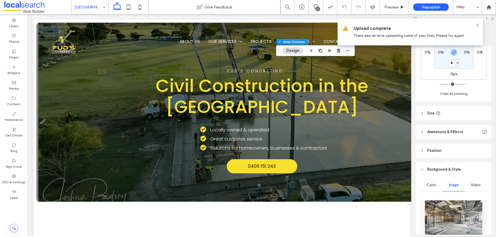
scroll to position [284, 0]
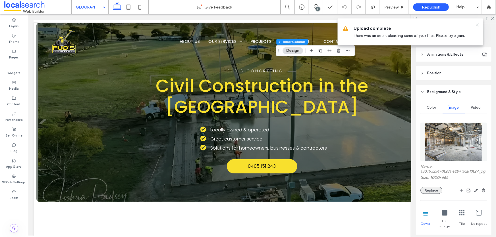
click at [426, 194] on button "Replace" at bounding box center [432, 190] width 22 height 7
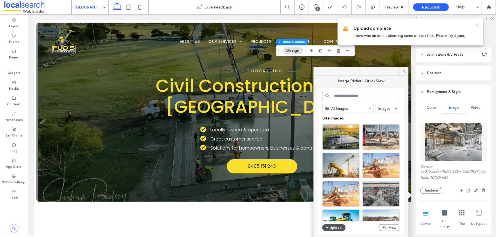
click at [338, 226] on button "Upload" at bounding box center [334, 228] width 23 height 7
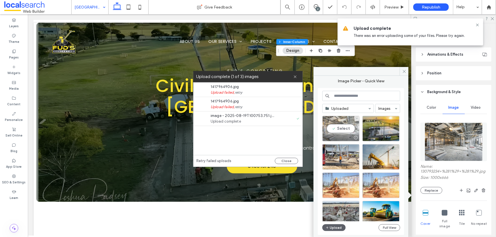
click at [333, 128] on div "Select" at bounding box center [341, 129] width 37 height 26
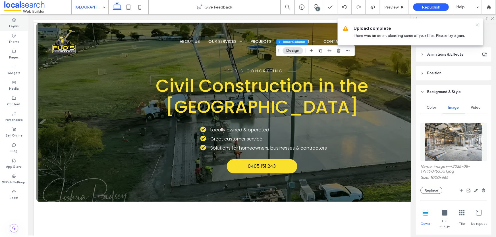
click at [18, 22] on label "Layers" at bounding box center [14, 25] width 10 height 6
click at [14, 26] on label "Layers" at bounding box center [14, 25] width 10 height 6
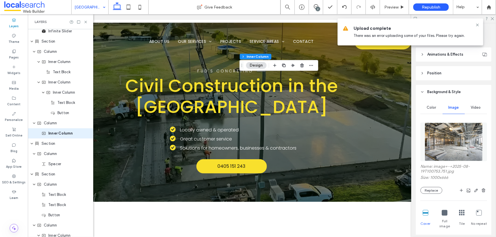
scroll to position [0, 73]
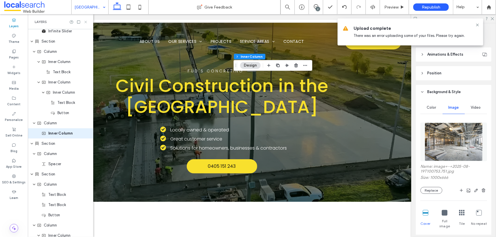
click at [85, 22] on use at bounding box center [85, 22] width 2 height 2
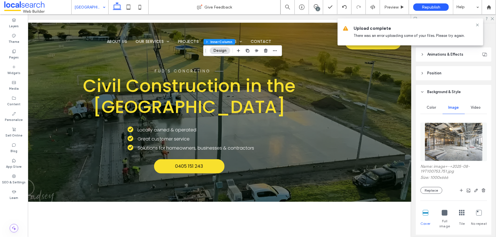
scroll to position [388, 0]
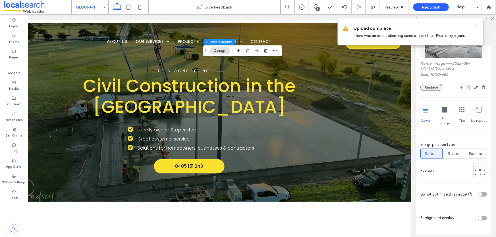
click at [433, 88] on button "Replace" at bounding box center [432, 87] width 22 height 7
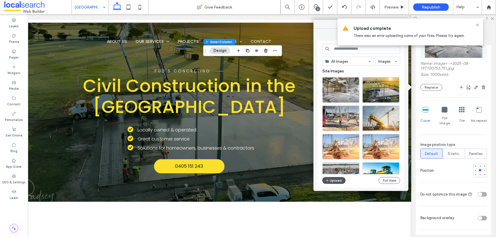
click at [336, 181] on button "Upload" at bounding box center [334, 180] width 23 height 7
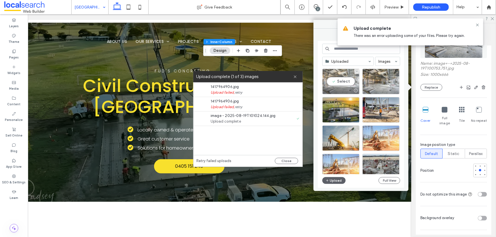
click at [339, 81] on div "Select" at bounding box center [341, 82] width 37 height 26
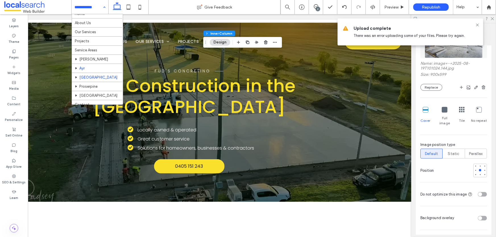
scroll to position [13, 0]
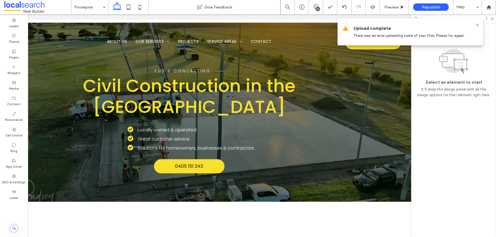
click at [95, 9] on input at bounding box center [89, 7] width 28 height 14
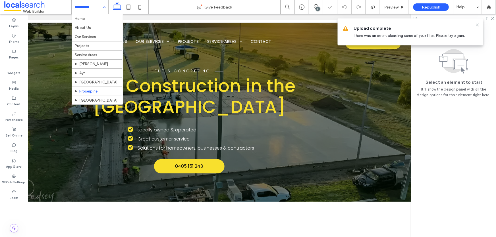
scroll to position [13, 0]
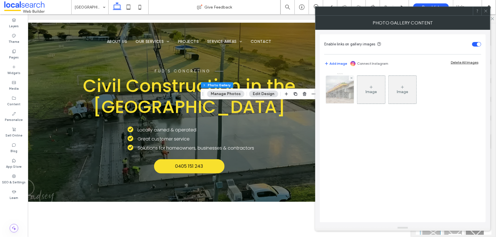
click at [343, 92] on img at bounding box center [340, 90] width 42 height 28
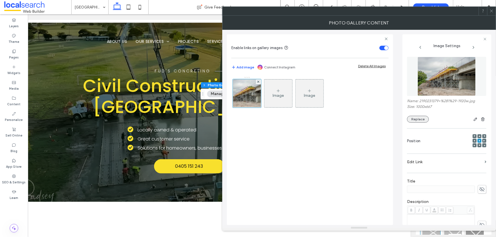
click at [426, 118] on button "Replace" at bounding box center [418, 119] width 22 height 7
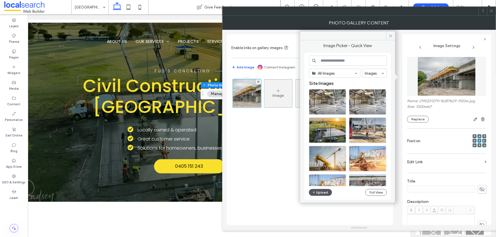
click at [326, 194] on button "Upload" at bounding box center [320, 192] width 23 height 7
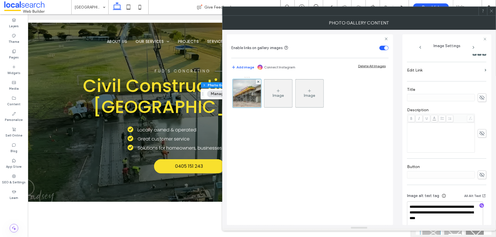
scroll to position [104, 0]
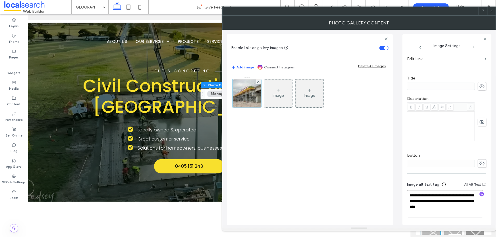
drag, startPoint x: 464, startPoint y: 199, endPoint x: 465, endPoint y: 213, distance: 13.4
click at [465, 213] on textarea "**********" at bounding box center [445, 204] width 76 height 27
click at [480, 194] on icon "button" at bounding box center [482, 195] width 4 height 4
type textarea "**********"
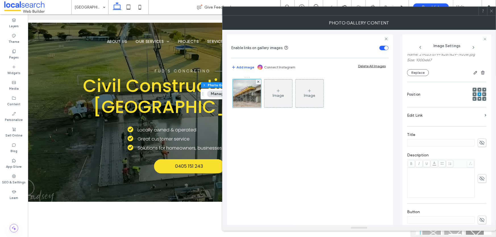
scroll to position [0, 0]
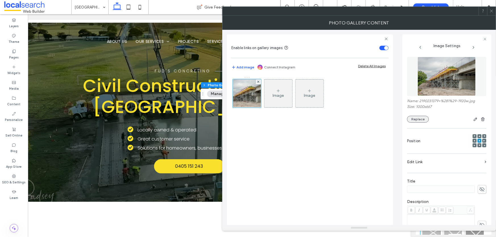
click at [421, 119] on button "Replace" at bounding box center [418, 119] width 22 height 7
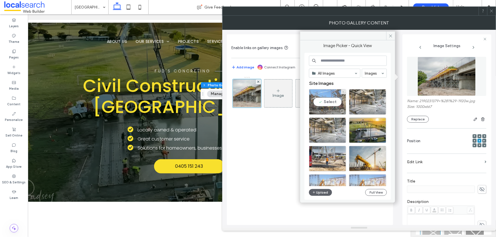
click at [327, 102] on div "Select" at bounding box center [327, 102] width 37 height 26
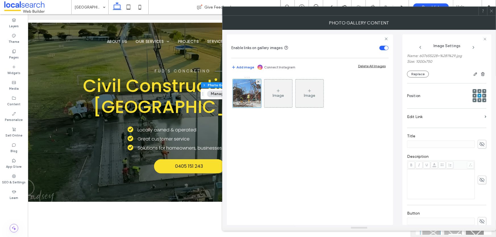
scroll to position [98, 0]
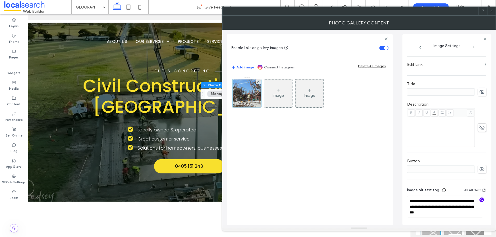
click at [481, 201] on use "button" at bounding box center [482, 200] width 3 height 3
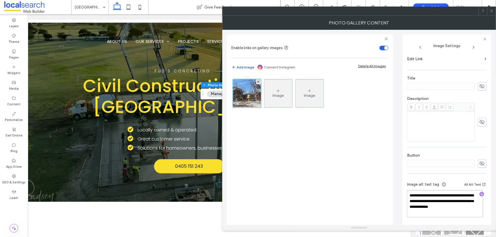
drag, startPoint x: 458, startPoint y: 208, endPoint x: 462, endPoint y: 224, distance: 16.0
click at [462, 224] on div "**********" at bounding box center [446, 201] width 79 height 48
drag, startPoint x: 465, startPoint y: 205, endPoint x: 343, endPoint y: 185, distance: 123.3
click at [343, 185] on div "**********" at bounding box center [359, 128] width 265 height 196
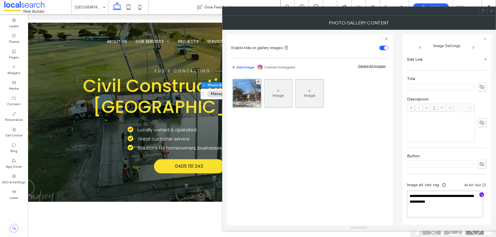
click at [468, 205] on textarea "**********" at bounding box center [445, 204] width 76 height 27
paste textarea "**********"
type textarea "**********"
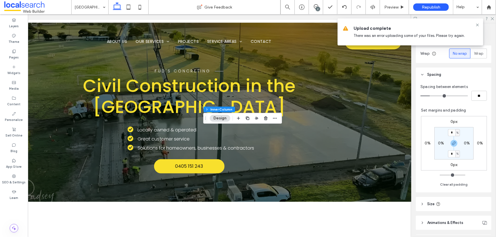
scroll to position [233, 0]
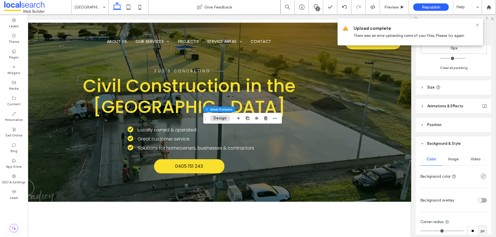
click at [455, 163] on div "Image" at bounding box center [454, 159] width 22 height 13
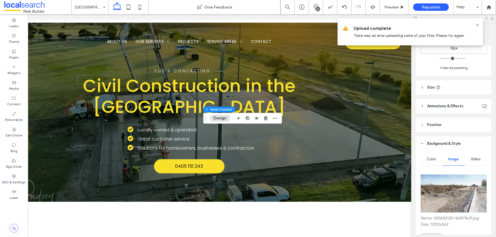
scroll to position [310, 0]
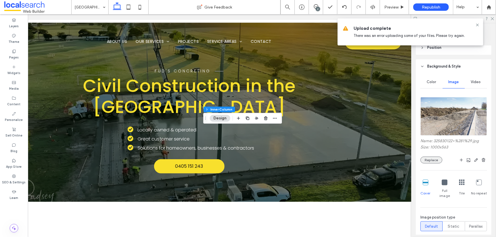
click at [429, 162] on button "Replace" at bounding box center [432, 160] width 22 height 7
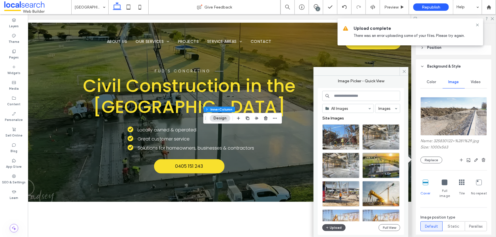
click at [336, 228] on button "Upload" at bounding box center [334, 228] width 23 height 7
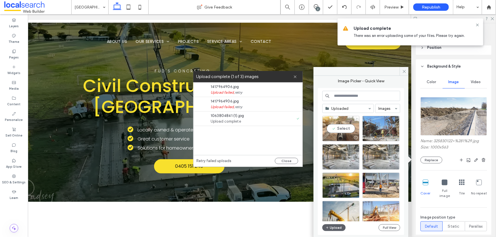
click at [341, 127] on div "Select" at bounding box center [341, 129] width 37 height 26
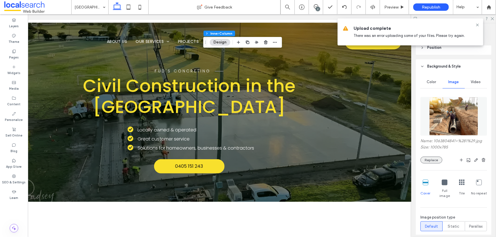
click at [432, 161] on button "Replace" at bounding box center [432, 160] width 22 height 7
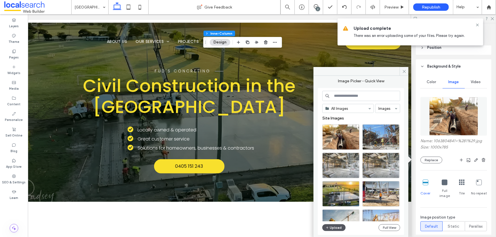
click at [329, 230] on icon "button" at bounding box center [327, 228] width 3 height 5
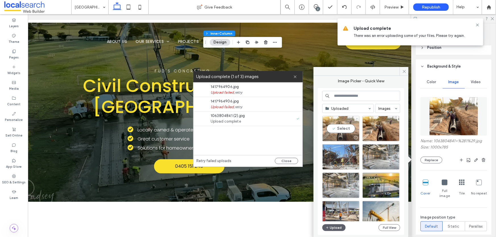
click at [342, 129] on div "Select" at bounding box center [341, 129] width 37 height 26
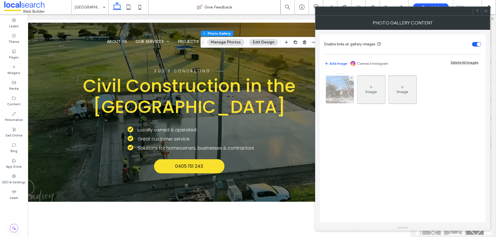
click at [334, 92] on img at bounding box center [340, 90] width 37 height 28
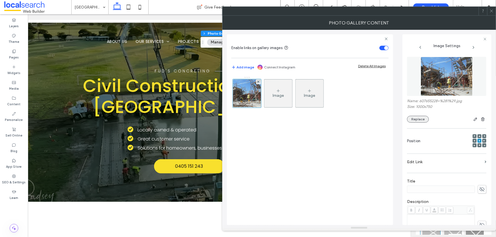
click at [422, 119] on button "Replace" at bounding box center [418, 119] width 22 height 7
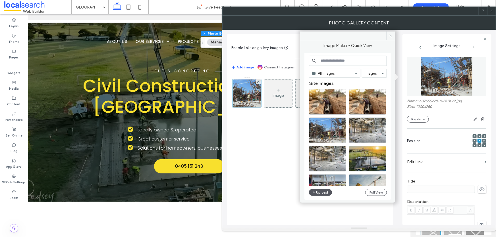
click at [317, 193] on button "Upload" at bounding box center [320, 192] width 23 height 7
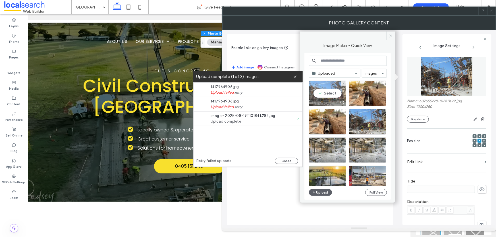
click at [337, 94] on div "Select" at bounding box center [327, 94] width 37 height 26
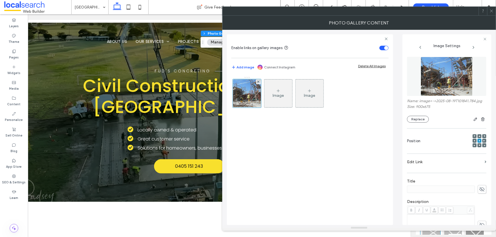
click at [494, 12] on div at bounding box center [491, 11] width 9 height 9
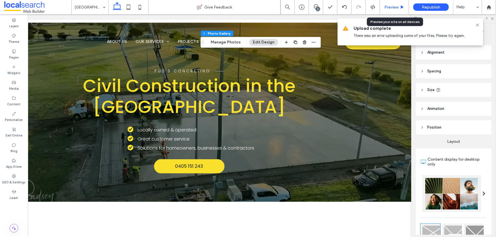
click at [395, 7] on span "Preview" at bounding box center [392, 7] width 14 height 5
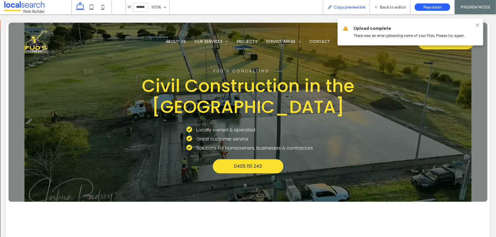
click at [335, 6] on span "Copy preview link" at bounding box center [350, 7] width 32 height 5
drag, startPoint x: 387, startPoint y: 8, endPoint x: 361, endPoint y: 17, distance: 27.0
click at [387, 8] on span "Back to editor" at bounding box center [393, 7] width 26 height 5
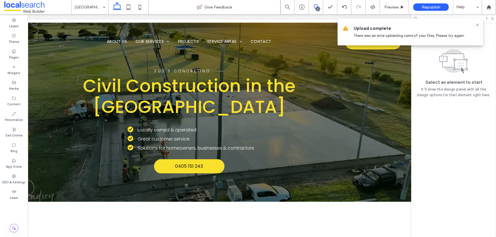
click at [314, 6] on icon at bounding box center [316, 6] width 5 height 5
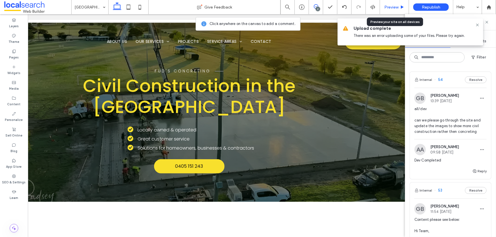
click at [387, 6] on span "Preview" at bounding box center [392, 7] width 14 height 5
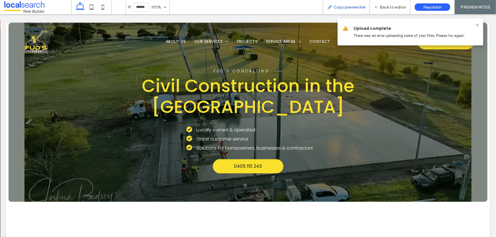
click at [347, 8] on span "Copy preview link" at bounding box center [350, 7] width 32 height 5
